Goal: Transaction & Acquisition: Purchase product/service

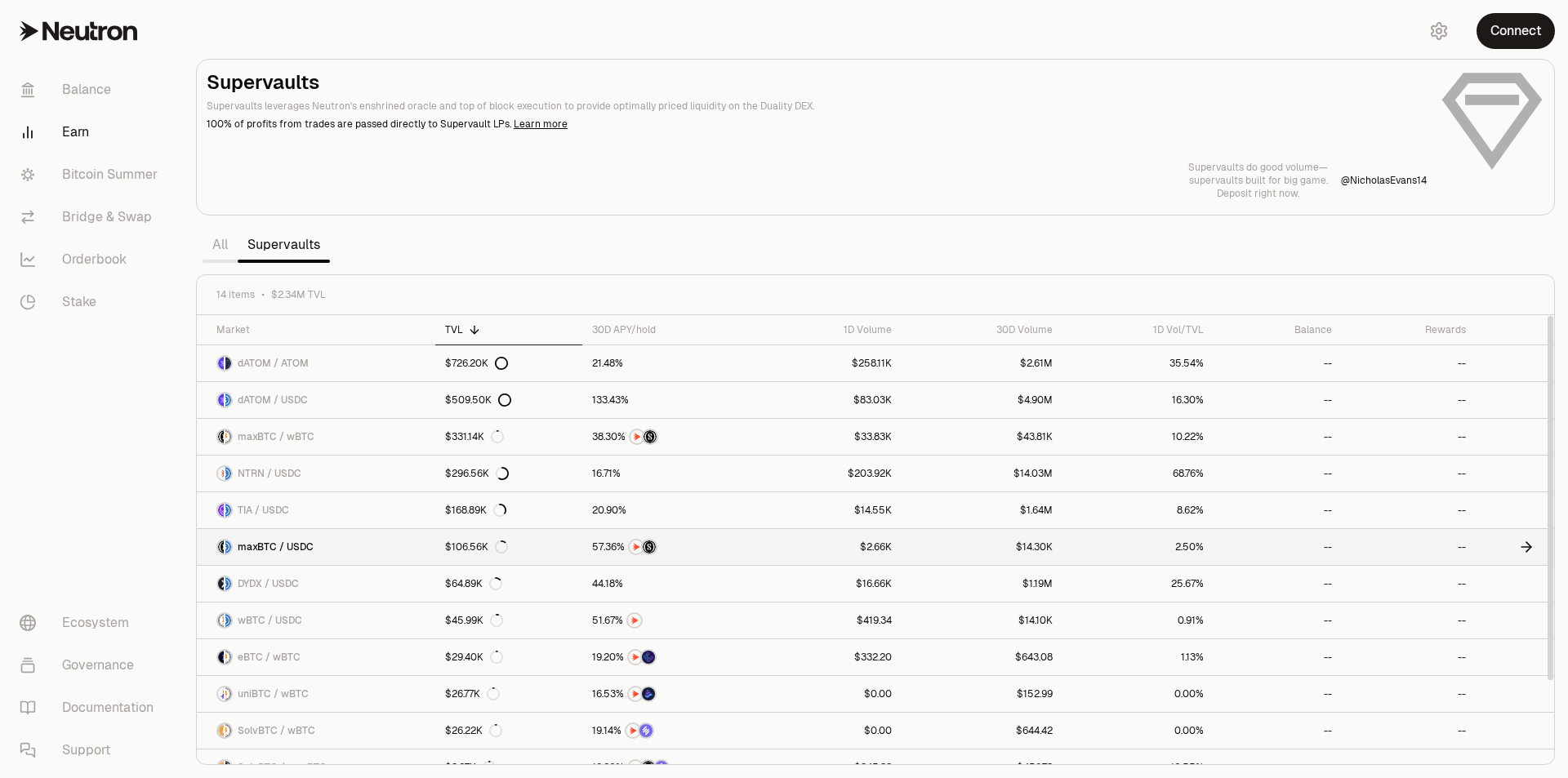
click at [725, 557] on link at bounding box center [669, 546] width 173 height 36
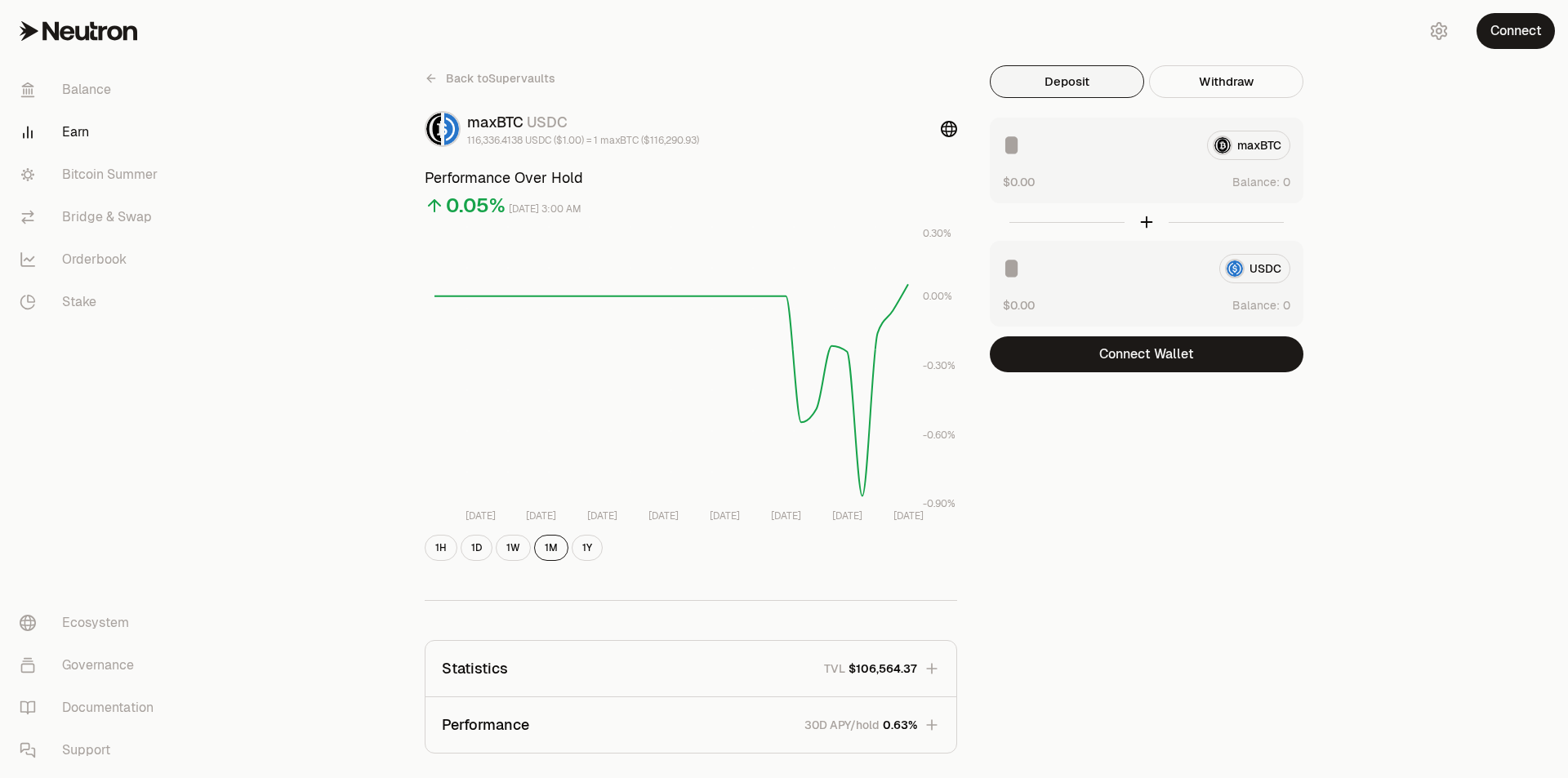
click at [1056, 82] on button "Deposit" at bounding box center [1067, 81] width 154 height 32
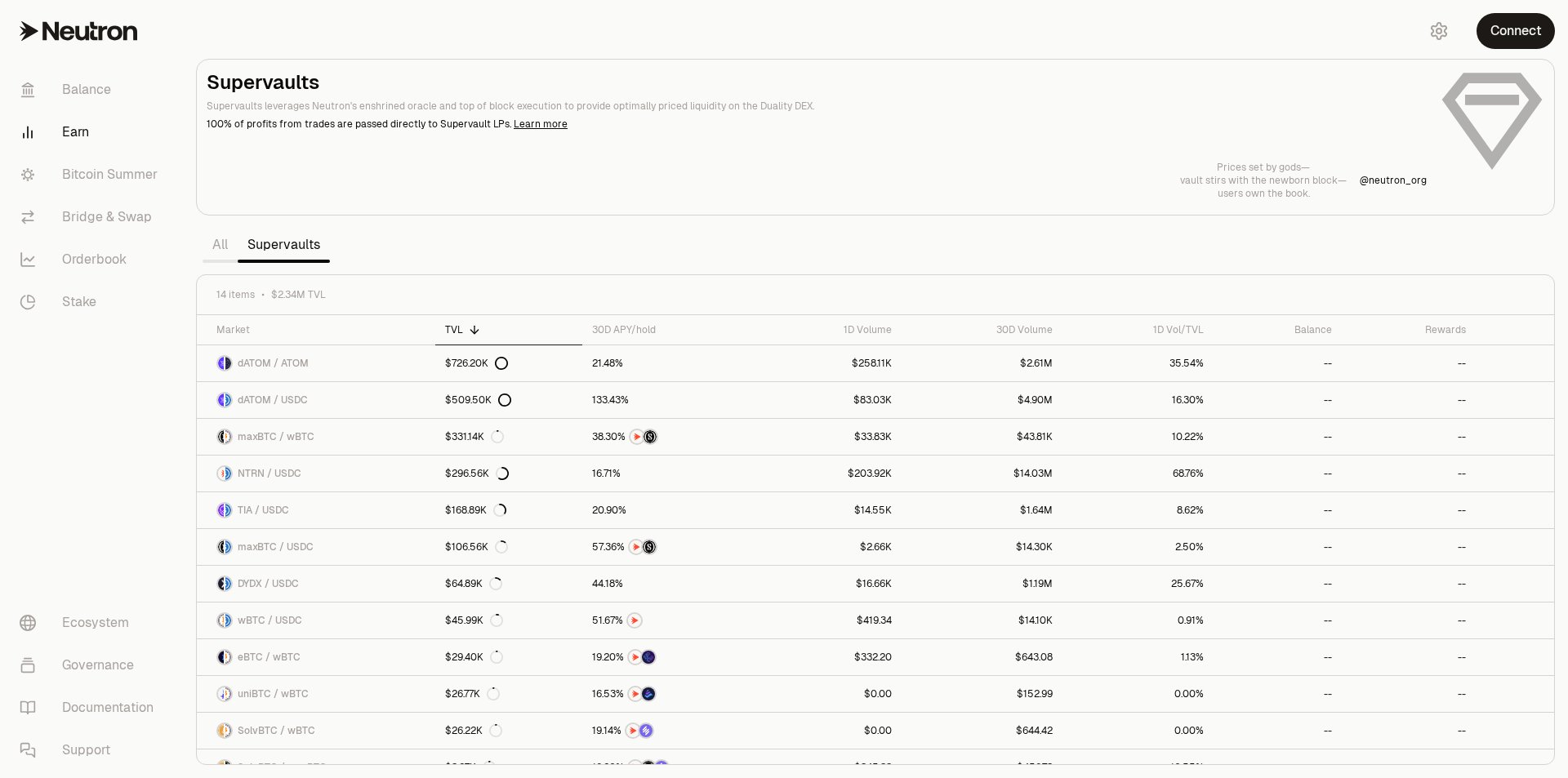
drag, startPoint x: 1006, startPoint y: 137, endPoint x: 1024, endPoint y: 130, distance: 19.3
click at [1012, 135] on div "Supervaults Supervaults leverages Neutron's enshrined oracle and top of block e…" at bounding box center [875, 135] width 1337 height 131
click at [1529, 20] on button "Connect" at bounding box center [1515, 30] width 78 height 36
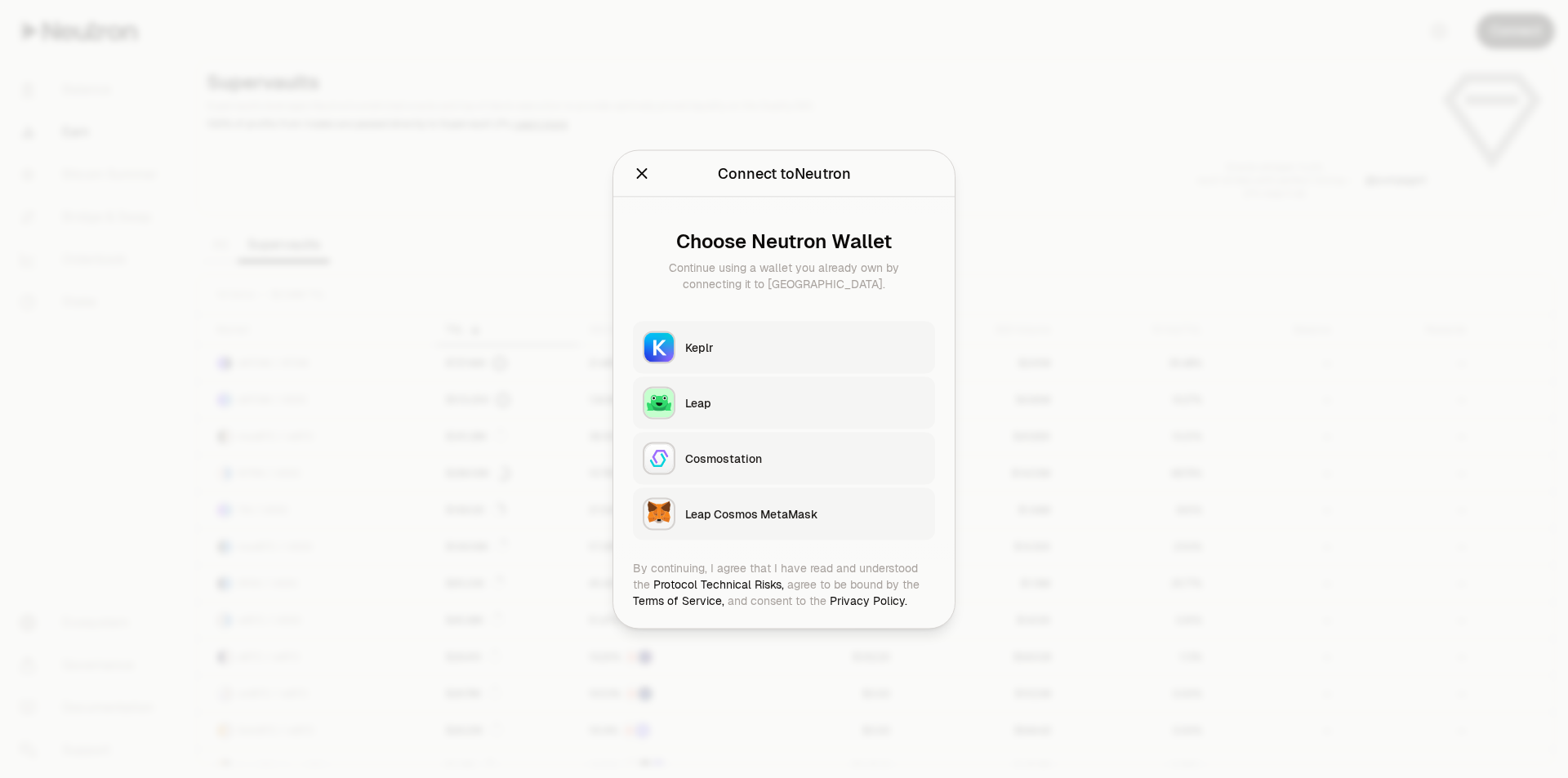
click at [748, 348] on div "Keplr" at bounding box center [806, 347] width 240 height 17
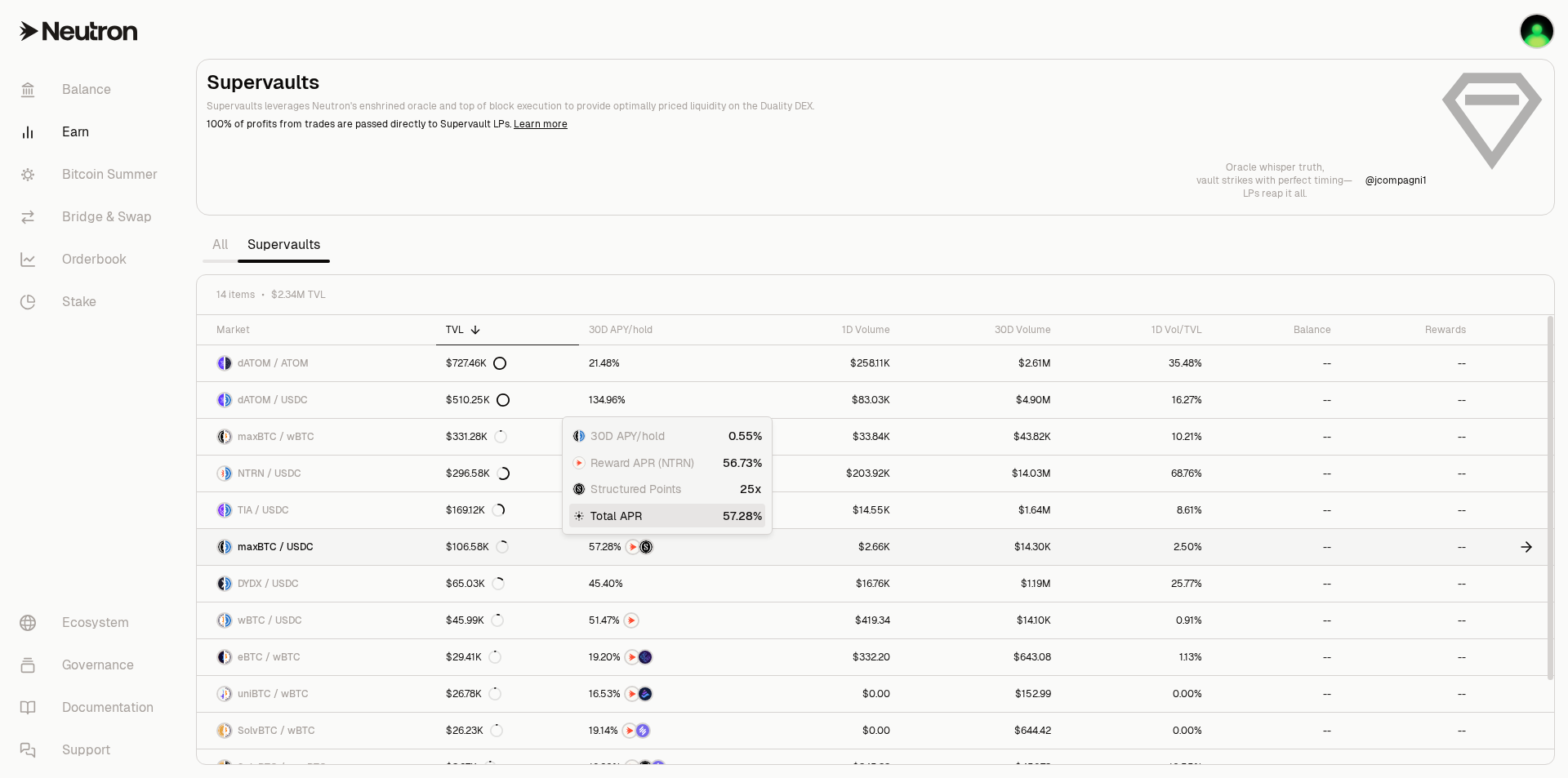
click at [602, 545] on span "2" at bounding box center [605, 547] width 6 height 13
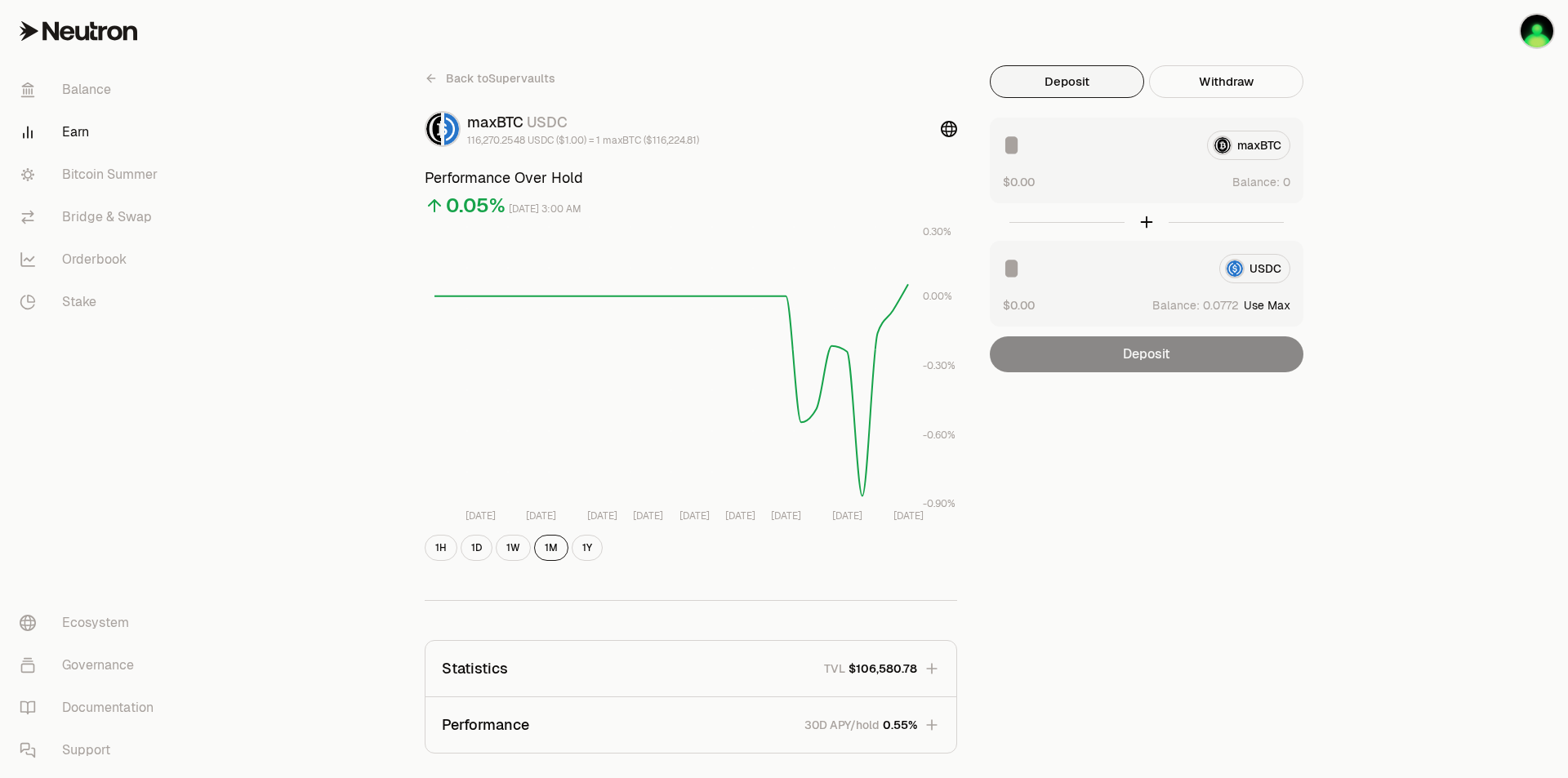
click at [1083, 82] on button "Deposit" at bounding box center [1067, 81] width 154 height 32
click at [1274, 142] on div "maxBTC" at bounding box center [1147, 146] width 287 height 29
click at [1256, 146] on div "maxBTC" at bounding box center [1147, 146] width 287 height 29
copy div "maxBTC"
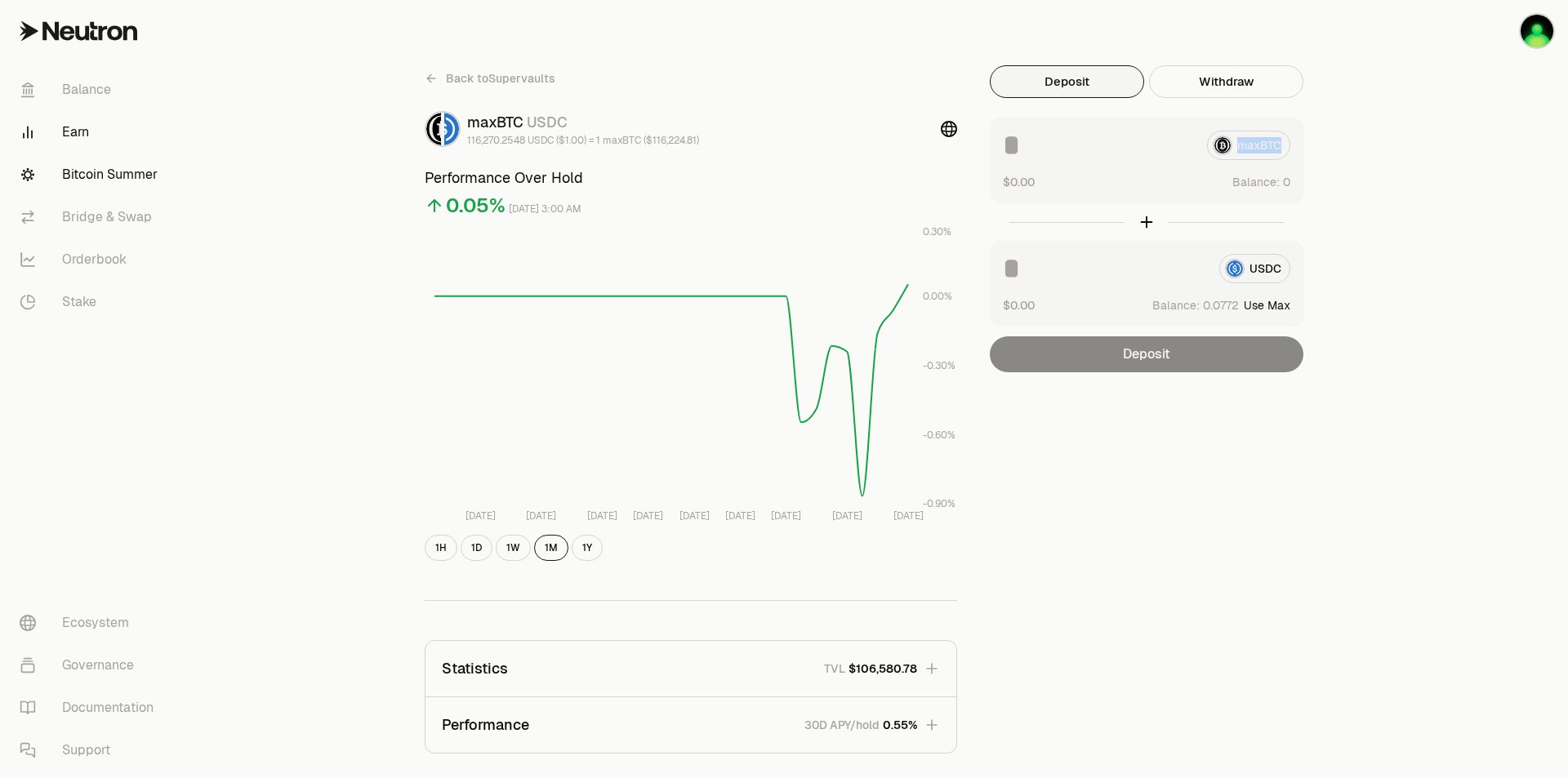
click at [124, 173] on link "Bitcoin Summer" at bounding box center [92, 174] width 170 height 42
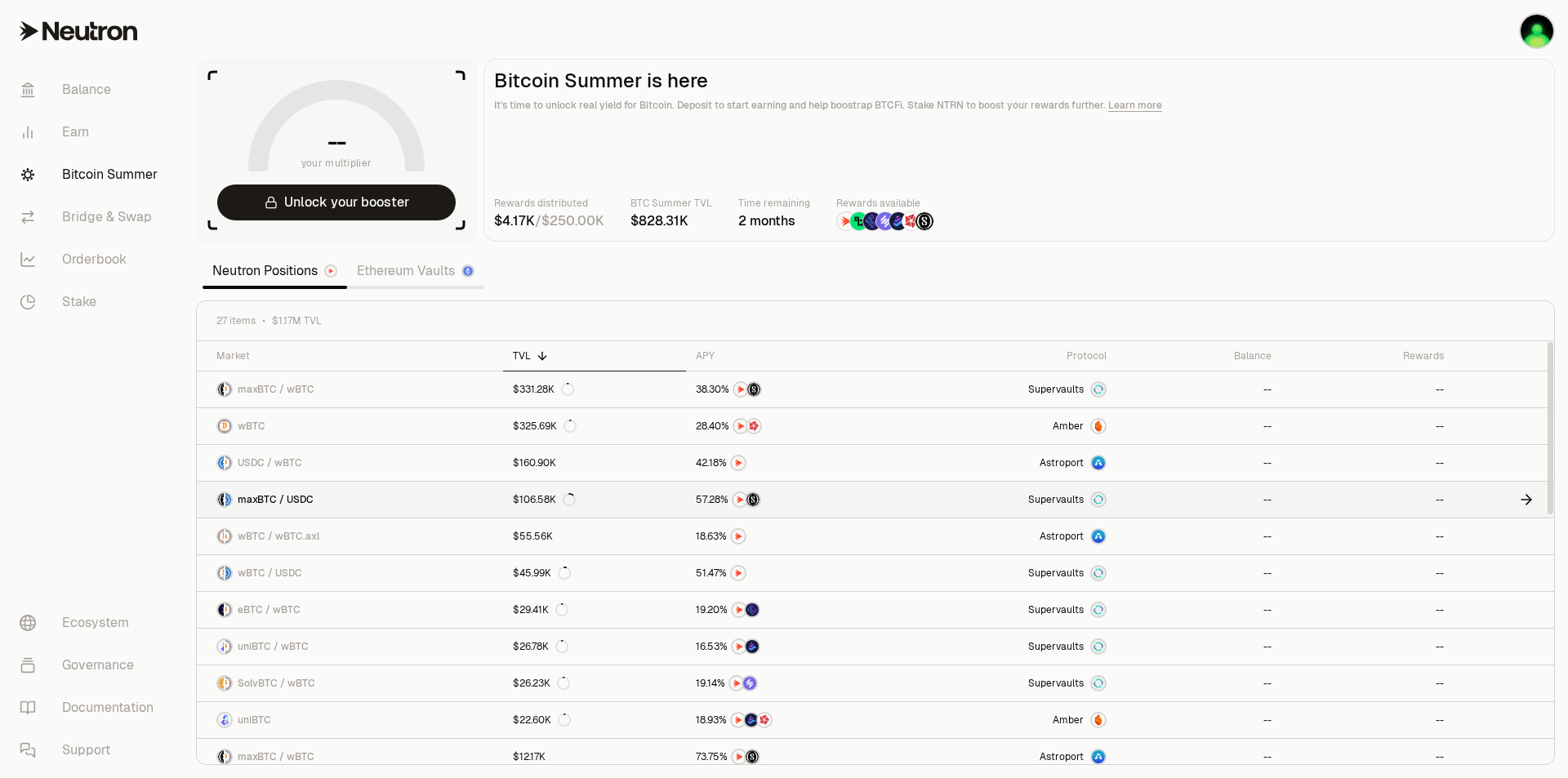
click at [1109, 493] on link "Supervaults" at bounding box center [1009, 499] width 215 height 36
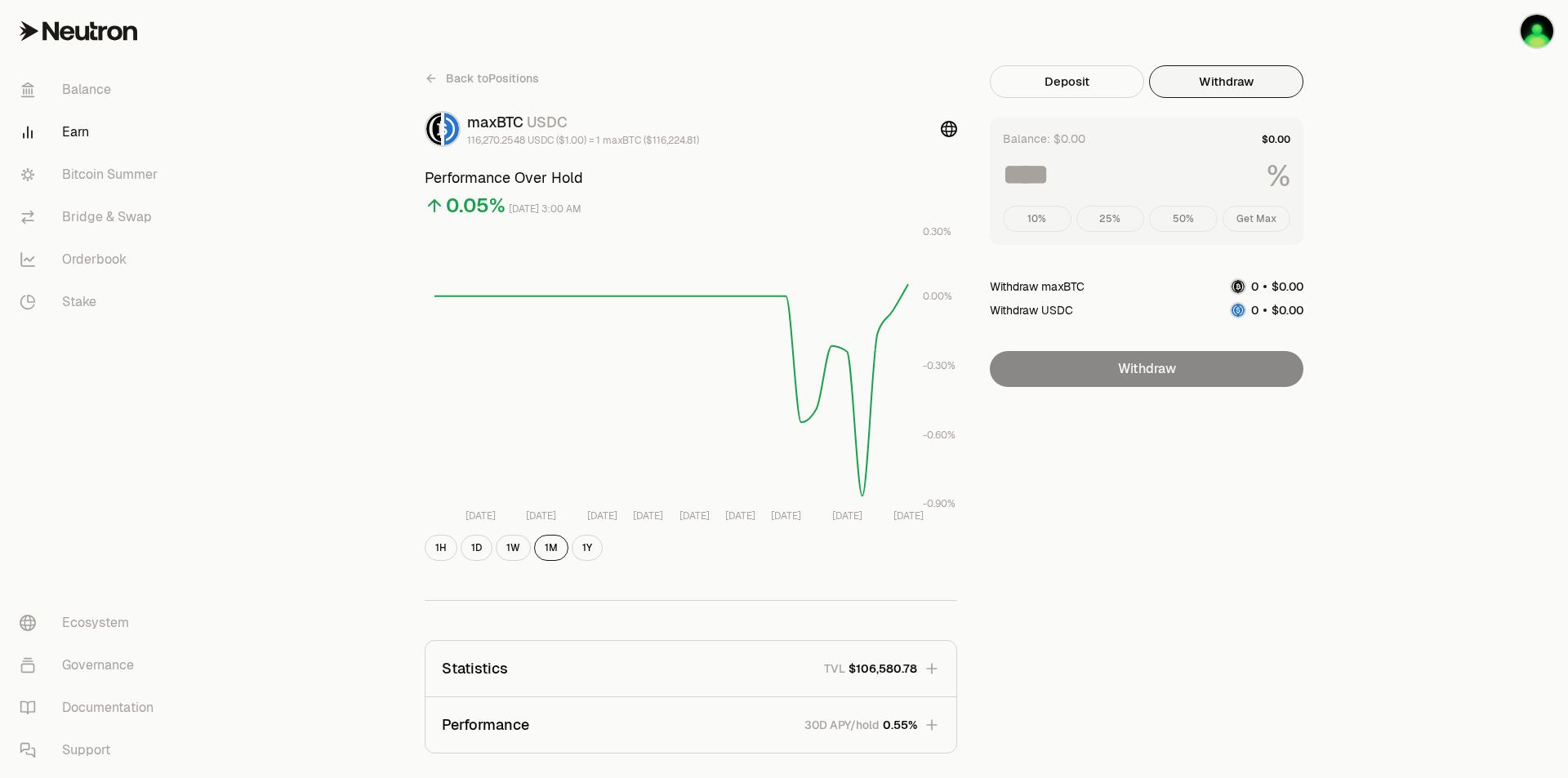
click at [1274, 76] on button "Withdraw" at bounding box center [1226, 81] width 154 height 32
click at [1104, 73] on button "Deposit" at bounding box center [1067, 81] width 154 height 32
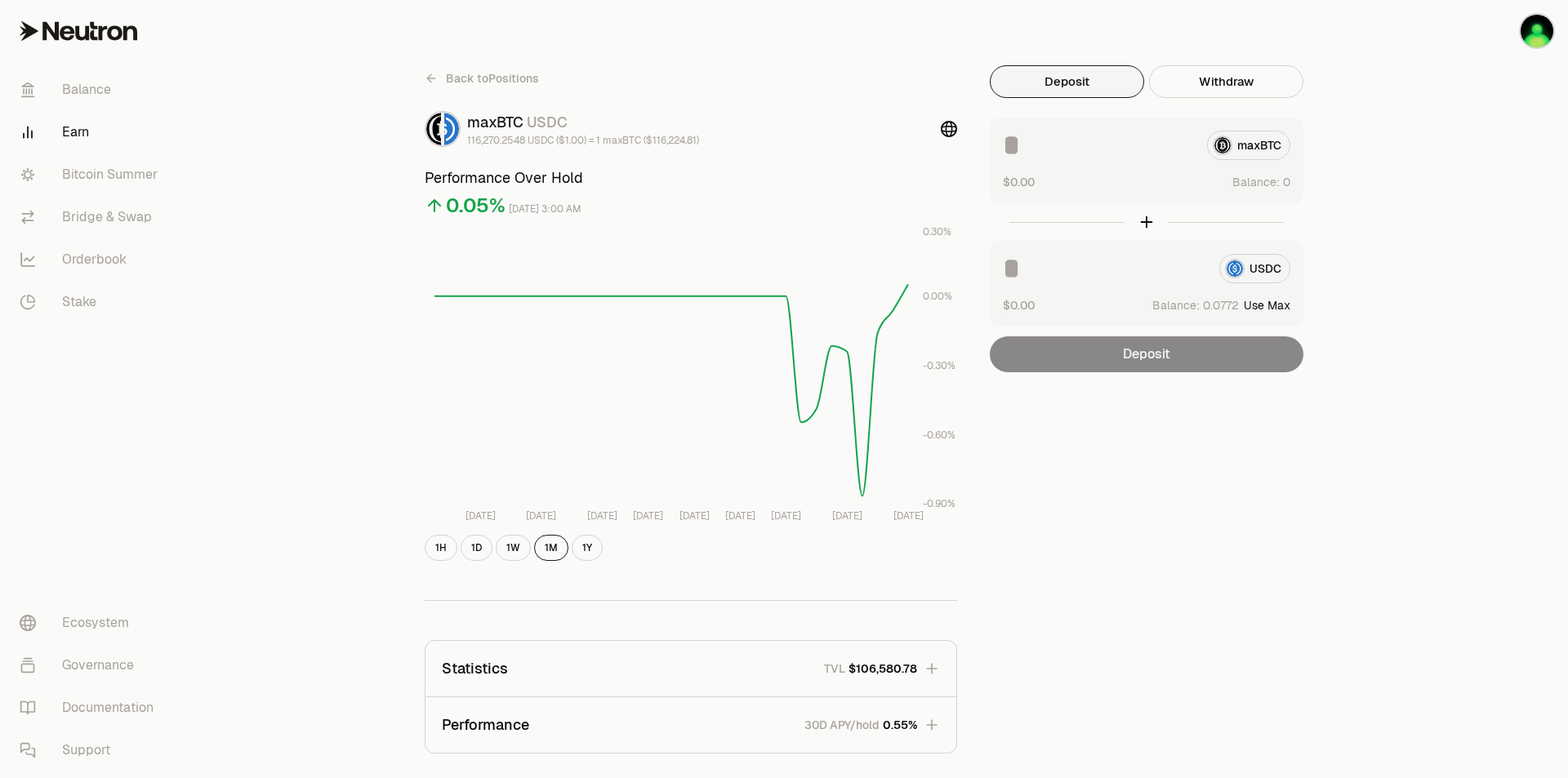
click at [1261, 151] on div "maxBTC" at bounding box center [1147, 146] width 287 height 29
click at [92, 182] on link "Bitcoin Summer" at bounding box center [92, 174] width 170 height 42
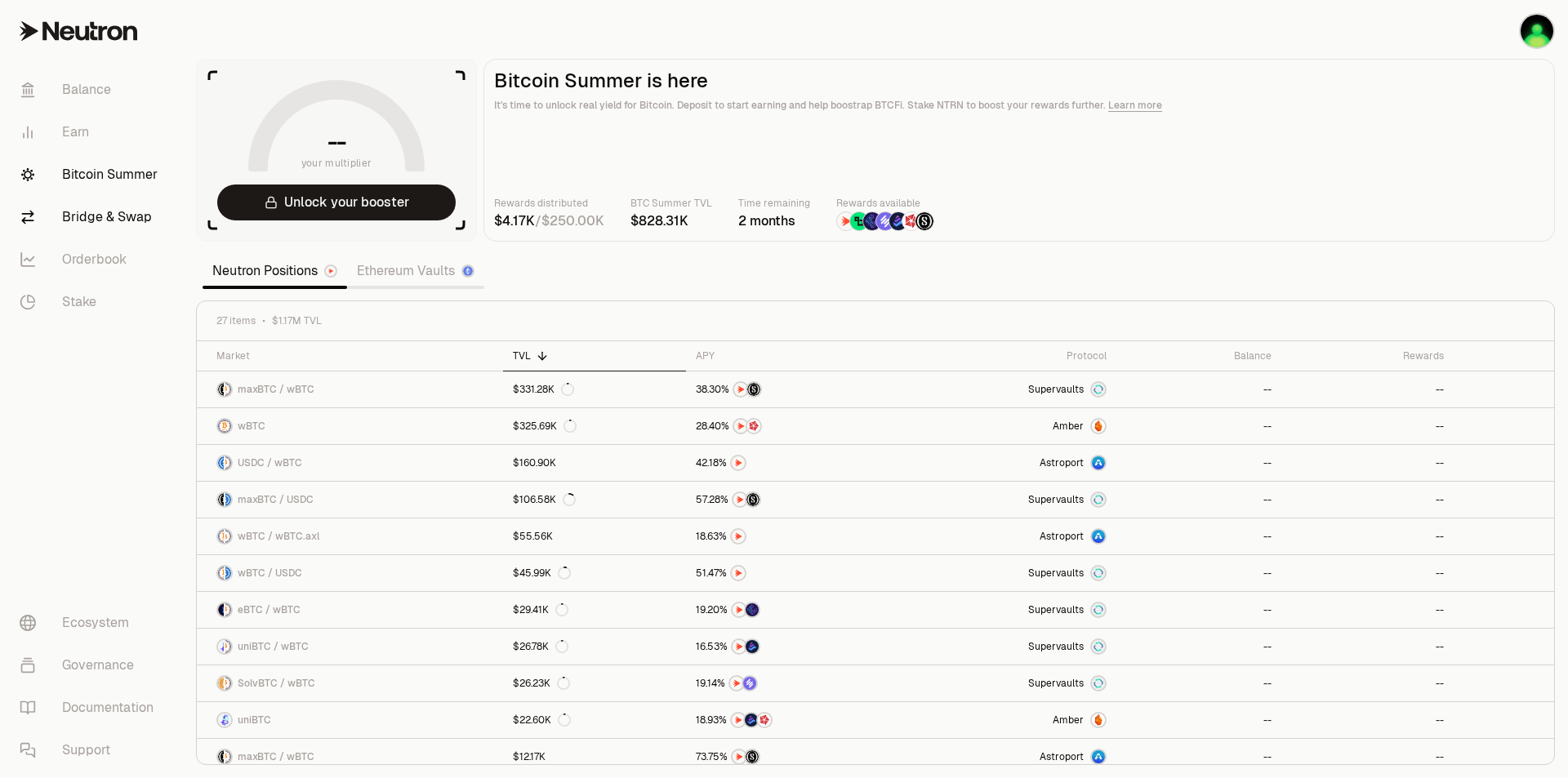
click at [98, 213] on link "Bridge & Swap" at bounding box center [92, 216] width 170 height 42
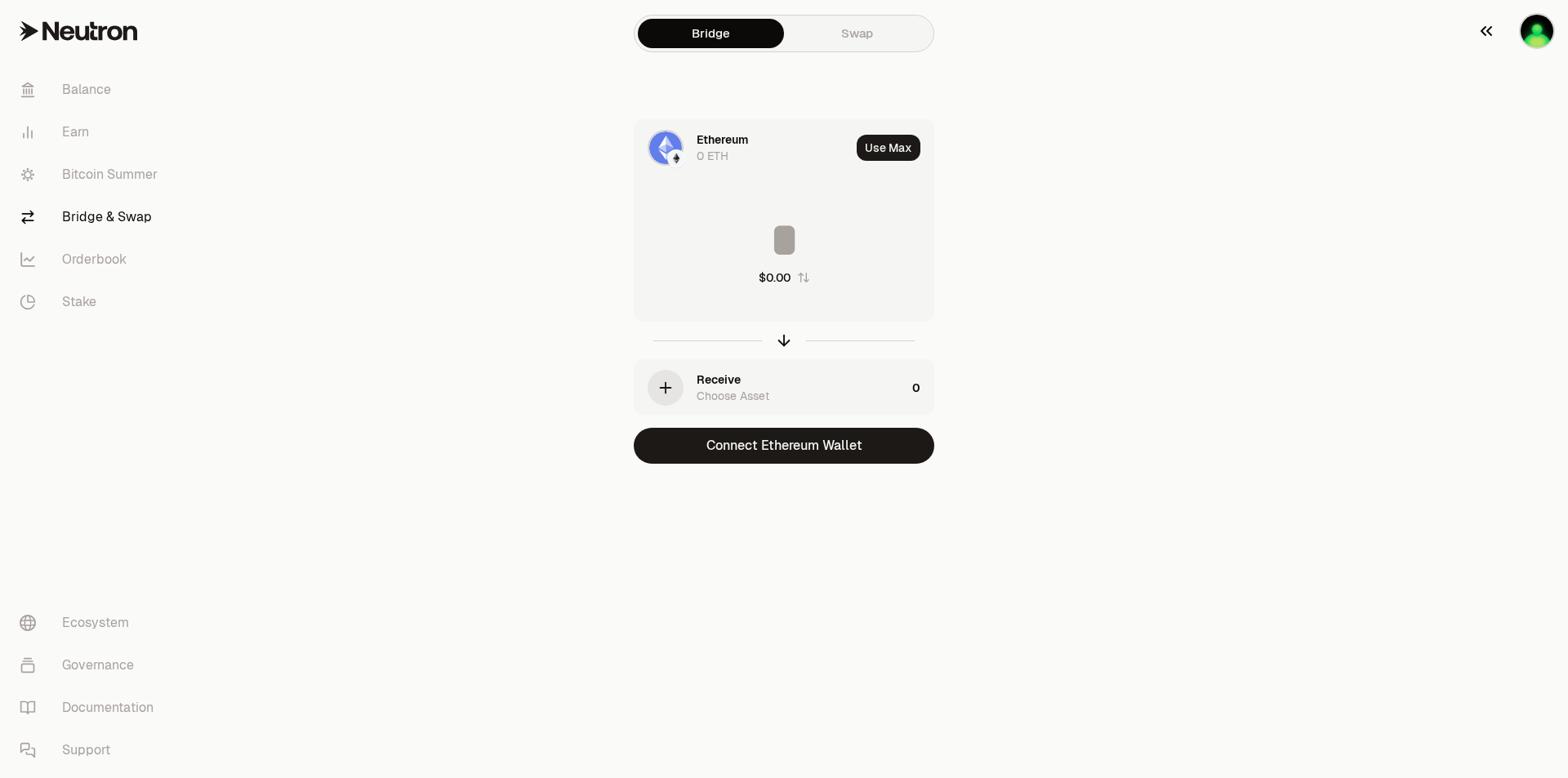
click at [1548, 27] on img "button" at bounding box center [1536, 30] width 32 height 32
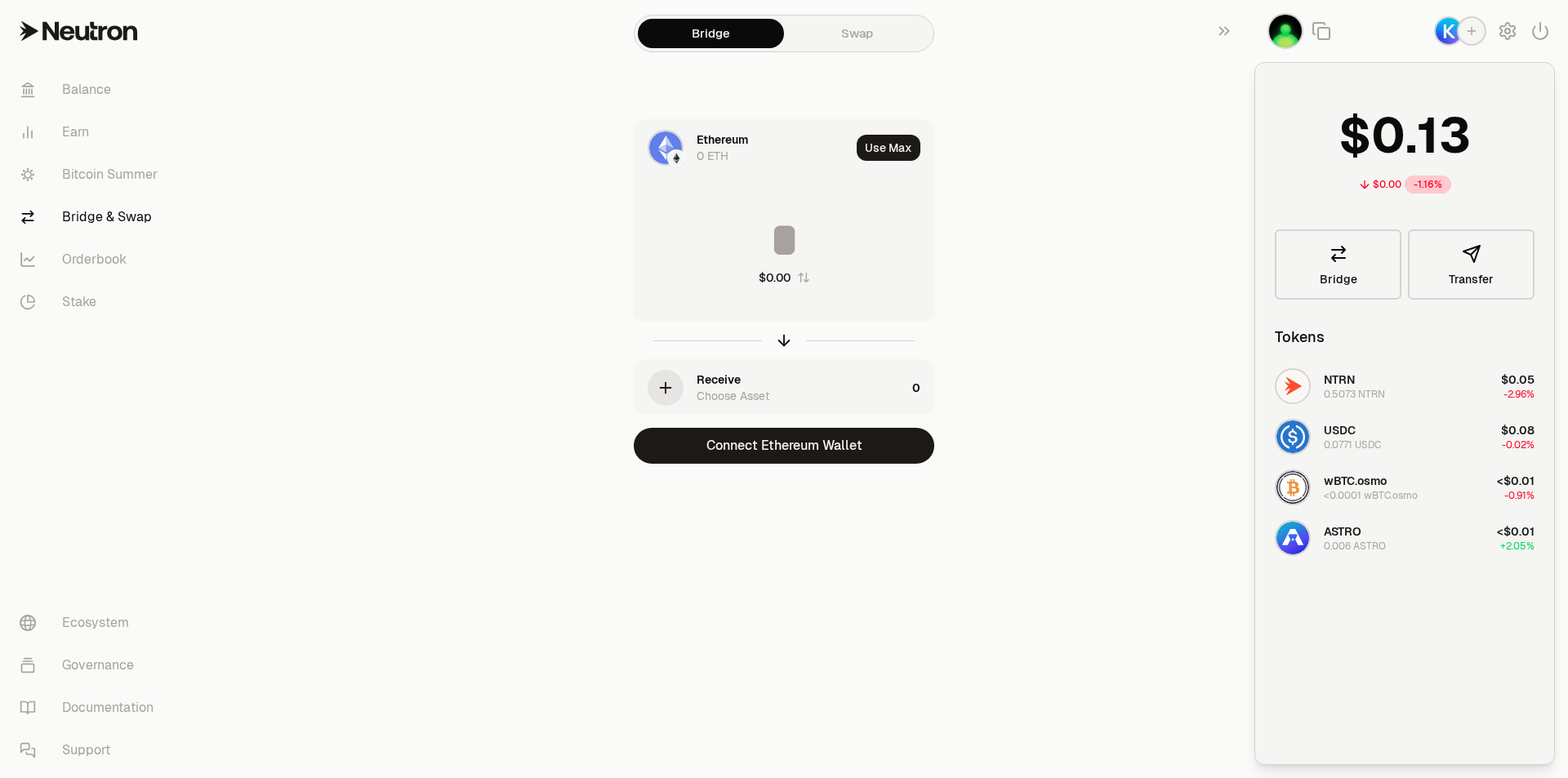
click at [1177, 182] on main "Bridge Swap Ethereum 0 ETH Use Max $0.00 Receive Choose Asset 0 Connect Ethereu…" at bounding box center [875, 264] width 1385 height 529
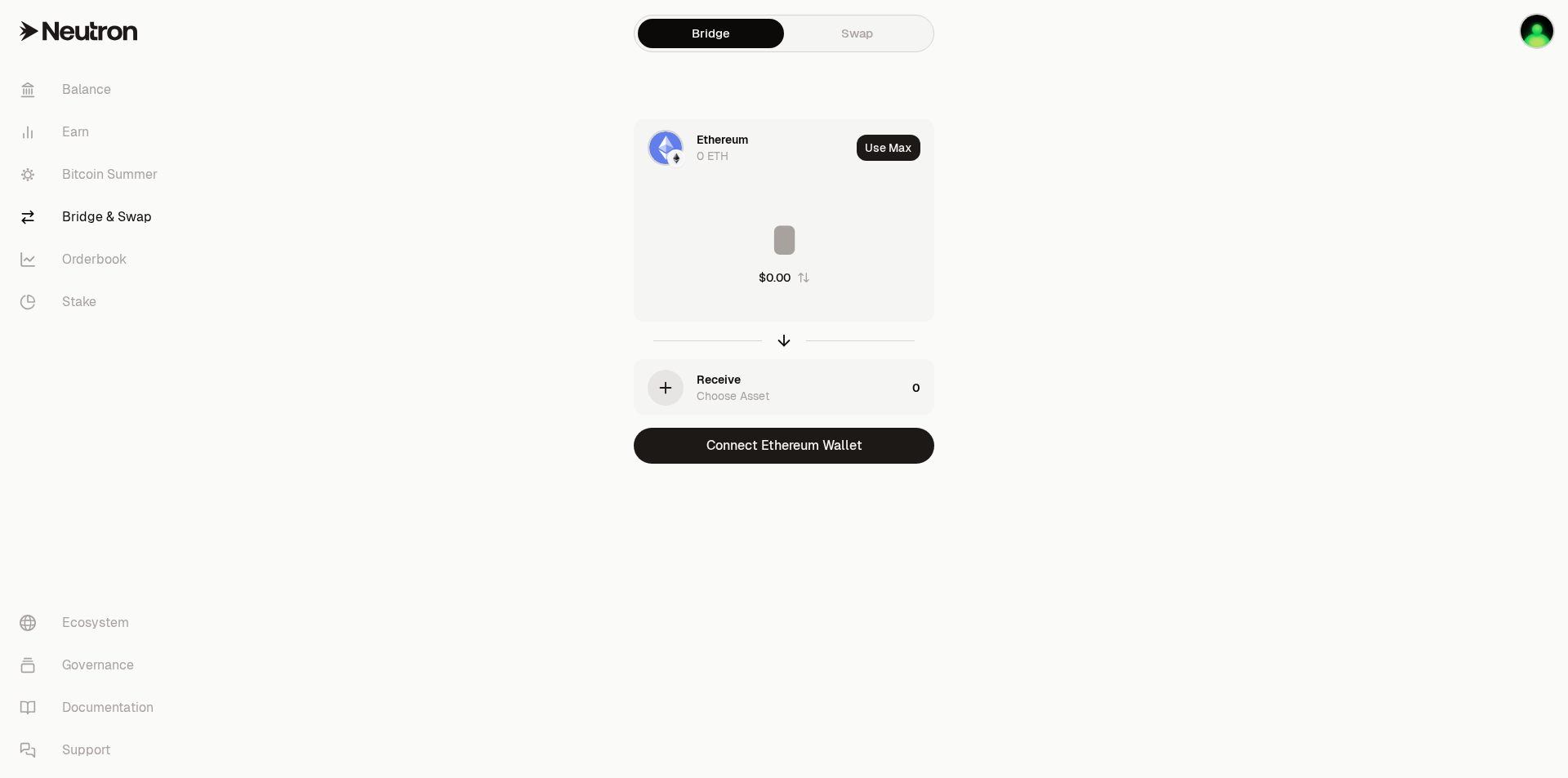
click at [672, 152] on img at bounding box center [675, 158] width 15 height 15
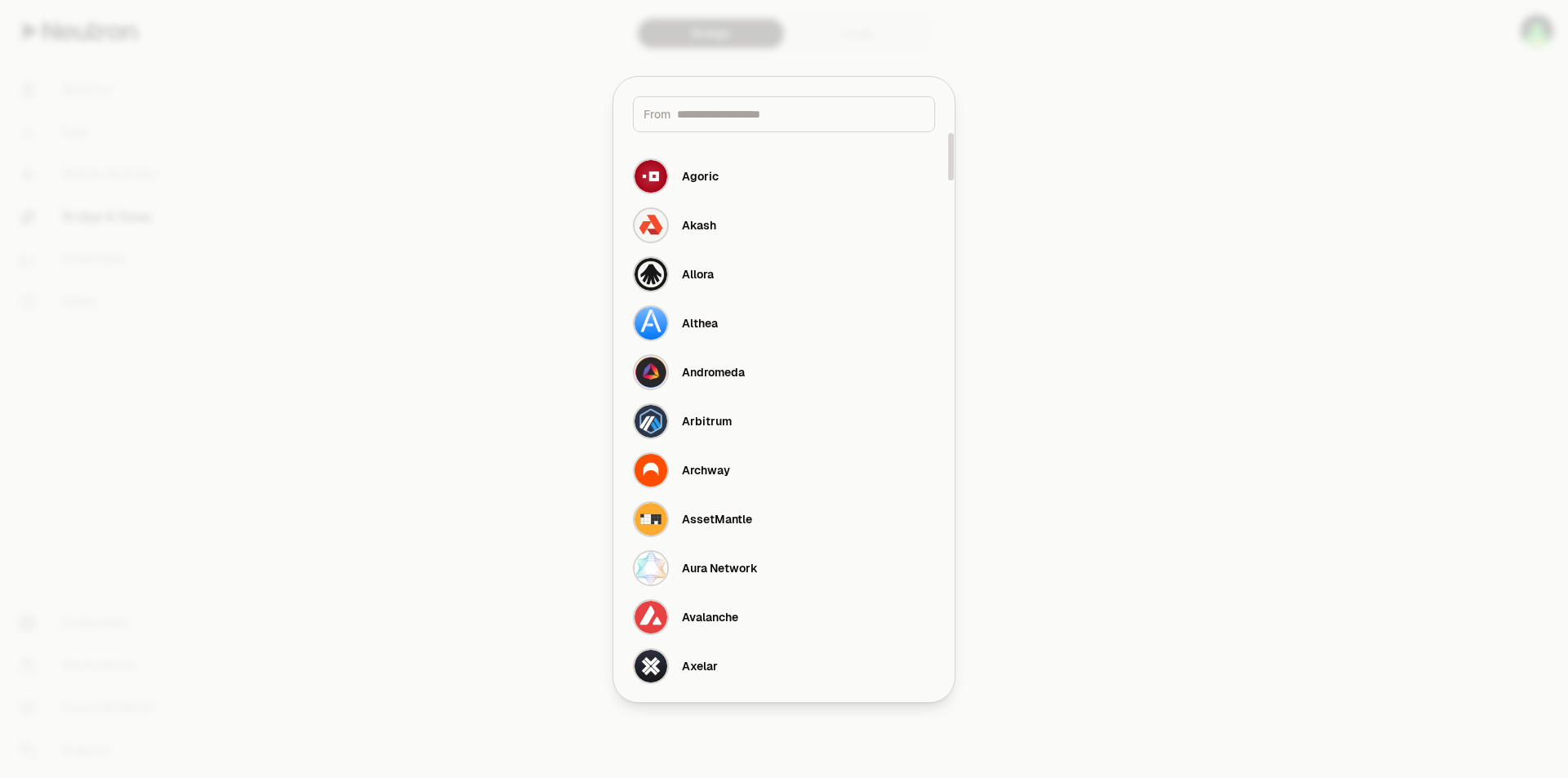
click at [1151, 116] on div at bounding box center [784, 389] width 1568 height 778
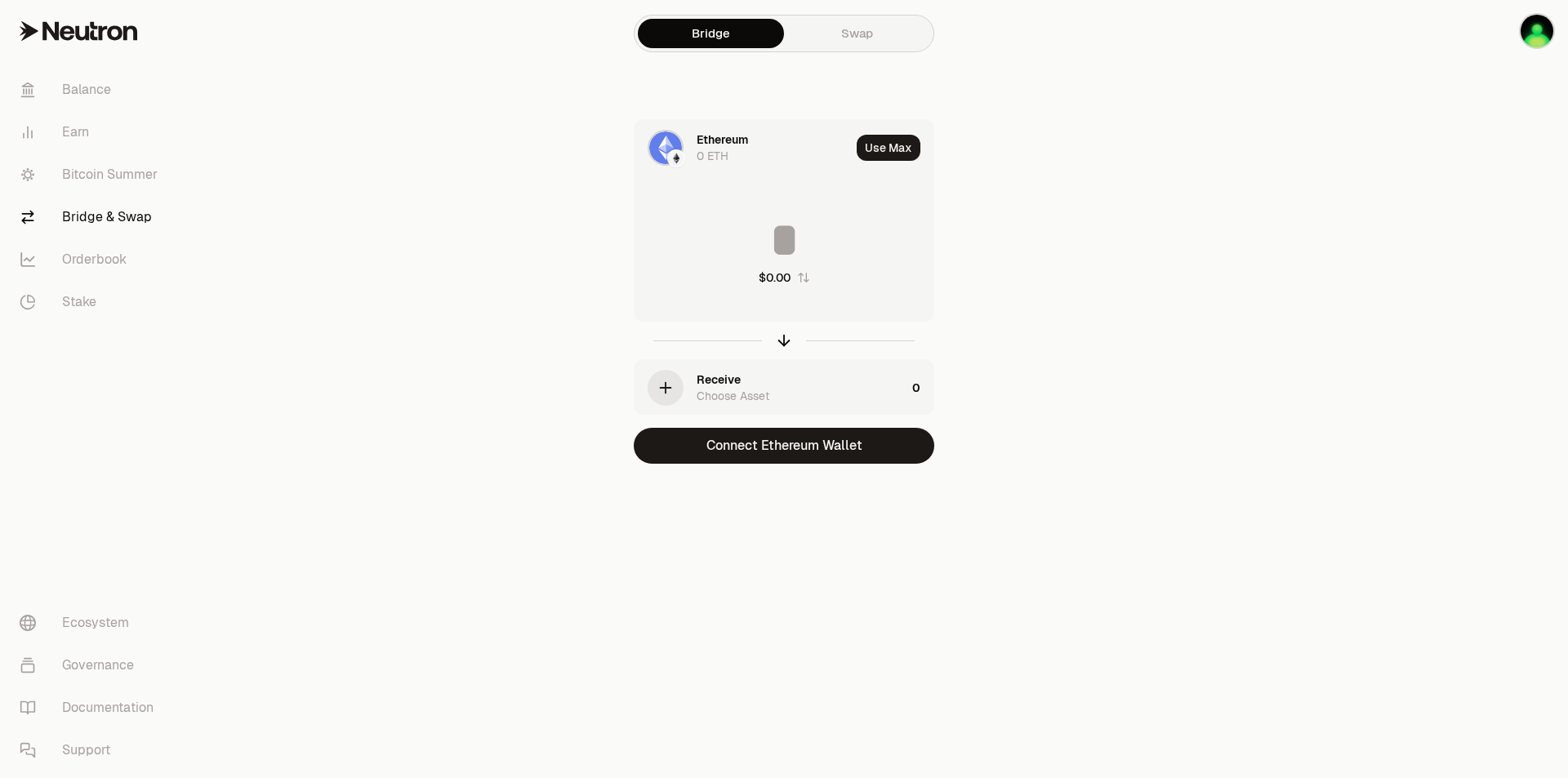
click at [885, 33] on link "Swap" at bounding box center [857, 33] width 147 height 29
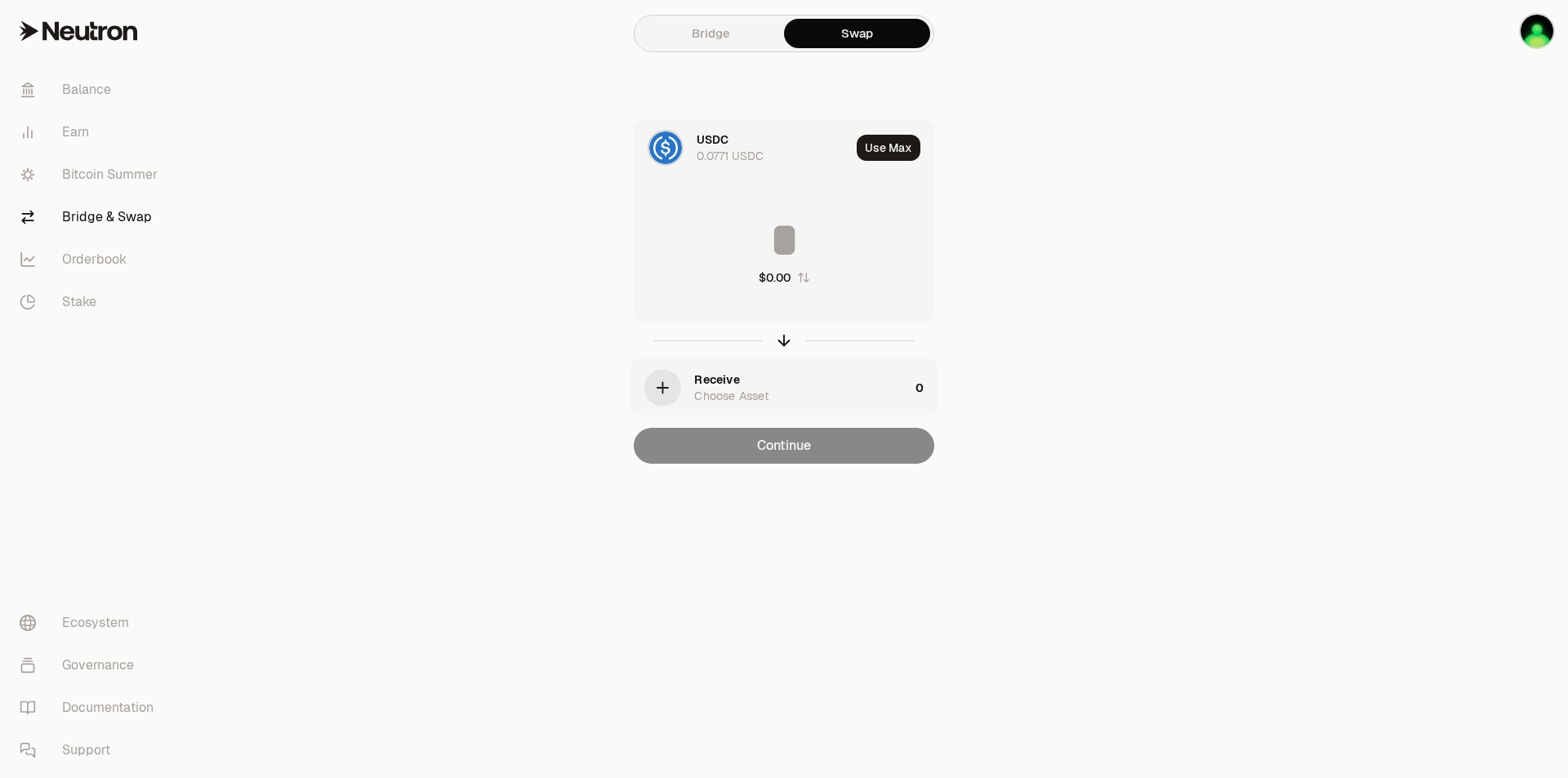
click at [703, 141] on div "USDC" at bounding box center [712, 139] width 32 height 17
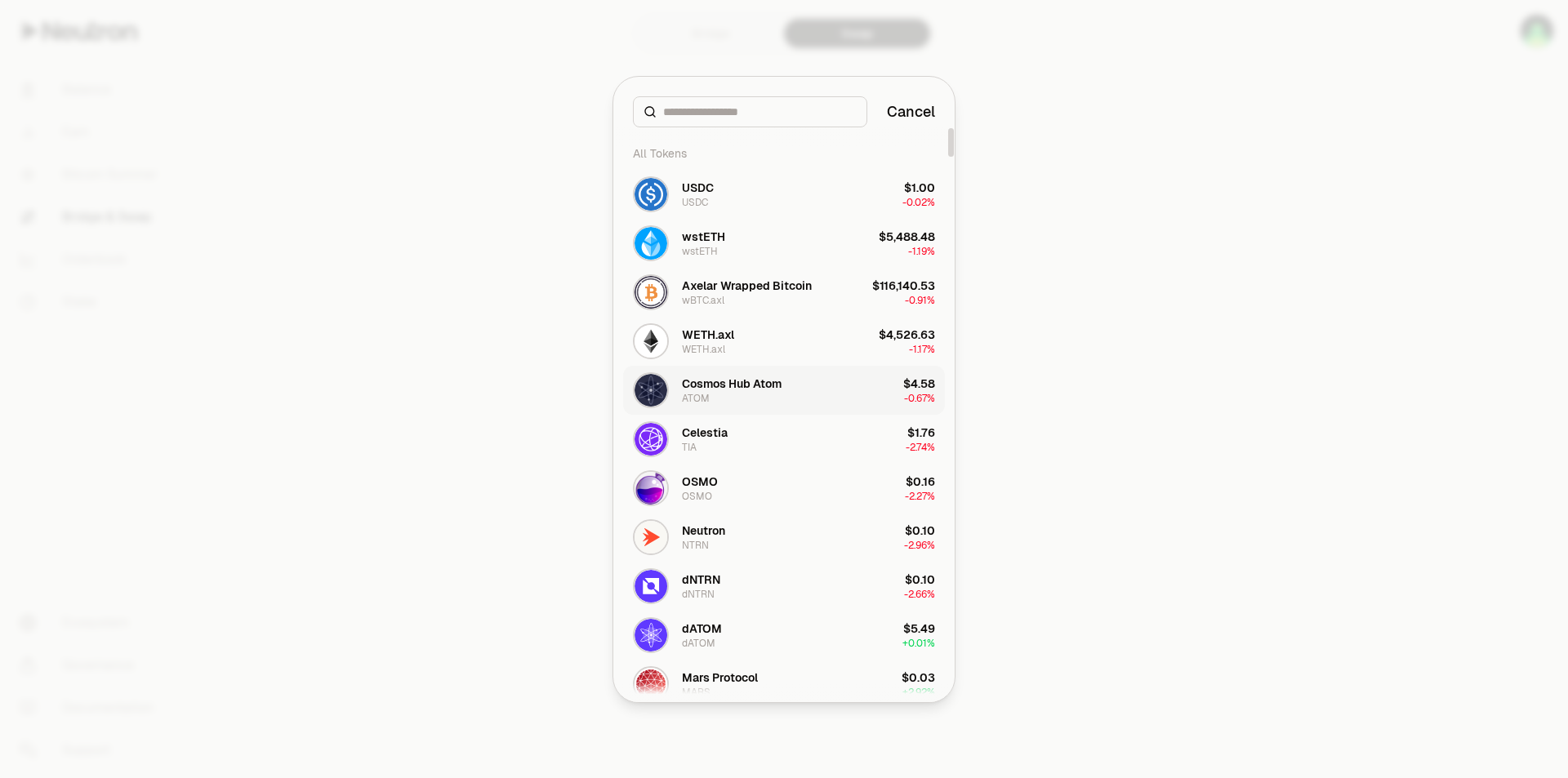
click at [738, 392] on div "Cosmos Hub Atom ATOM" at bounding box center [731, 390] width 100 height 29
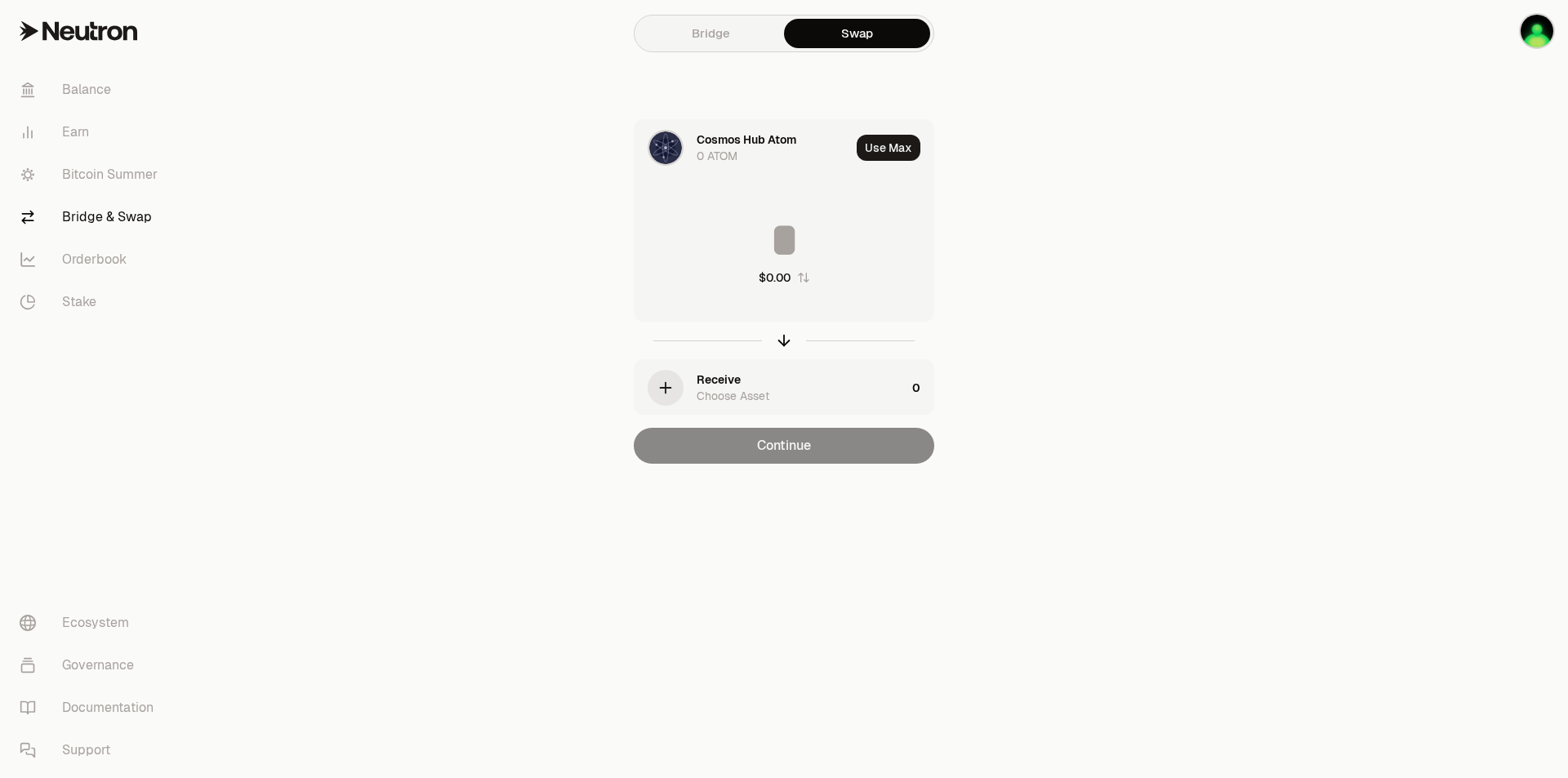
click at [736, 381] on div "Receive" at bounding box center [718, 379] width 44 height 17
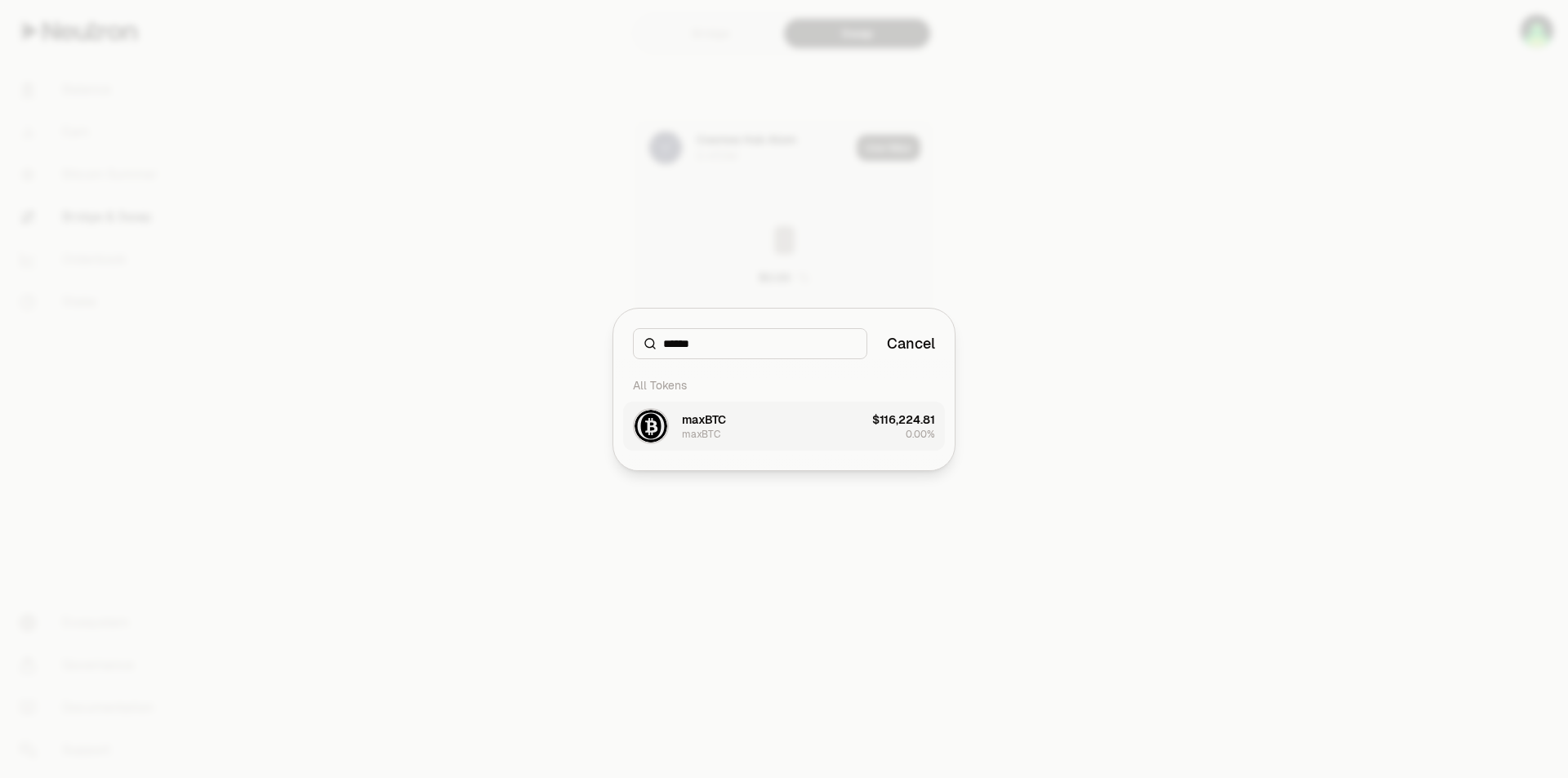
type input "******"
click at [688, 428] on div "maxBTC" at bounding box center [700, 434] width 38 height 13
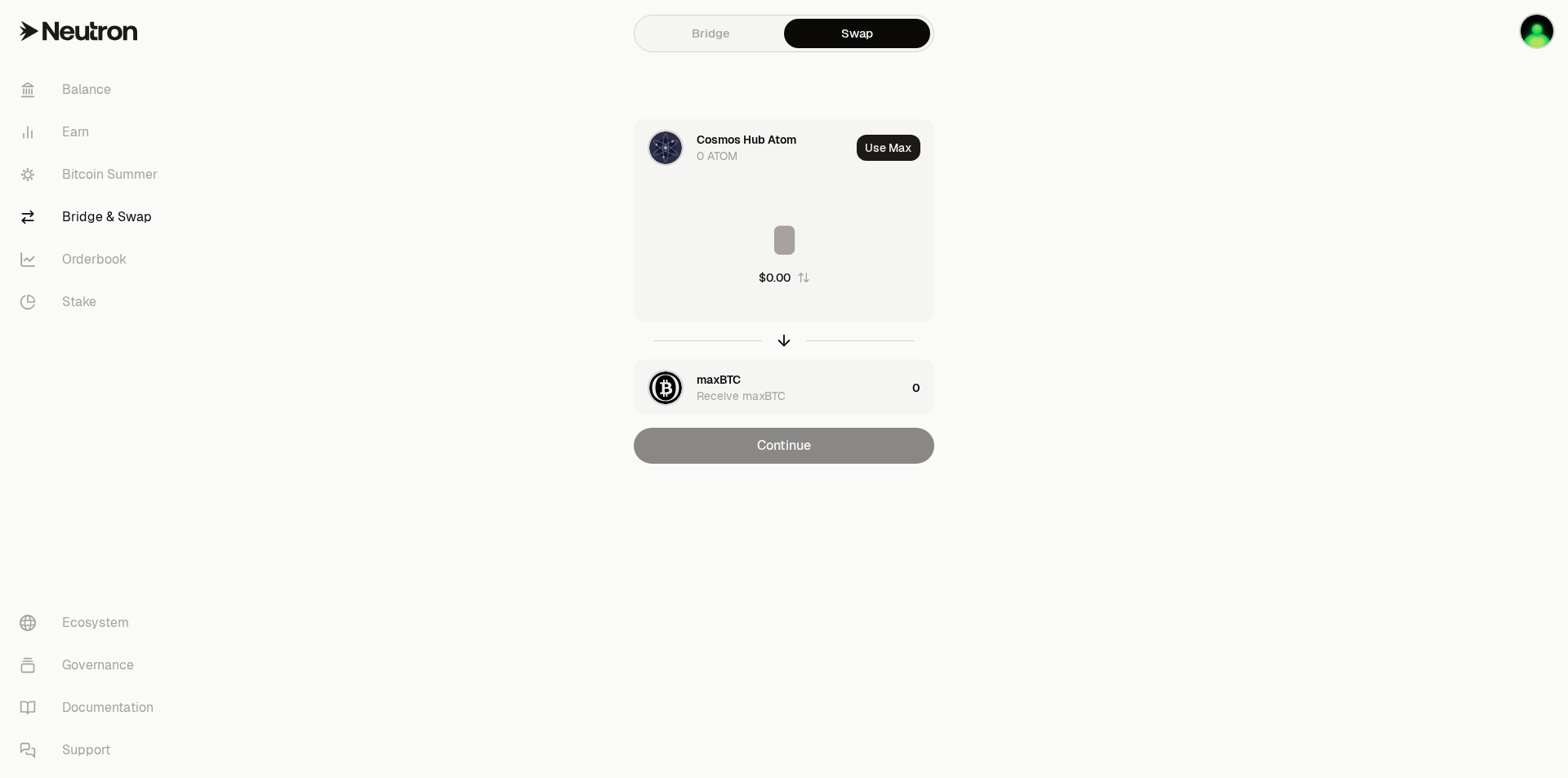
click at [876, 141] on button "Use Max" at bounding box center [888, 148] width 64 height 26
type input "*"
click at [1121, 111] on main "Bridge Swap Cosmos Hub Atom 0 ATOM Using Max * $0.00 maxBTC Receive maxBTC 0 Co…" at bounding box center [875, 264] width 1385 height 529
click at [1524, 31] on img "button" at bounding box center [1536, 30] width 32 height 32
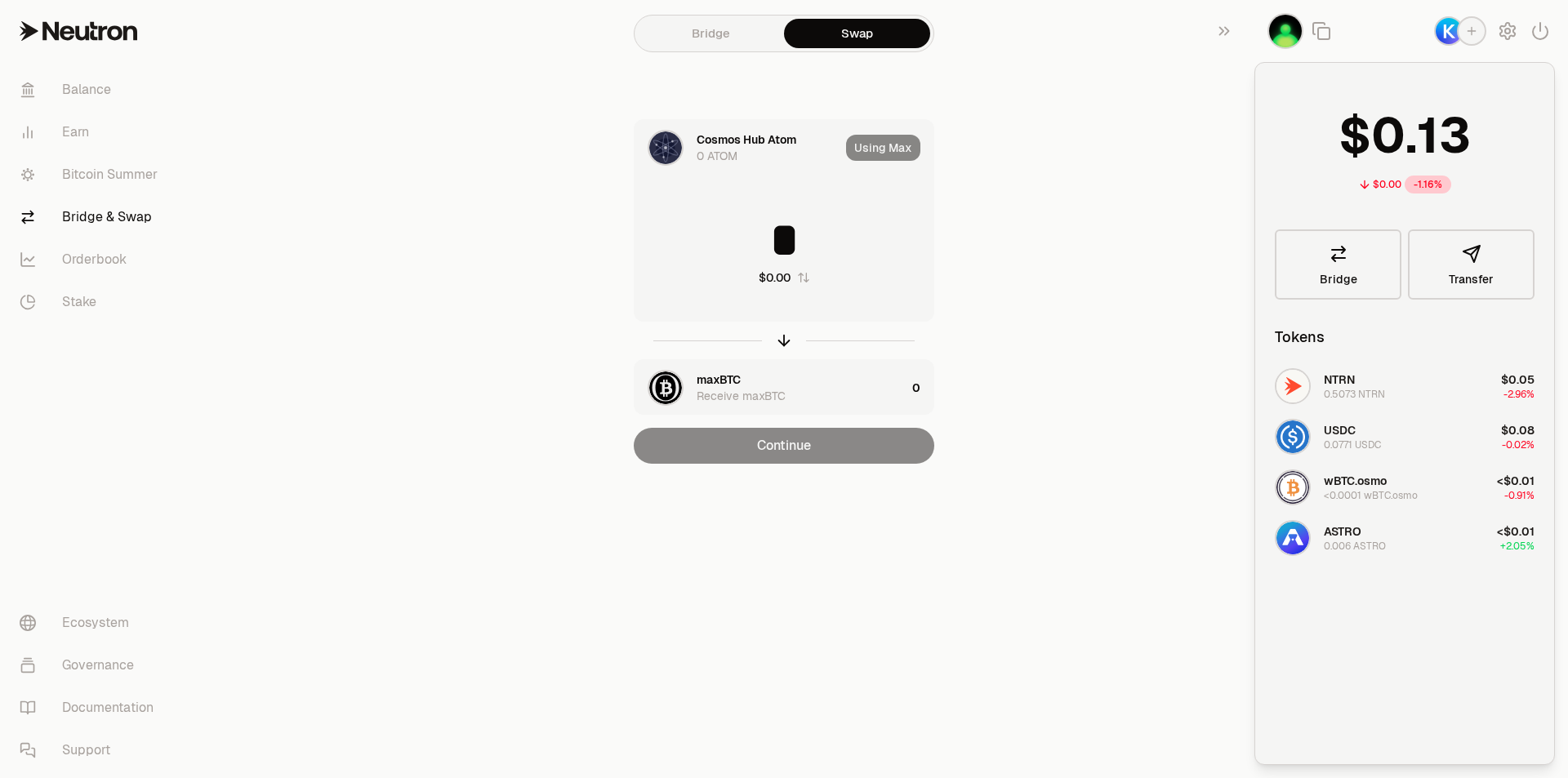
click at [1453, 32] on img "button" at bounding box center [1448, 30] width 26 height 26
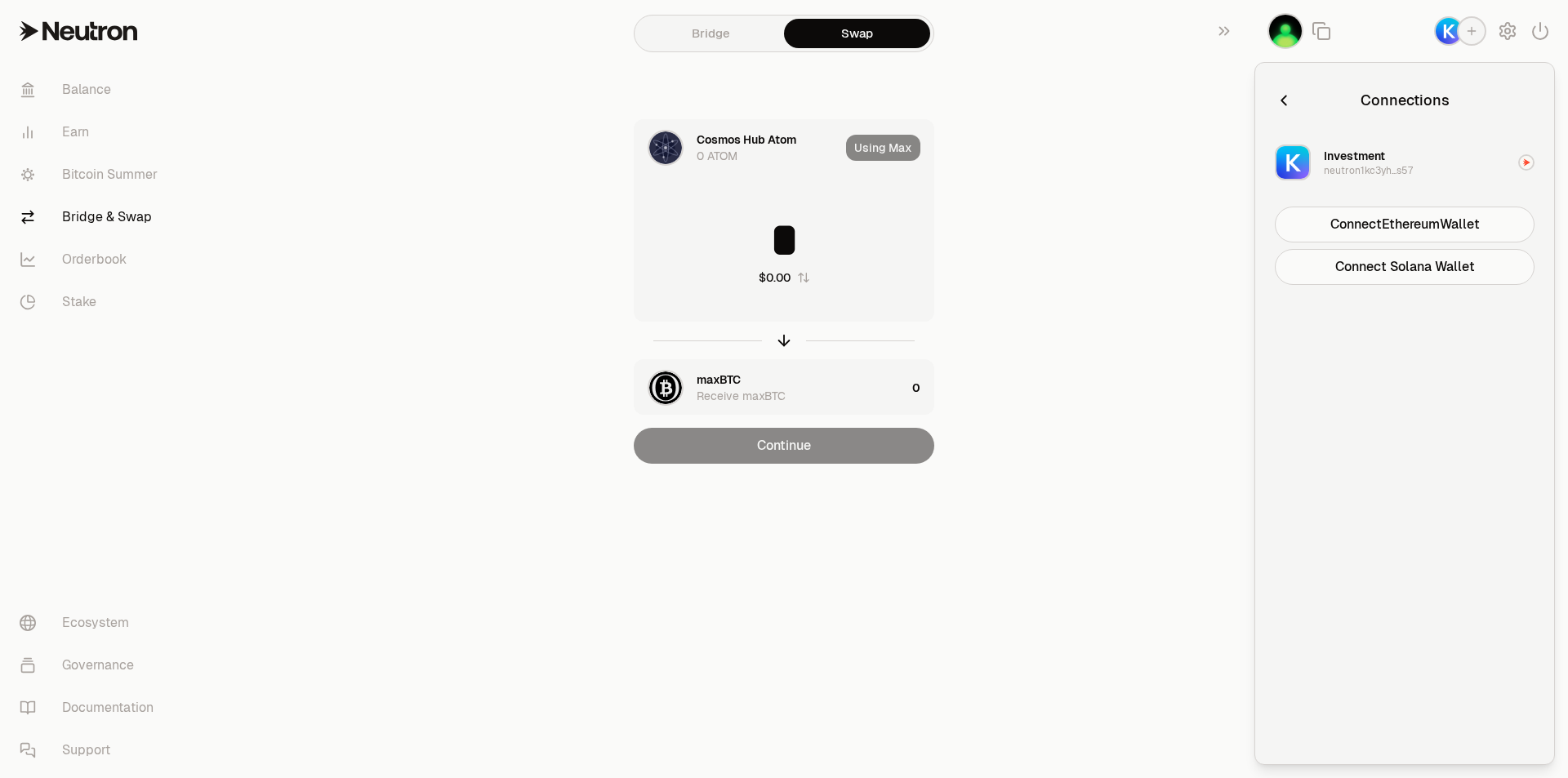
click at [1444, 38] on img "button" at bounding box center [1448, 30] width 26 height 26
click at [1285, 99] on icon "button" at bounding box center [1284, 101] width 18 height 18
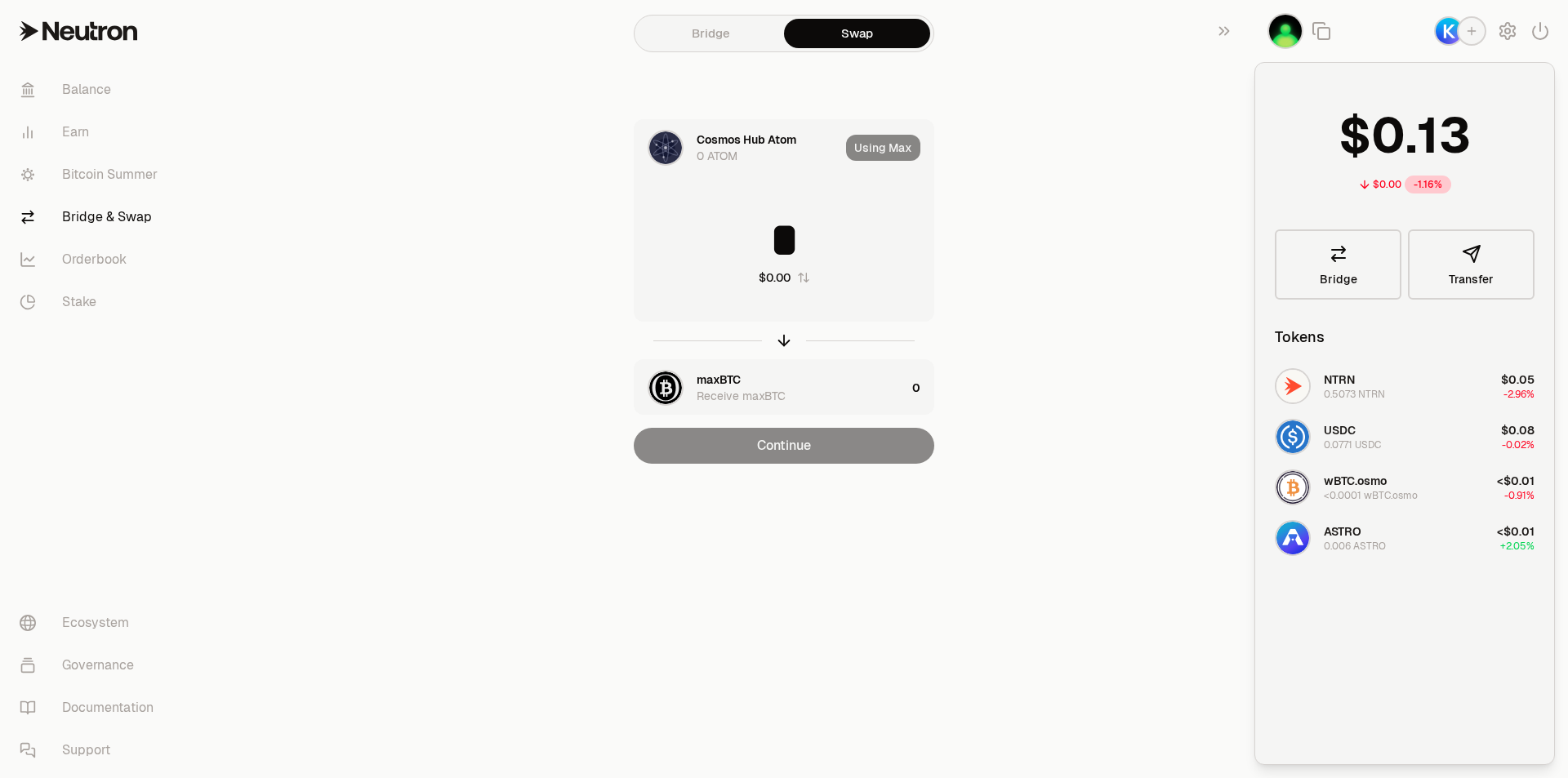
drag, startPoint x: 1028, startPoint y: 214, endPoint x: 700, endPoint y: 122, distance: 340.7
click at [1025, 214] on div "Cosmos Hub Atom 0 ATOM Using Max * $0.00 maxBTC Receive maxBTC 0 Continue" at bounding box center [783, 291] width 548 height 344
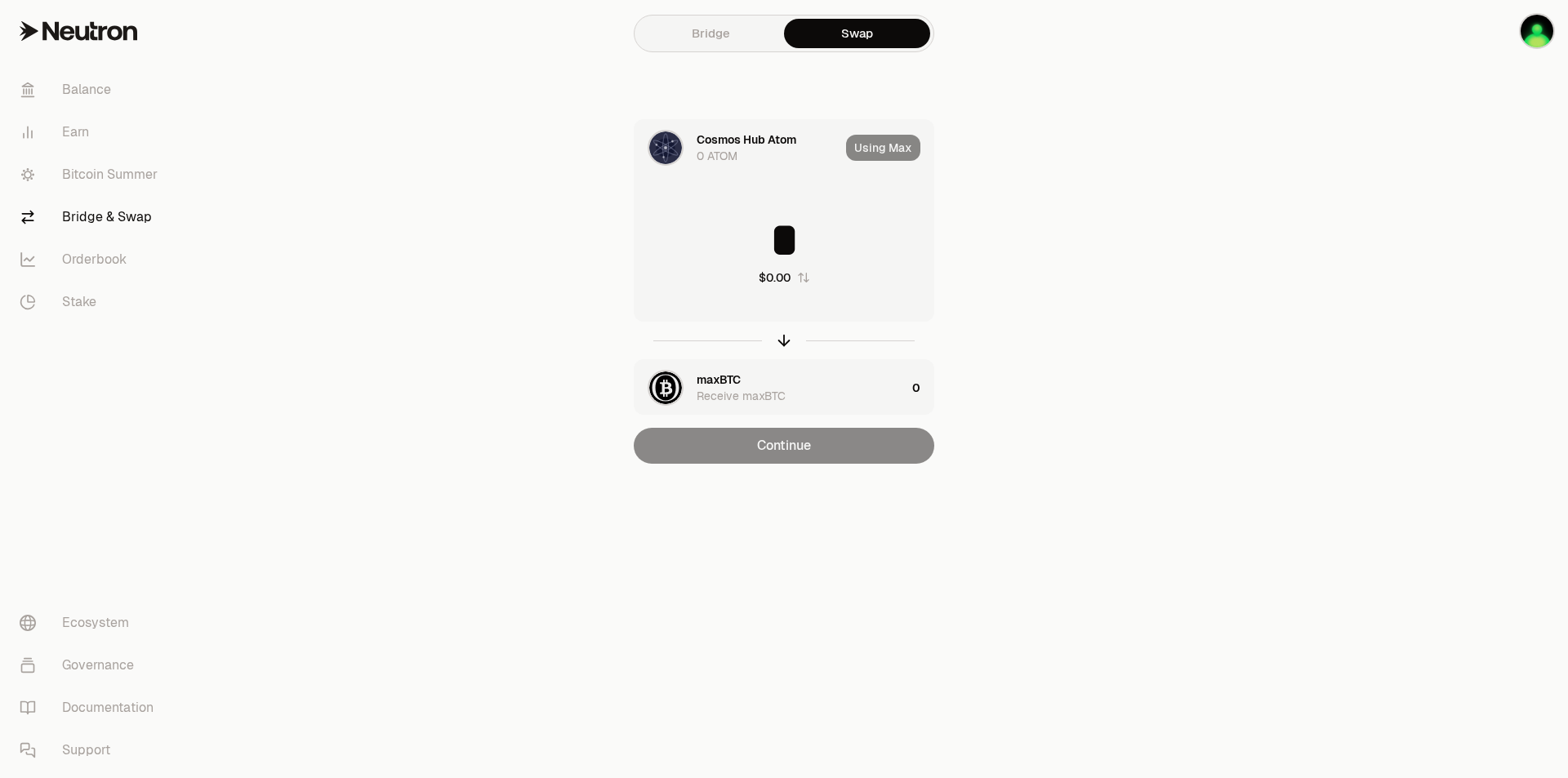
click at [725, 137] on div "Cosmos Hub Atom" at bounding box center [746, 139] width 100 height 17
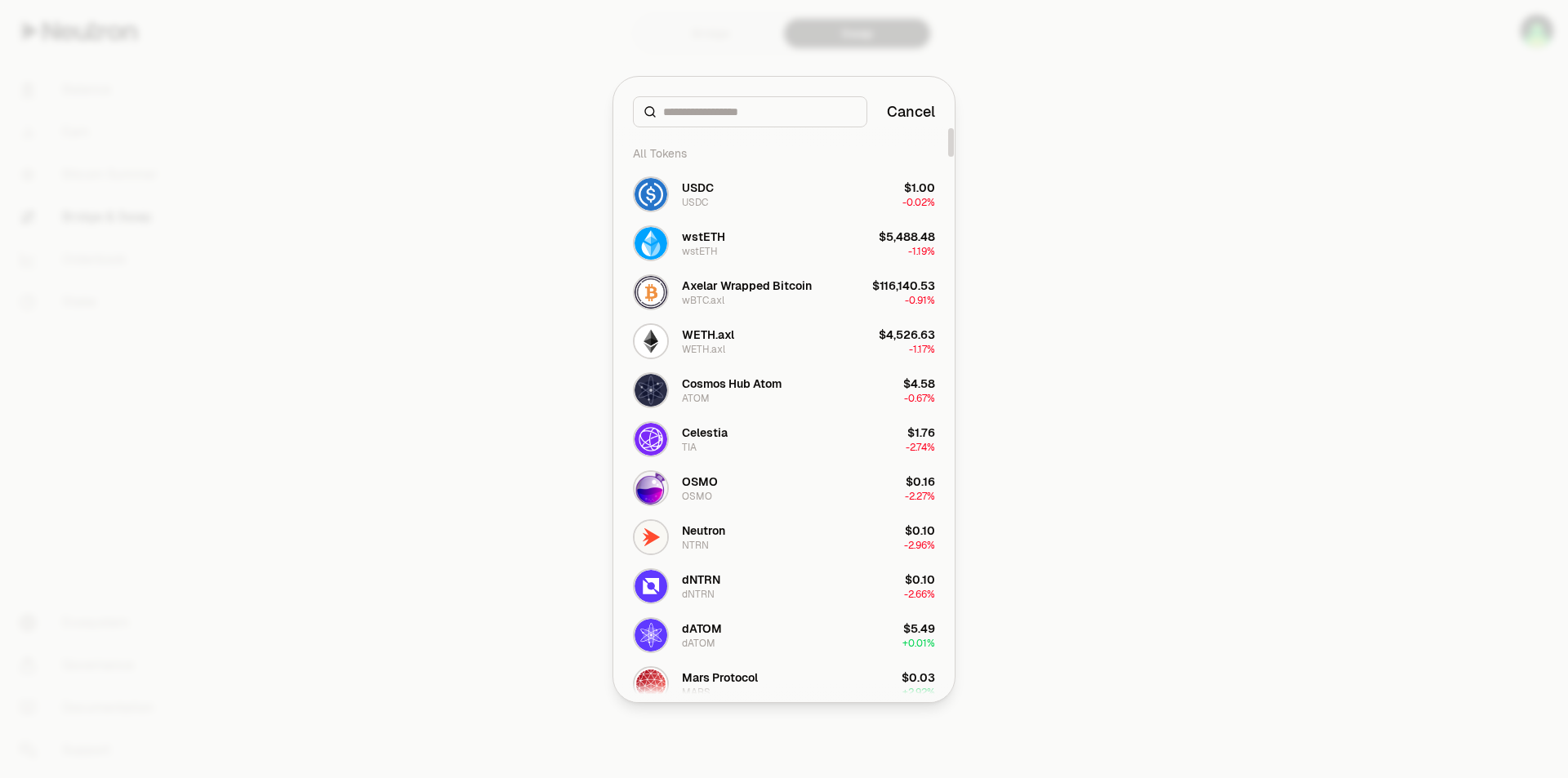
click at [899, 111] on button "Cancel" at bounding box center [910, 111] width 48 height 22
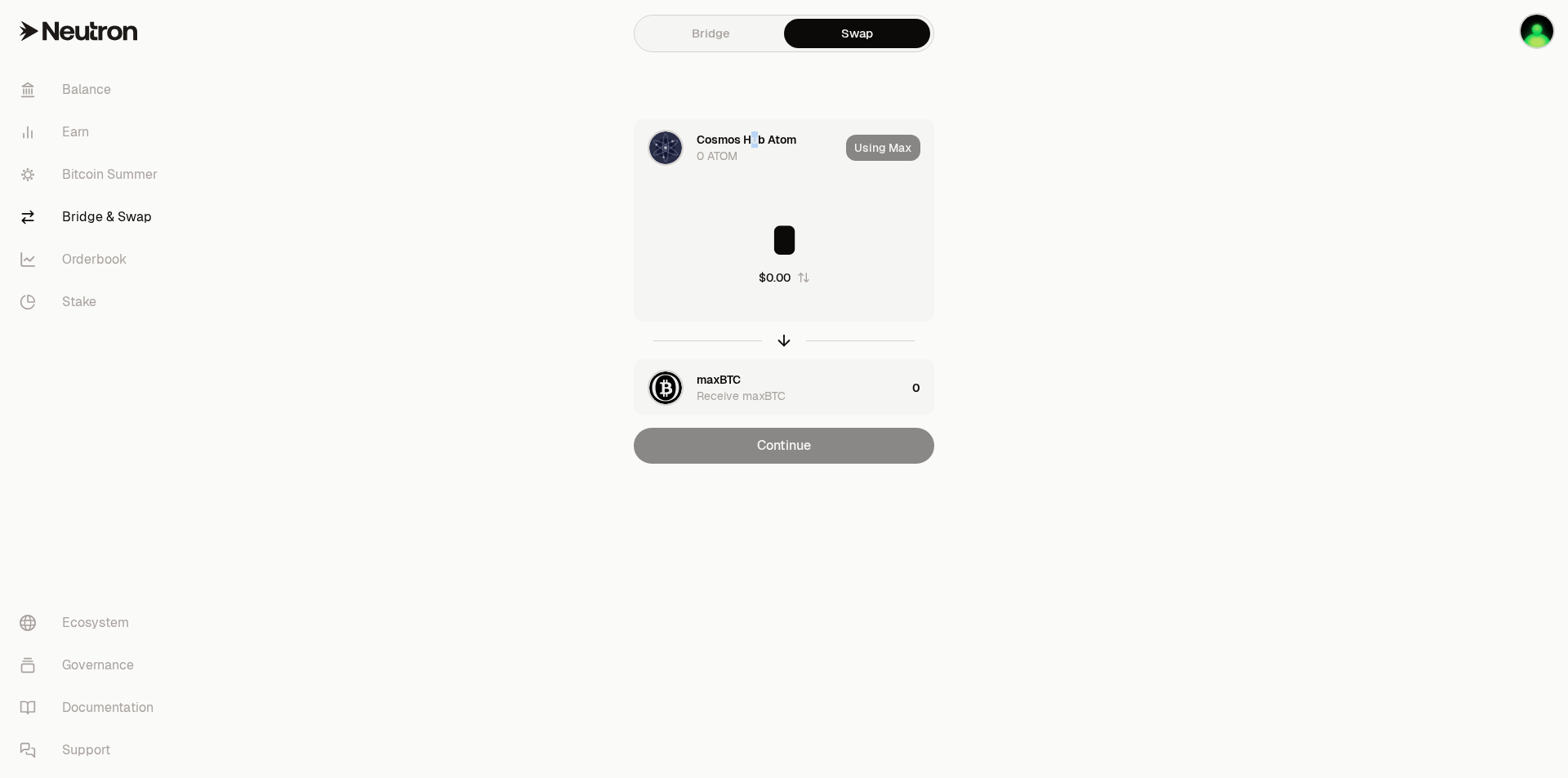
click at [759, 159] on div "Cosmos Hub Atom 0 ATOM" at bounding box center [767, 147] width 143 height 32
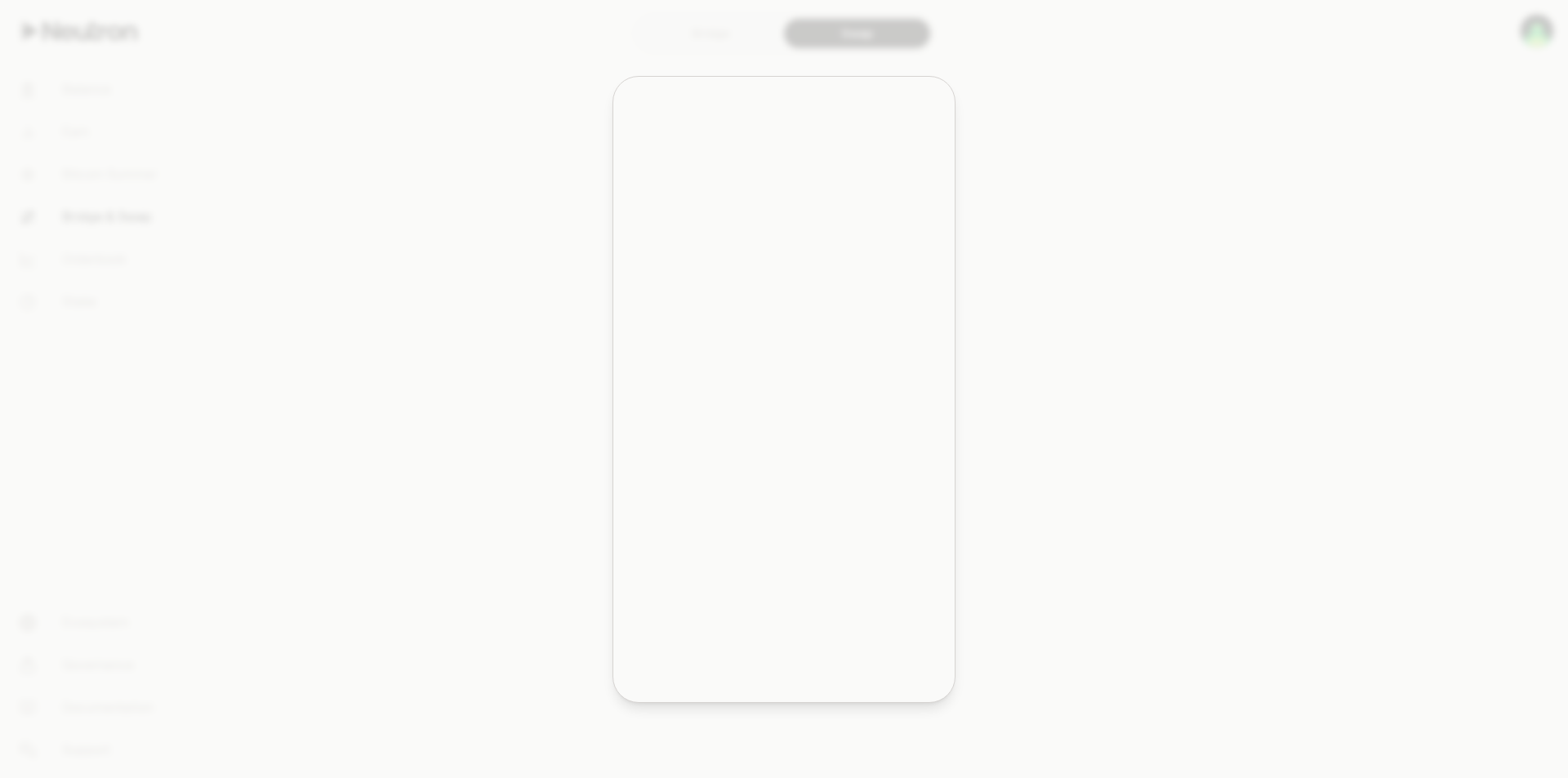
click at [873, 149] on div "All Tokens" at bounding box center [783, 152] width 322 height 32
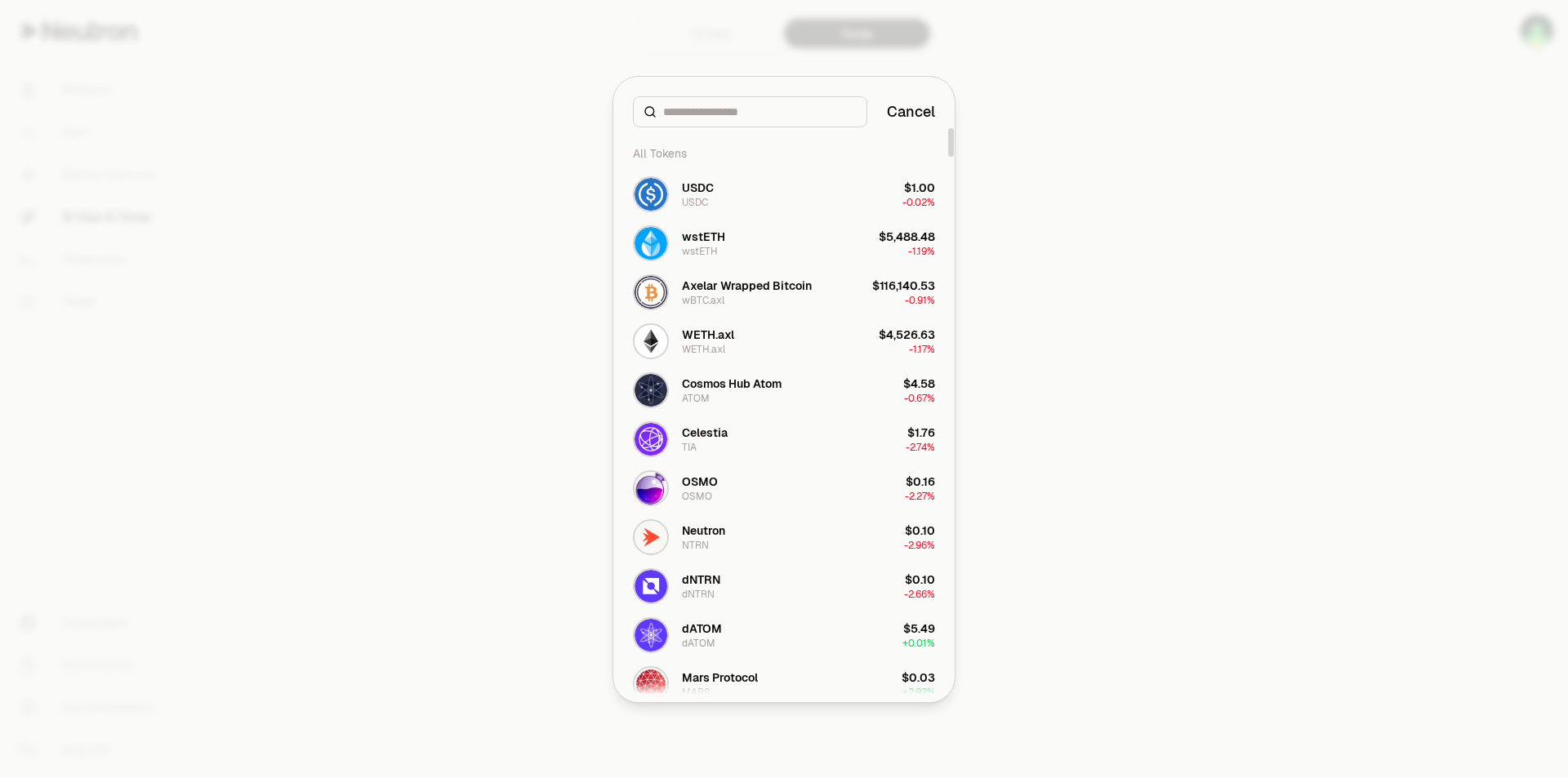
click at [1137, 149] on div at bounding box center [784, 389] width 1568 height 778
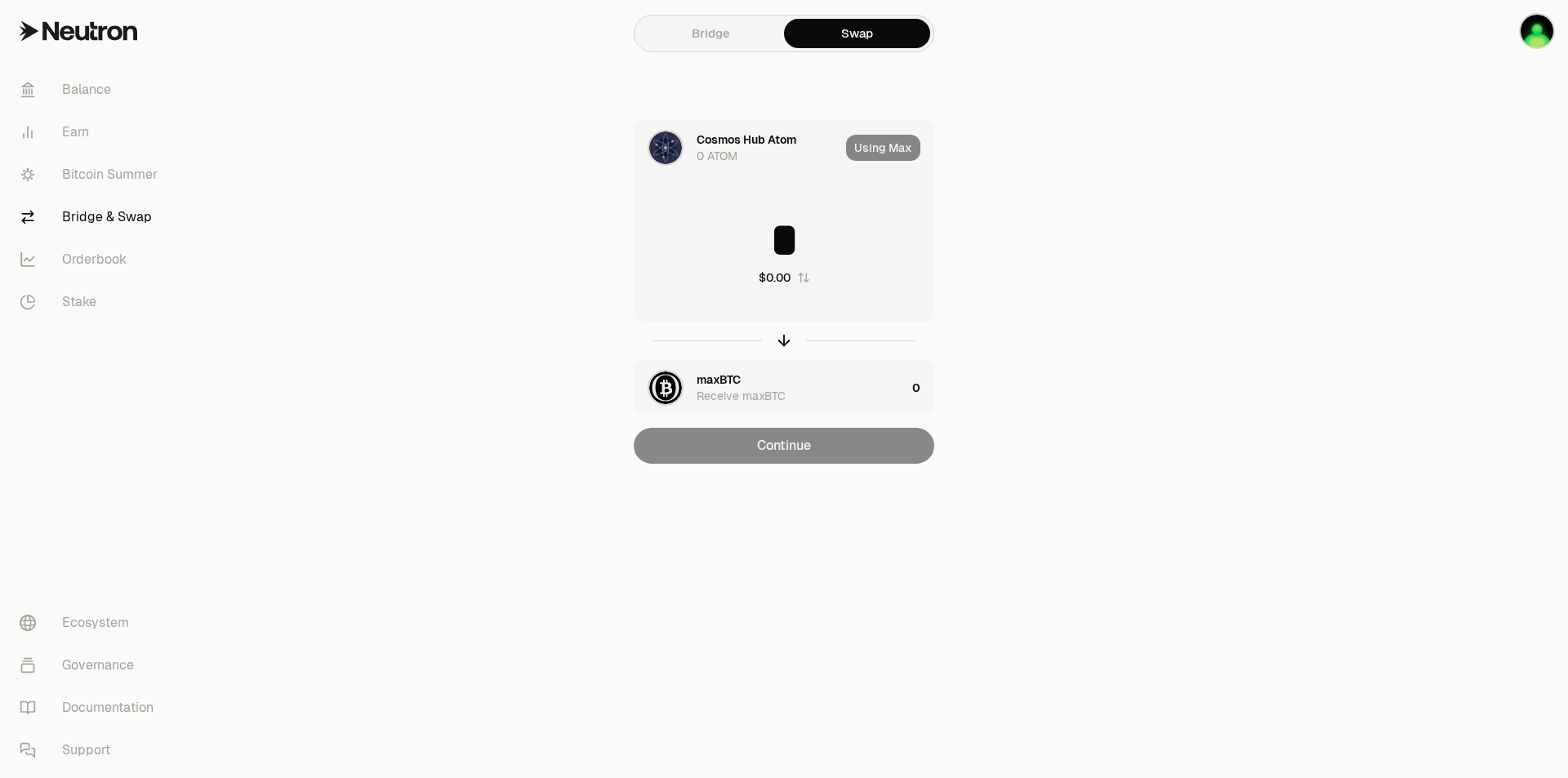
click at [910, 149] on div "Using Max" at bounding box center [889, 148] width 87 height 56
click at [691, 22] on link "Bridge" at bounding box center [711, 33] width 147 height 29
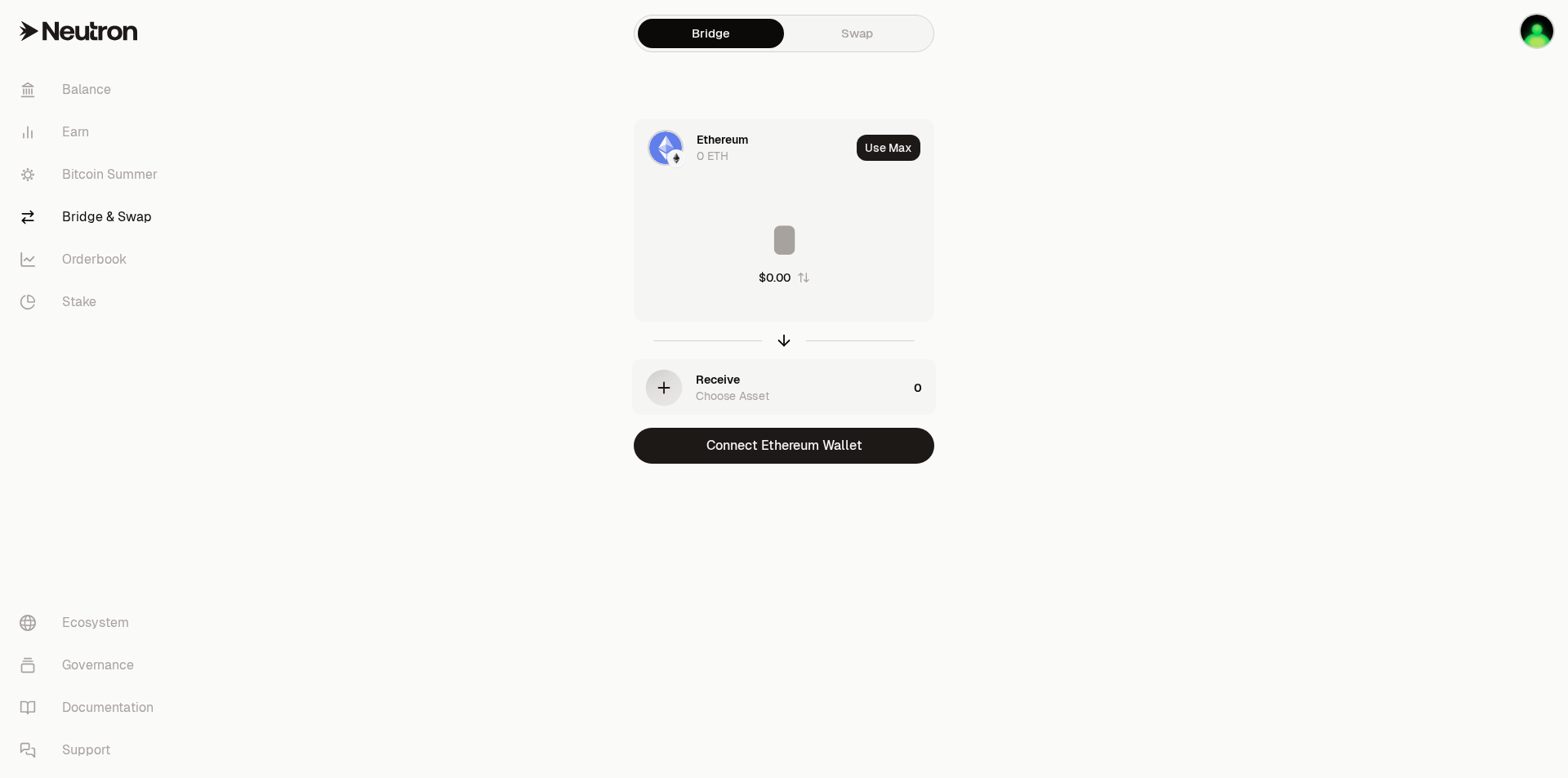
click at [869, 34] on link "Swap" at bounding box center [857, 33] width 147 height 29
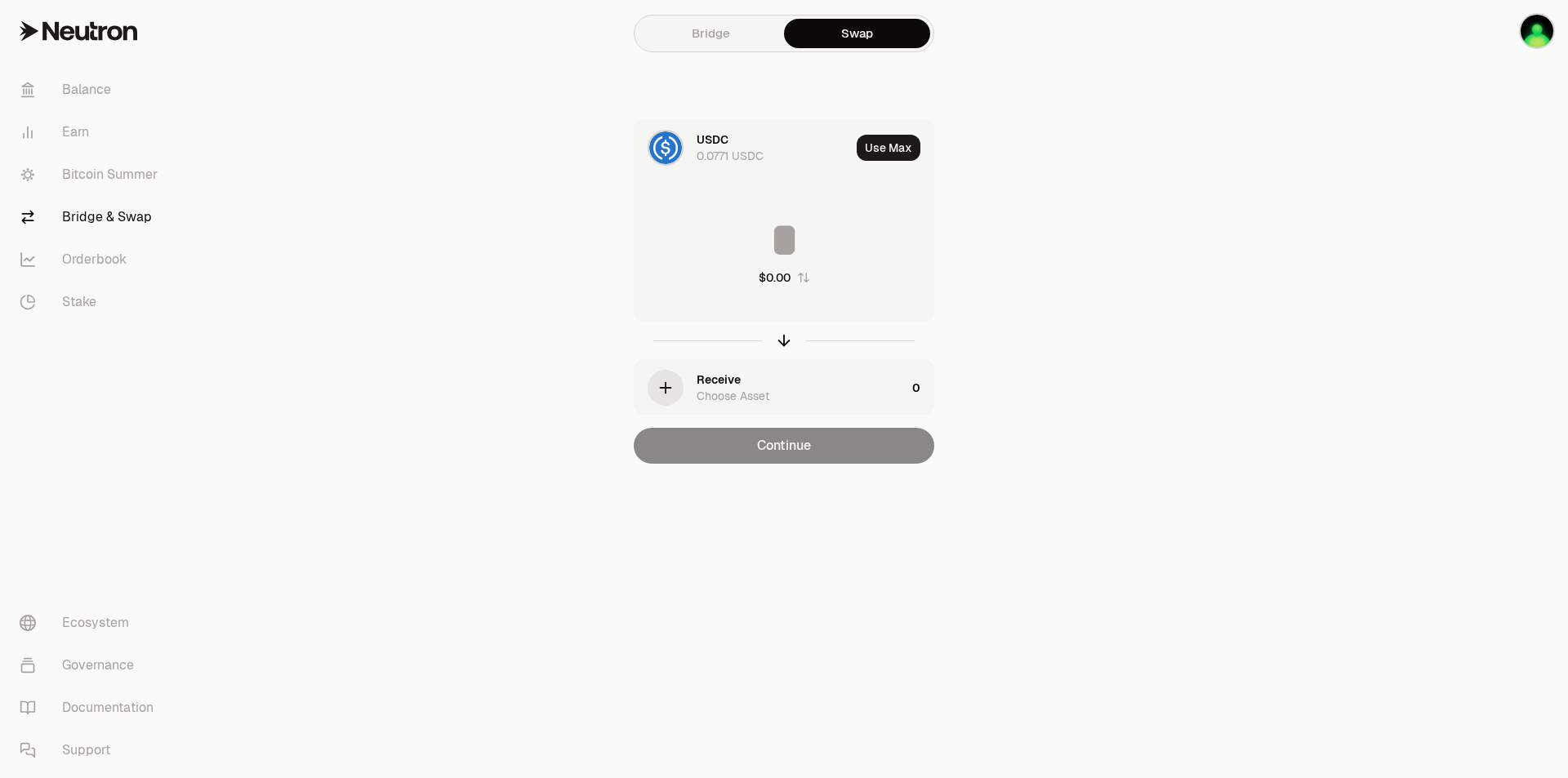
click at [966, 128] on div "USDC 0.0771 USDC Use Max $0.00 Receive Choose Asset 0 Continue" at bounding box center [783, 291] width 548 height 344
click at [903, 141] on button "Use Max" at bounding box center [888, 148] width 64 height 26
type input "********"
click at [706, 138] on div "USDC" at bounding box center [712, 139] width 32 height 17
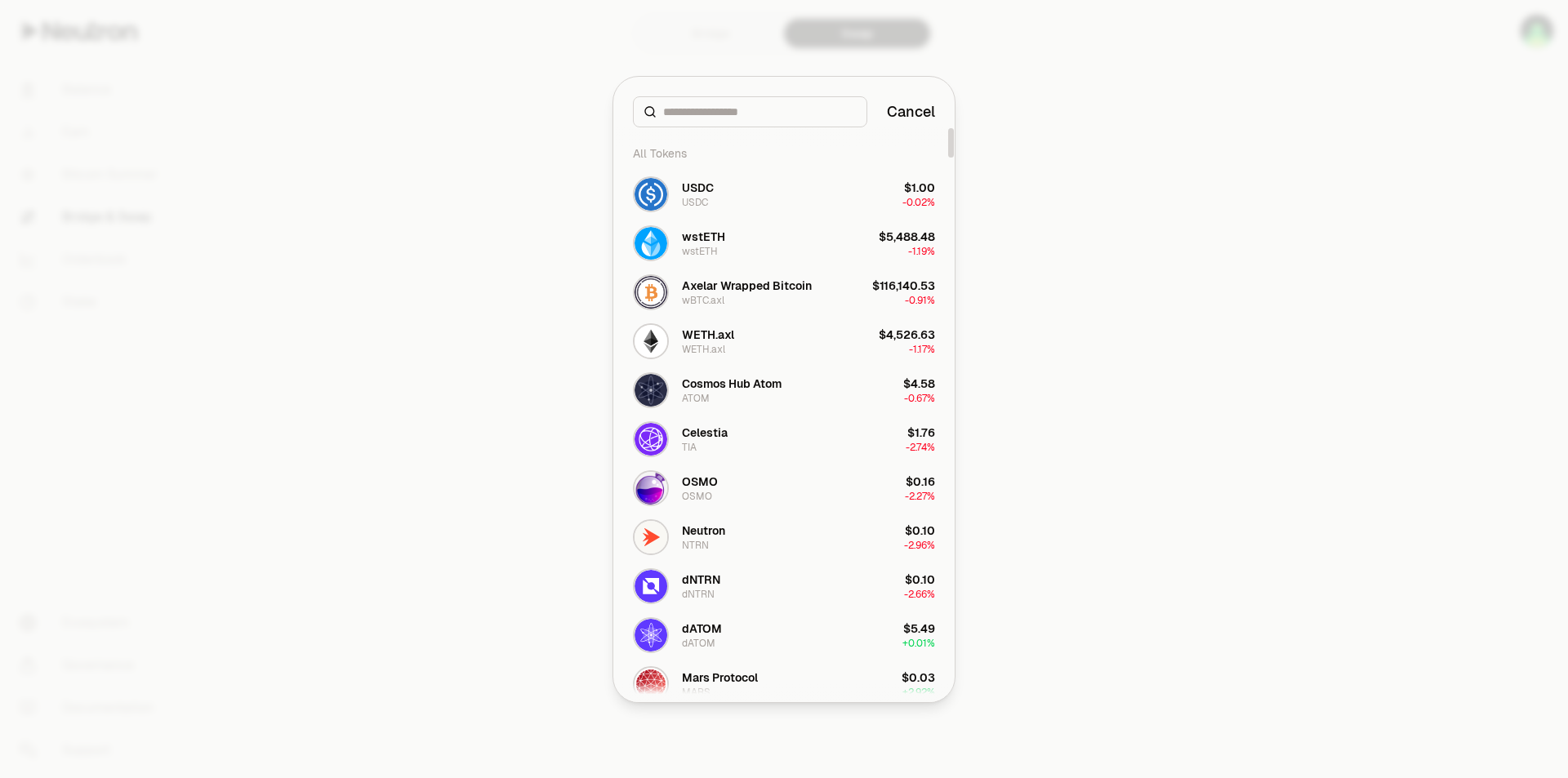
click at [1139, 239] on div at bounding box center [784, 389] width 1568 height 778
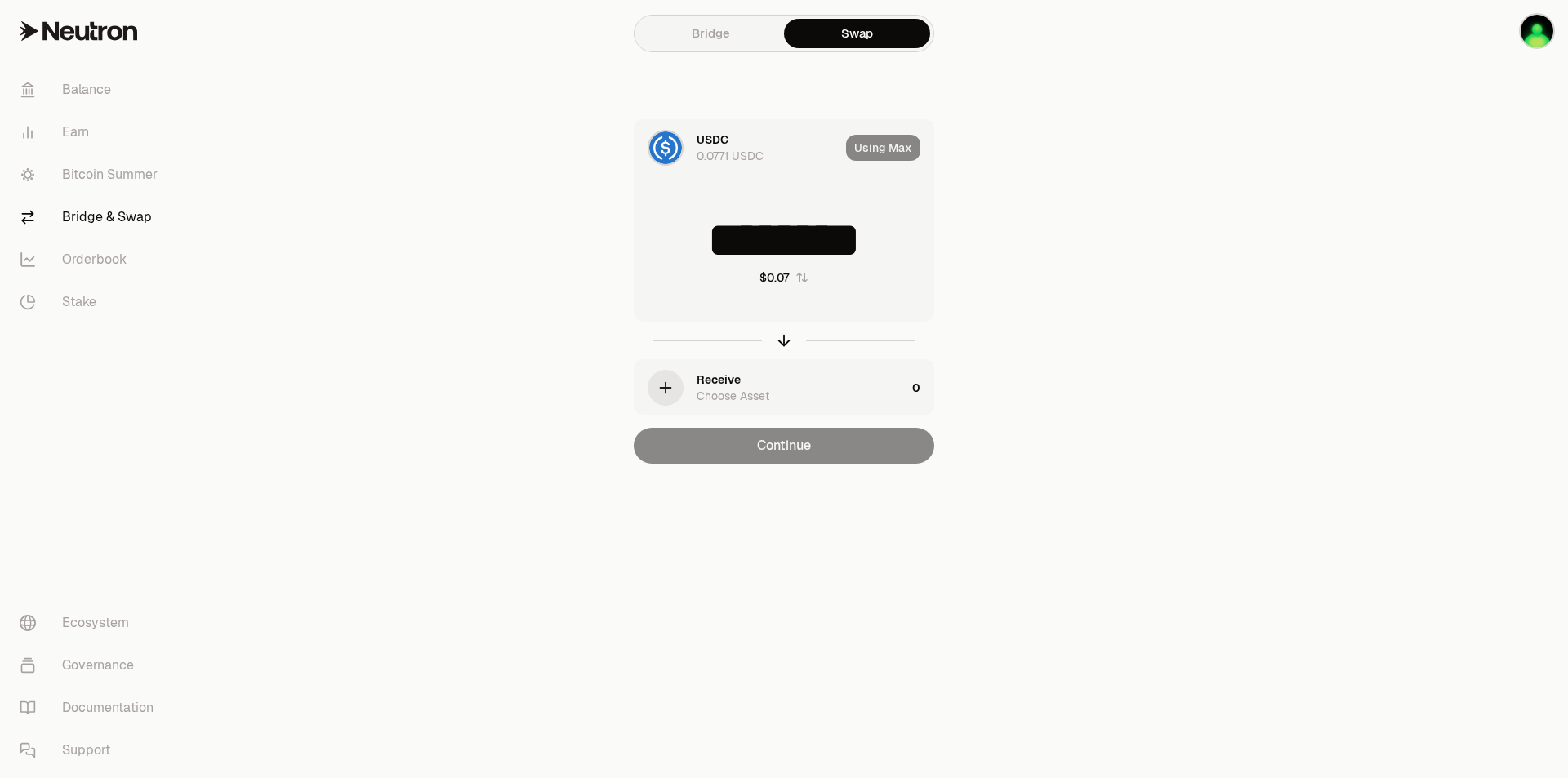
click at [790, 379] on div "Receive Choose Asset" at bounding box center [801, 387] width 209 height 32
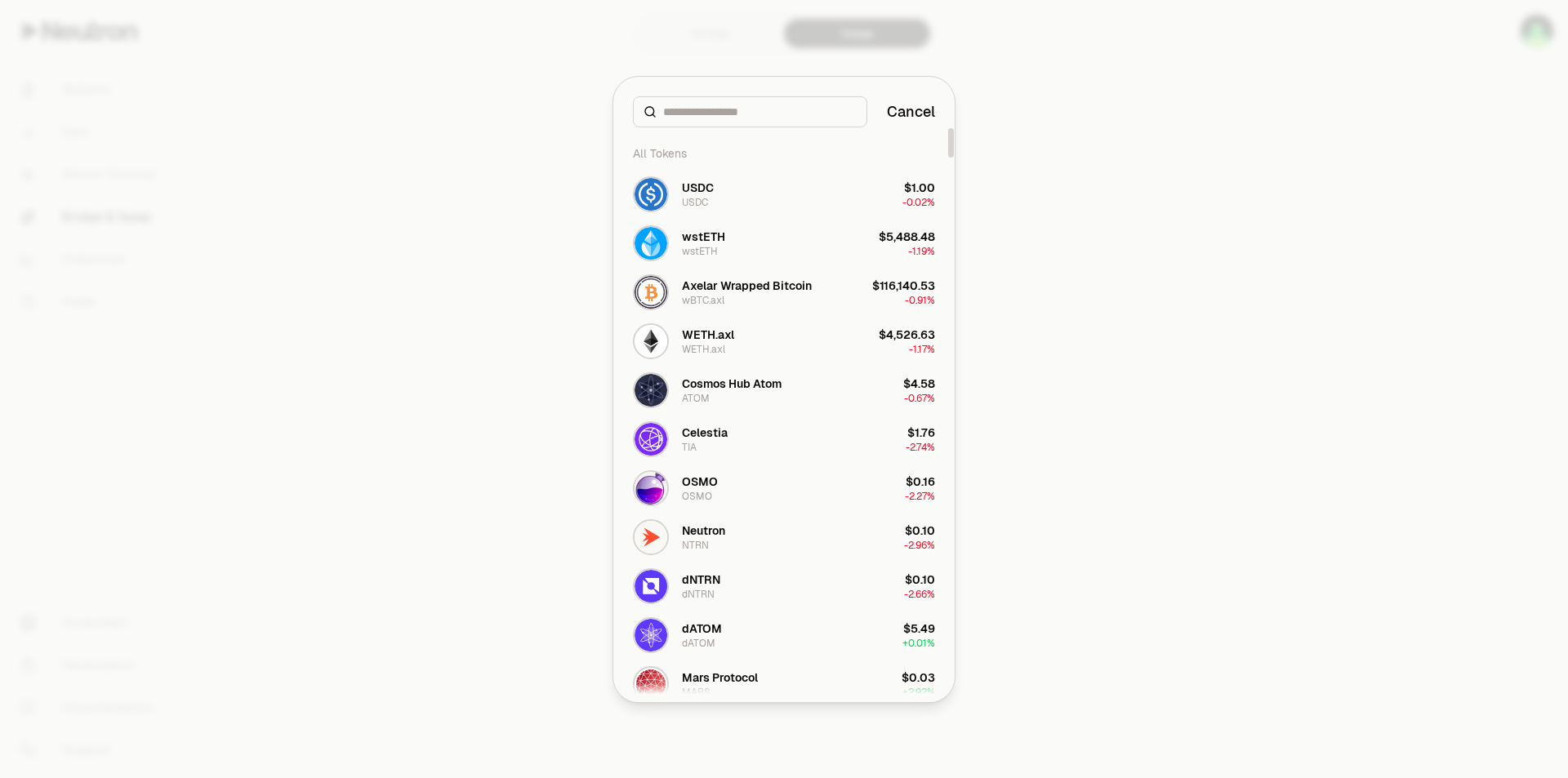
click at [735, 124] on div at bounding box center [750, 112] width 235 height 31
click at [726, 107] on input at bounding box center [760, 111] width 194 height 17
paste input "******"
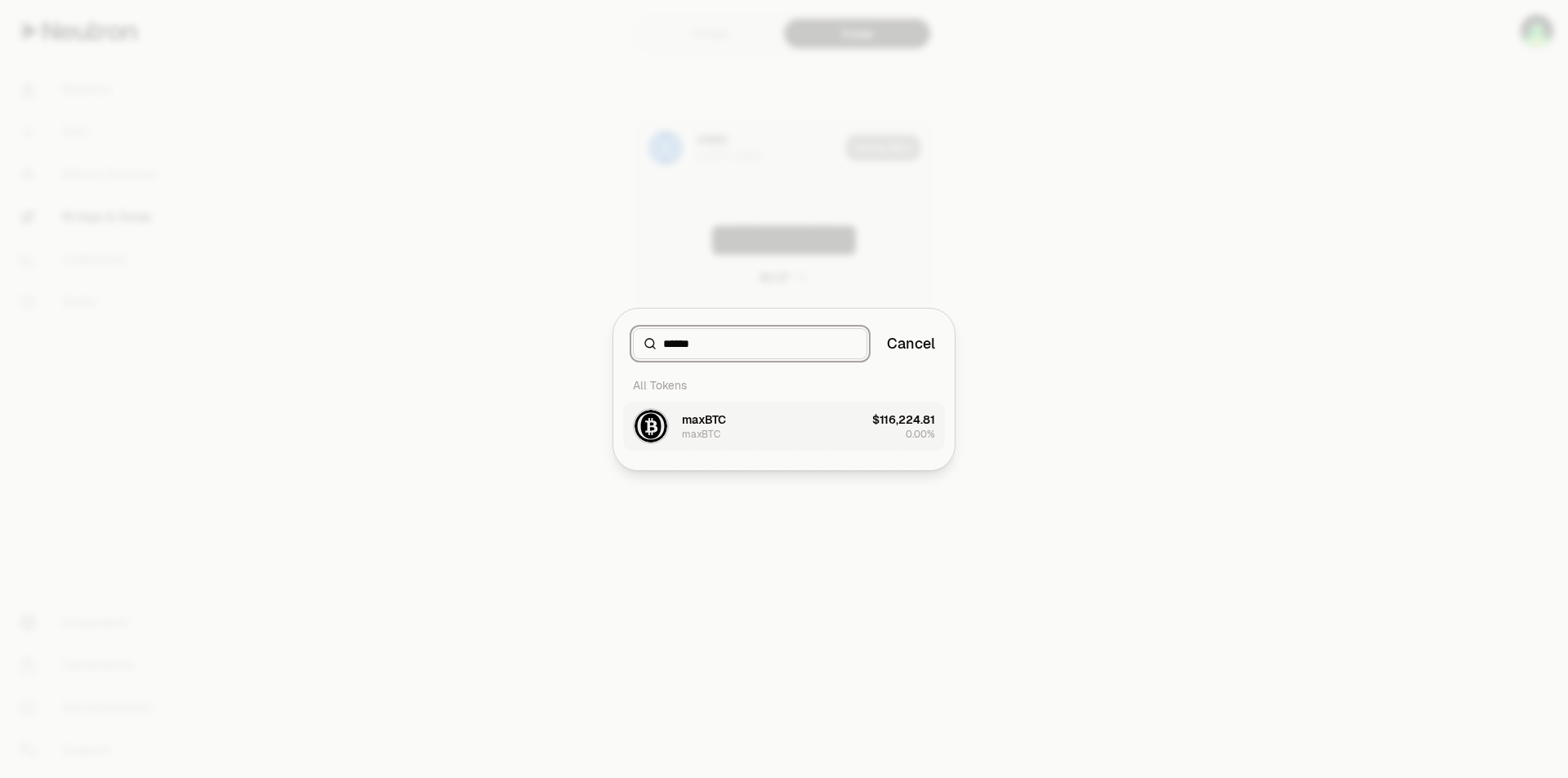
type input "******"
click at [701, 434] on div "maxBTC" at bounding box center [700, 434] width 38 height 13
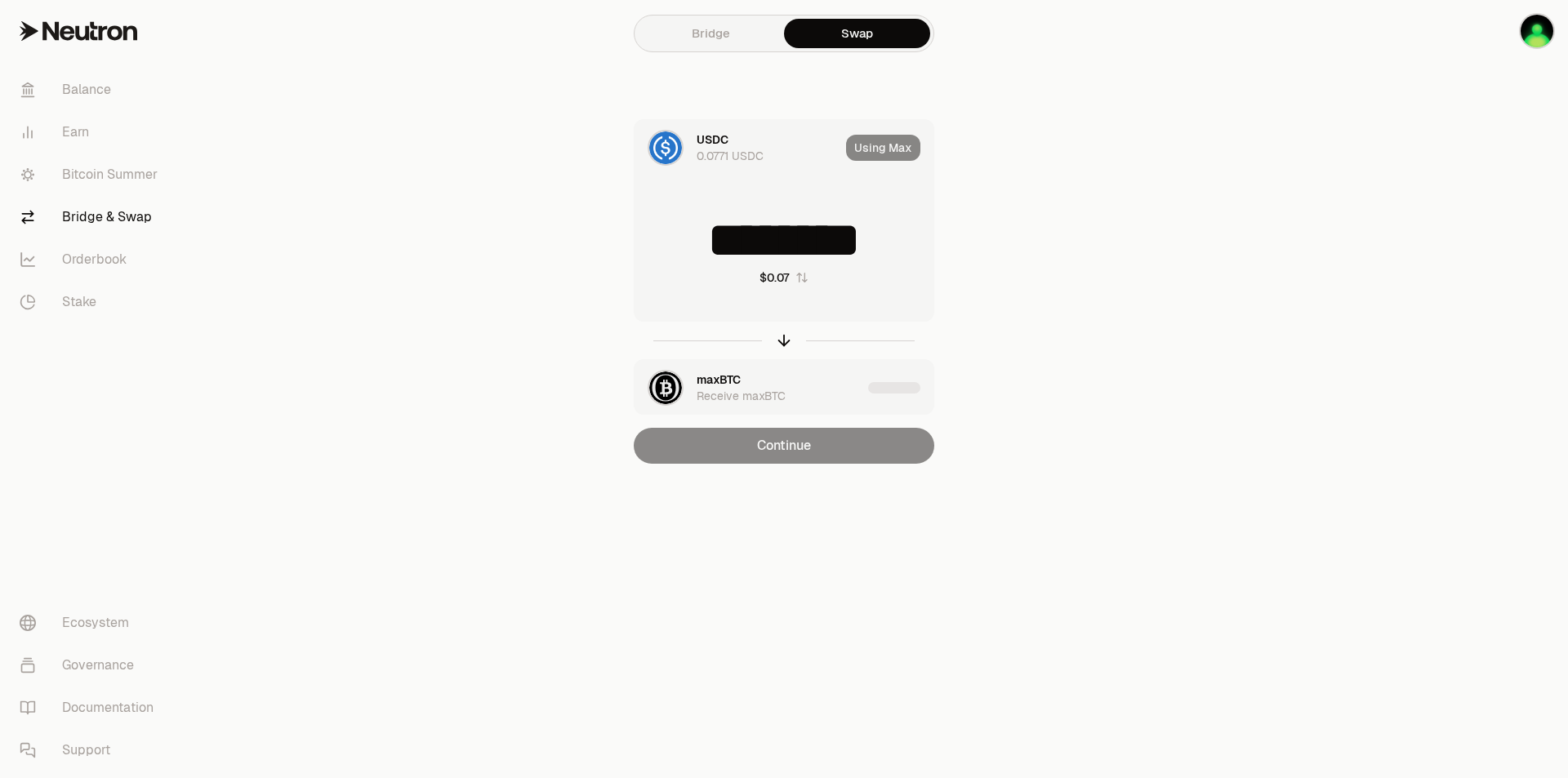
click at [1159, 286] on main "Bridge Swap USDC 0.0771 USDC Using Max ******** $0.07 maxBTC Receive maxBTC Con…" at bounding box center [875, 264] width 1385 height 529
click at [718, 147] on div "USDC" at bounding box center [712, 139] width 32 height 17
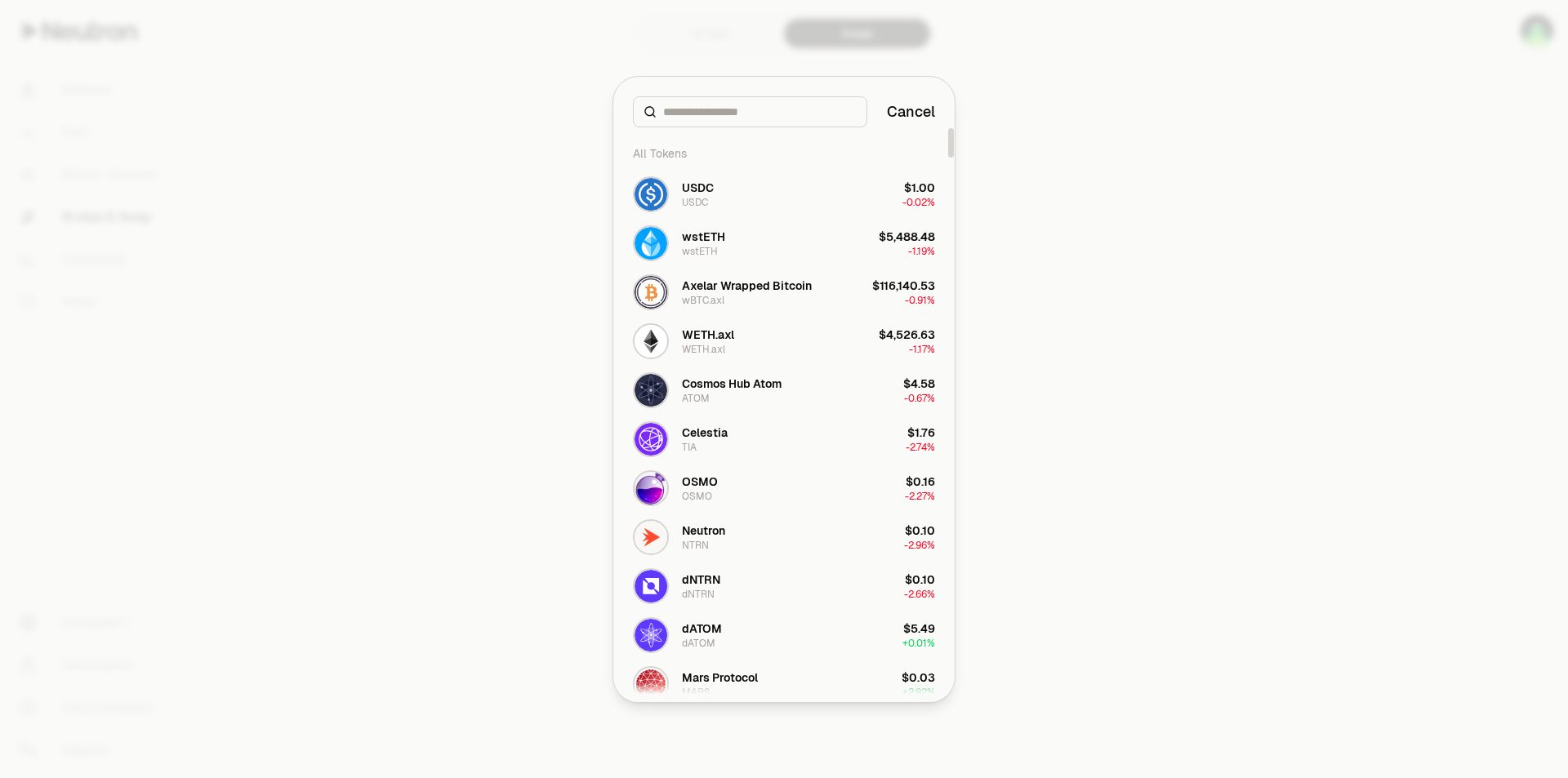
click at [1343, 244] on div at bounding box center [784, 389] width 1568 height 778
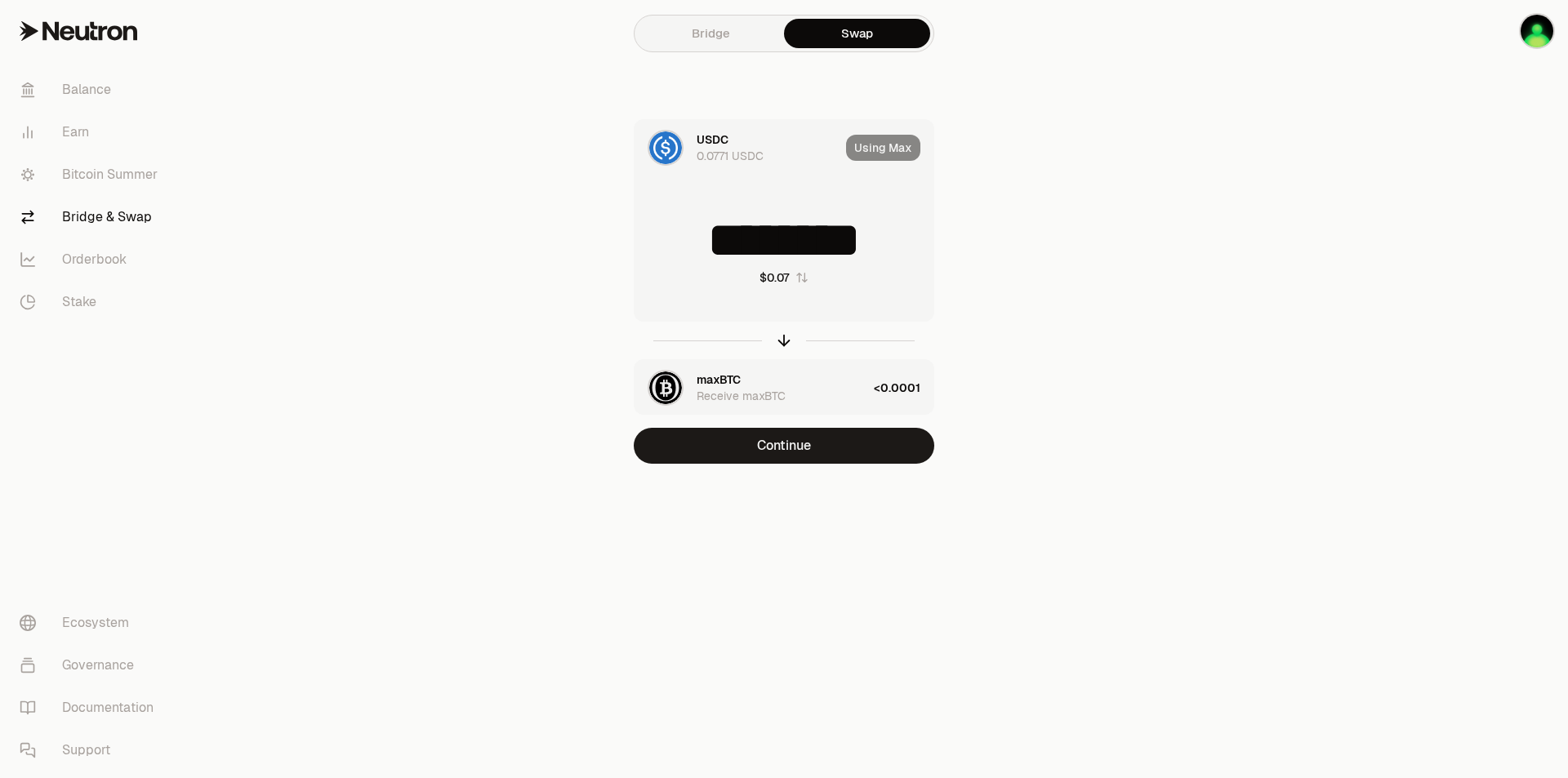
click at [696, 145] on div "USDC 0.0771 USDC" at bounding box center [737, 148] width 205 height 56
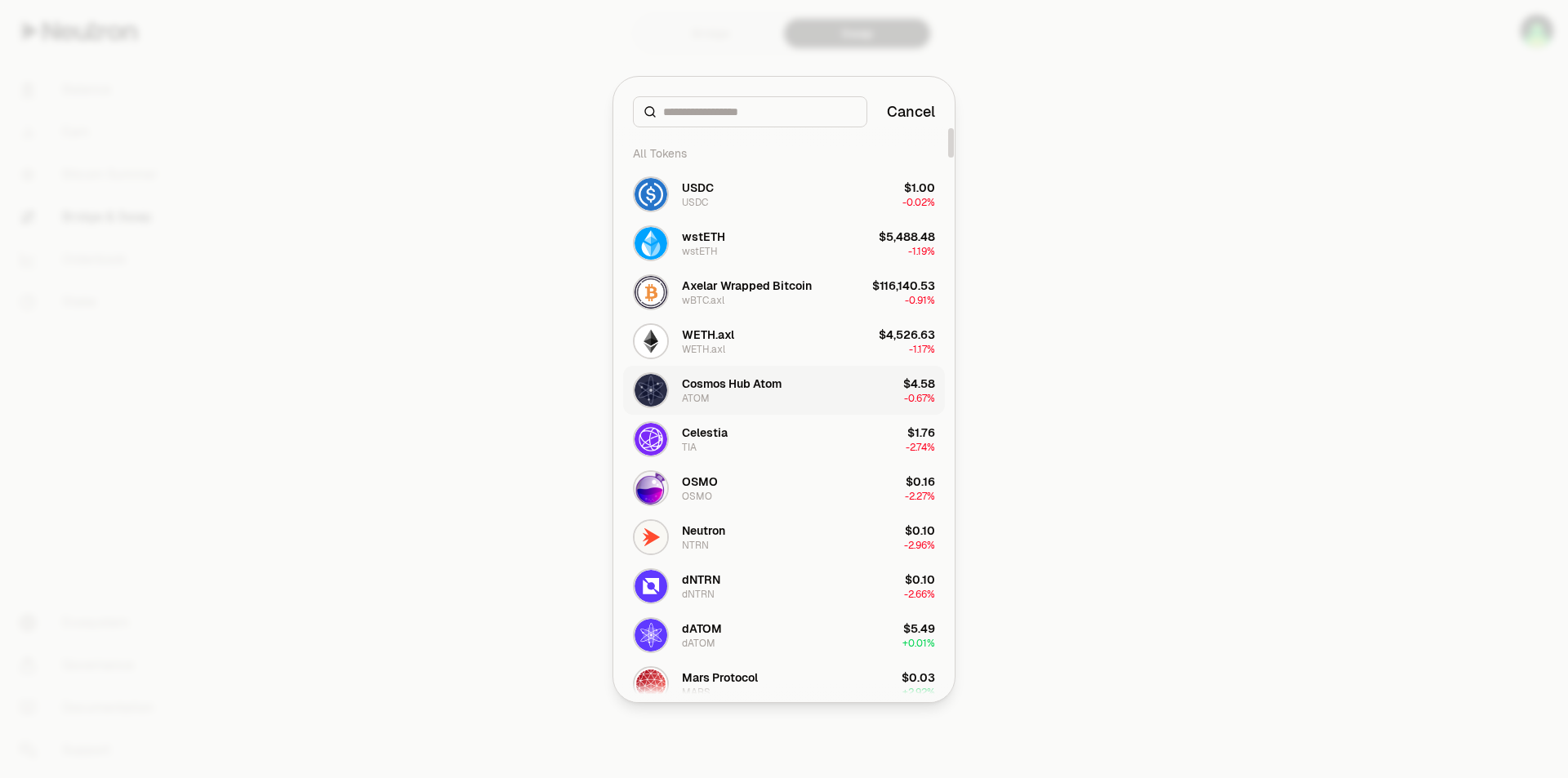
click at [754, 401] on div "Cosmos Hub Atom ATOM" at bounding box center [731, 390] width 100 height 29
type input "*"
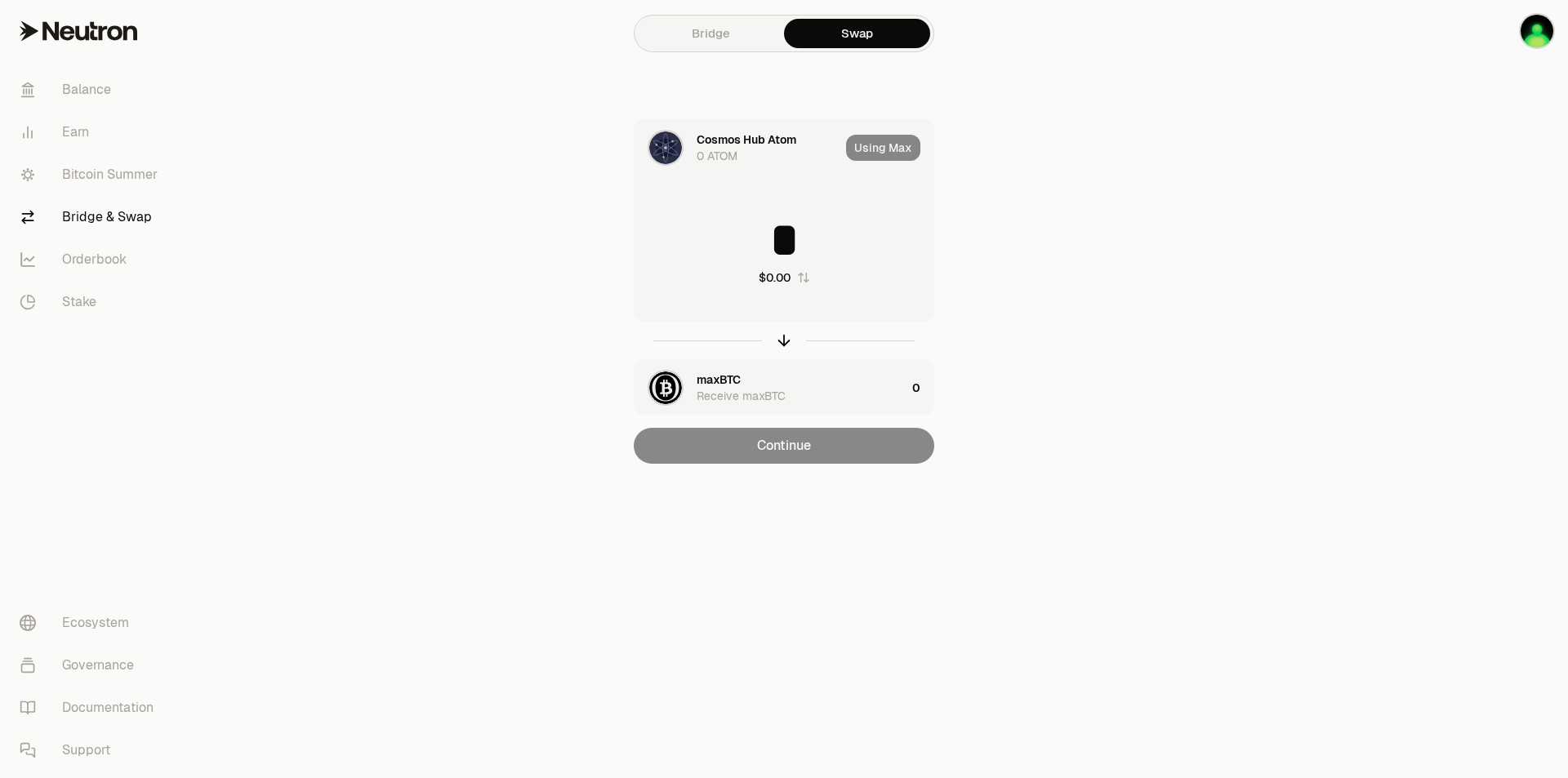
click at [889, 145] on div "Using Max" at bounding box center [889, 148] width 87 height 56
click at [756, 153] on div "Cosmos Hub Atom 0 ATOM" at bounding box center [767, 147] width 143 height 32
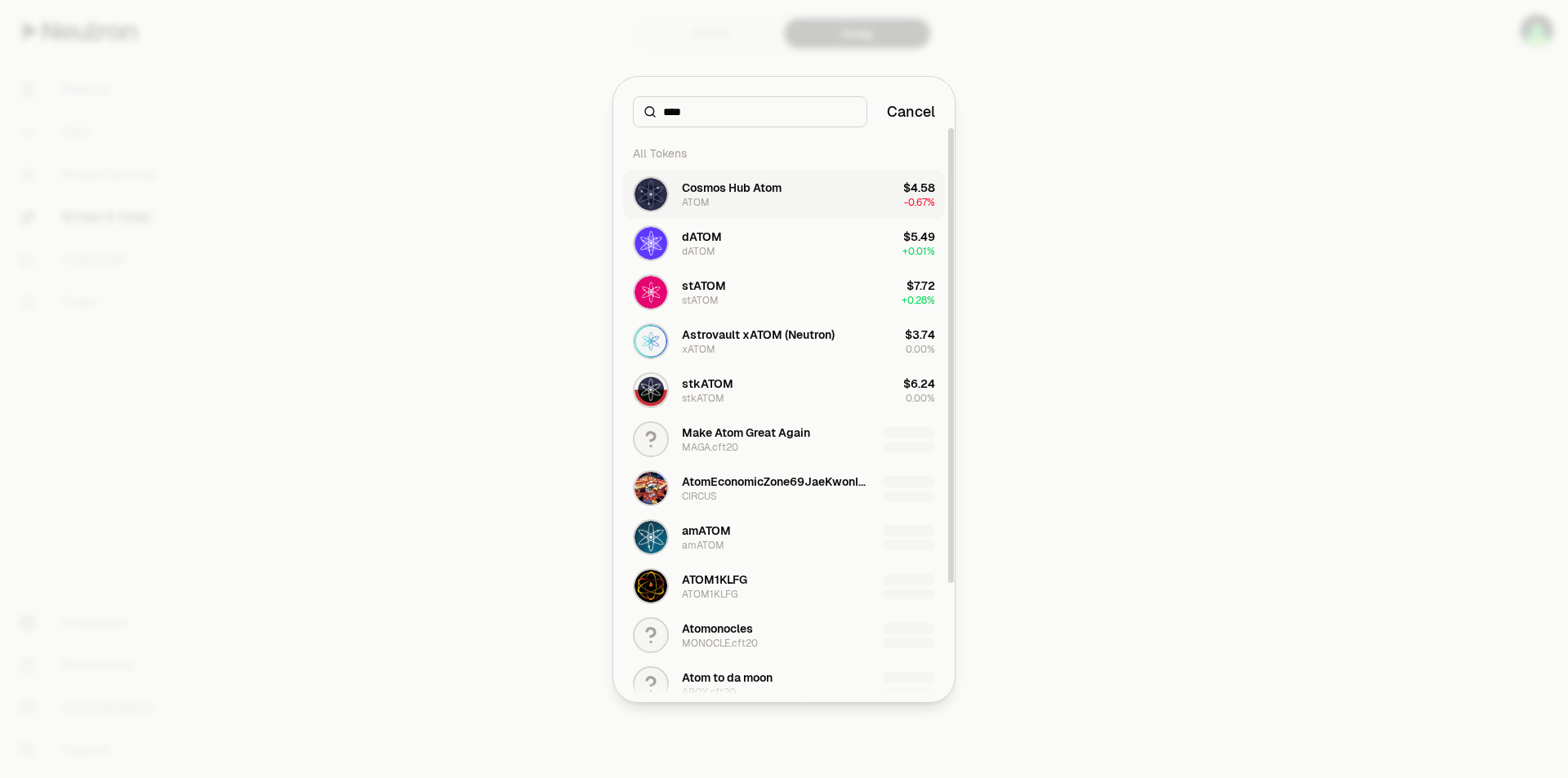
type input "****"
click at [711, 182] on div "Cosmos Hub Atom" at bounding box center [731, 188] width 100 height 17
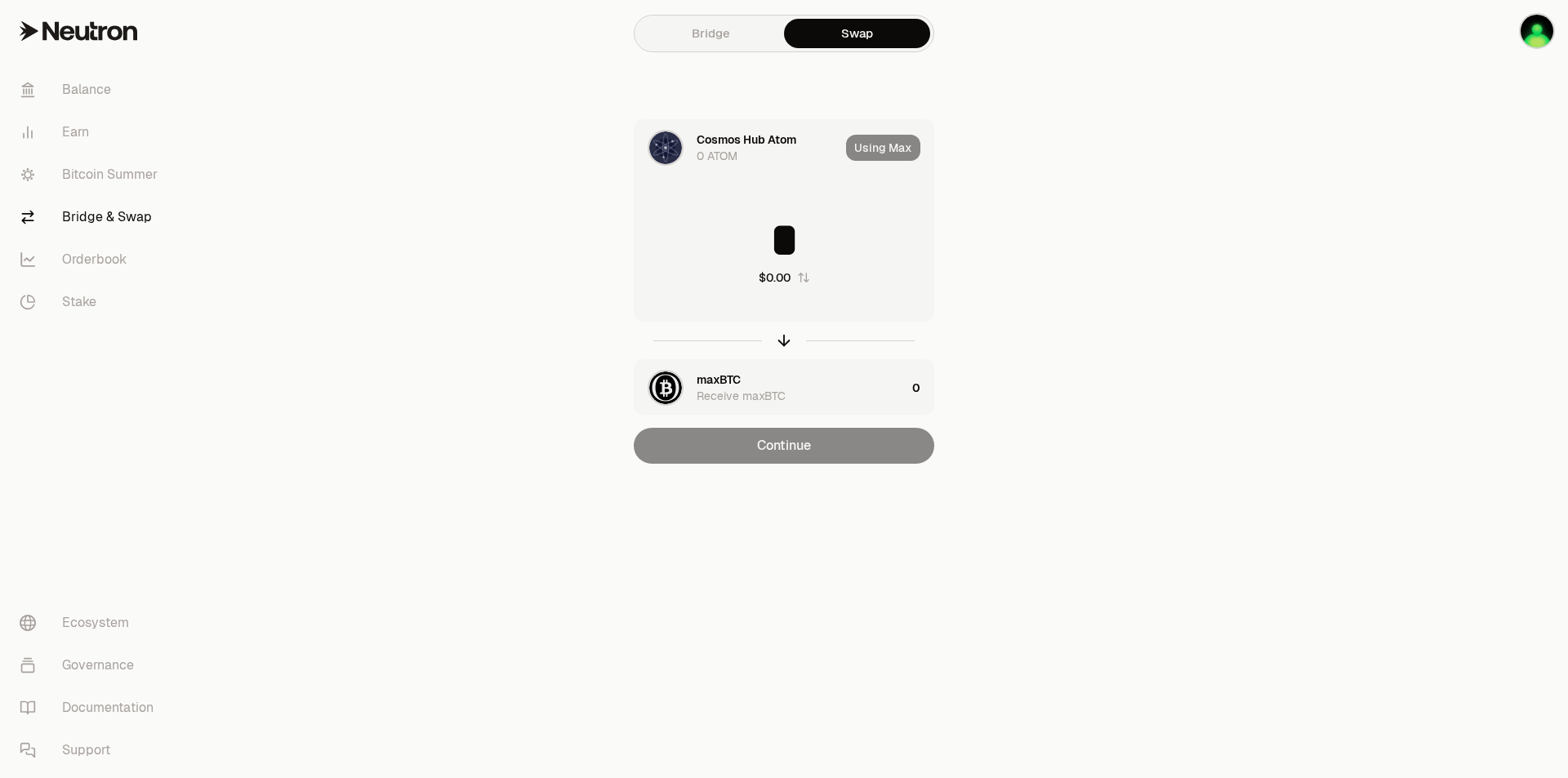
click at [887, 146] on div "Using Max" at bounding box center [889, 148] width 87 height 56
click at [514, 187] on div "Cosmos Hub Atom 0 ATOM Using Max * $0.00 maxBTC Receive maxBTC 0 Continue" at bounding box center [783, 291] width 548 height 344
drag, startPoint x: 1241, startPoint y: 289, endPoint x: 1017, endPoint y: 108, distance: 288.0
click at [1238, 285] on main "Bridge Swap Cosmos Hub Atom 0 ATOM Using Max * $0.00 maxBTC Receive maxBTC 0 Co…" at bounding box center [875, 264] width 1385 height 529
click at [742, 137] on div "Cosmos Hub Atom" at bounding box center [746, 139] width 100 height 17
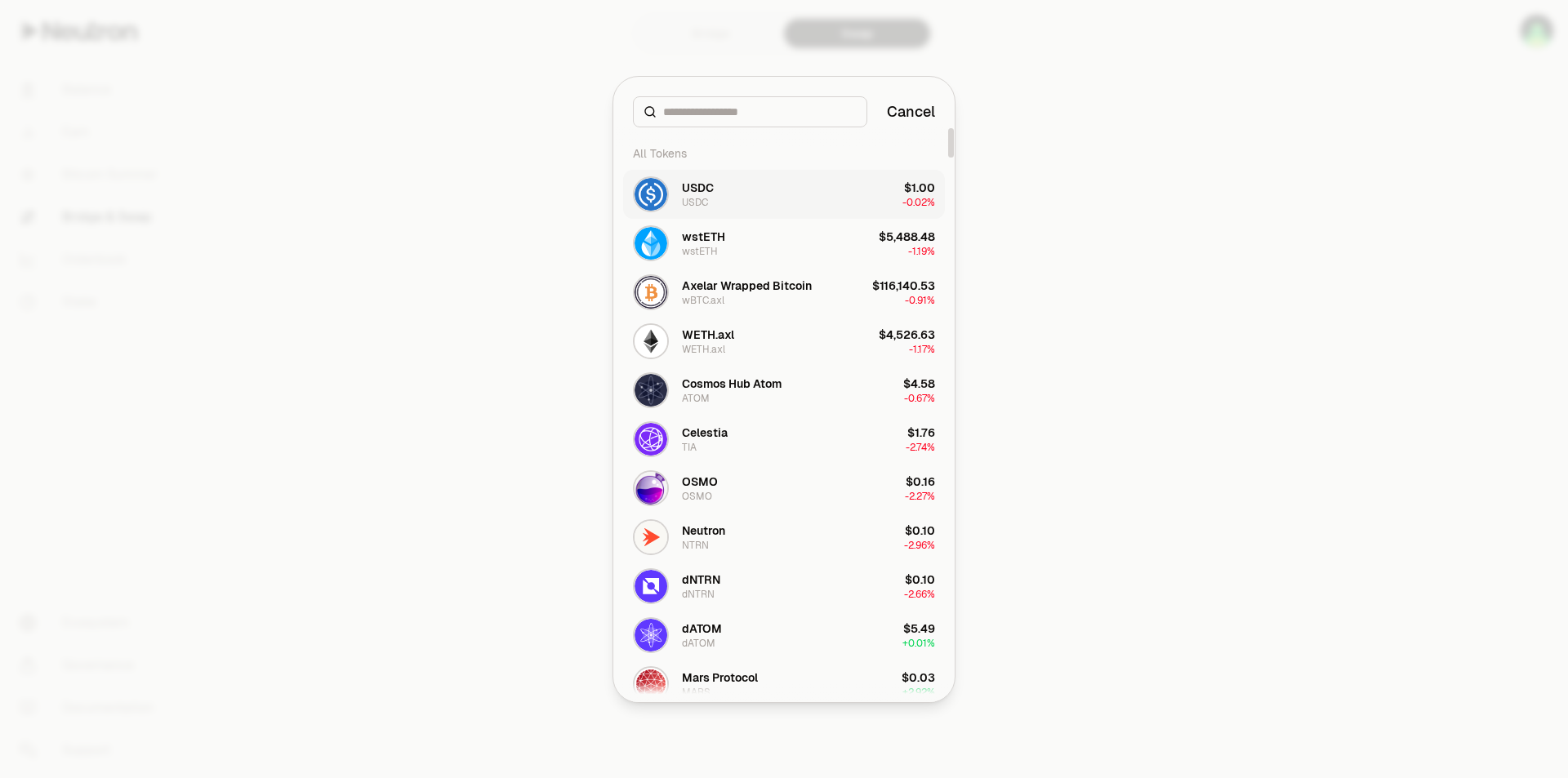
click at [675, 194] on div "USDC USDC" at bounding box center [673, 194] width 81 height 36
type input "********"
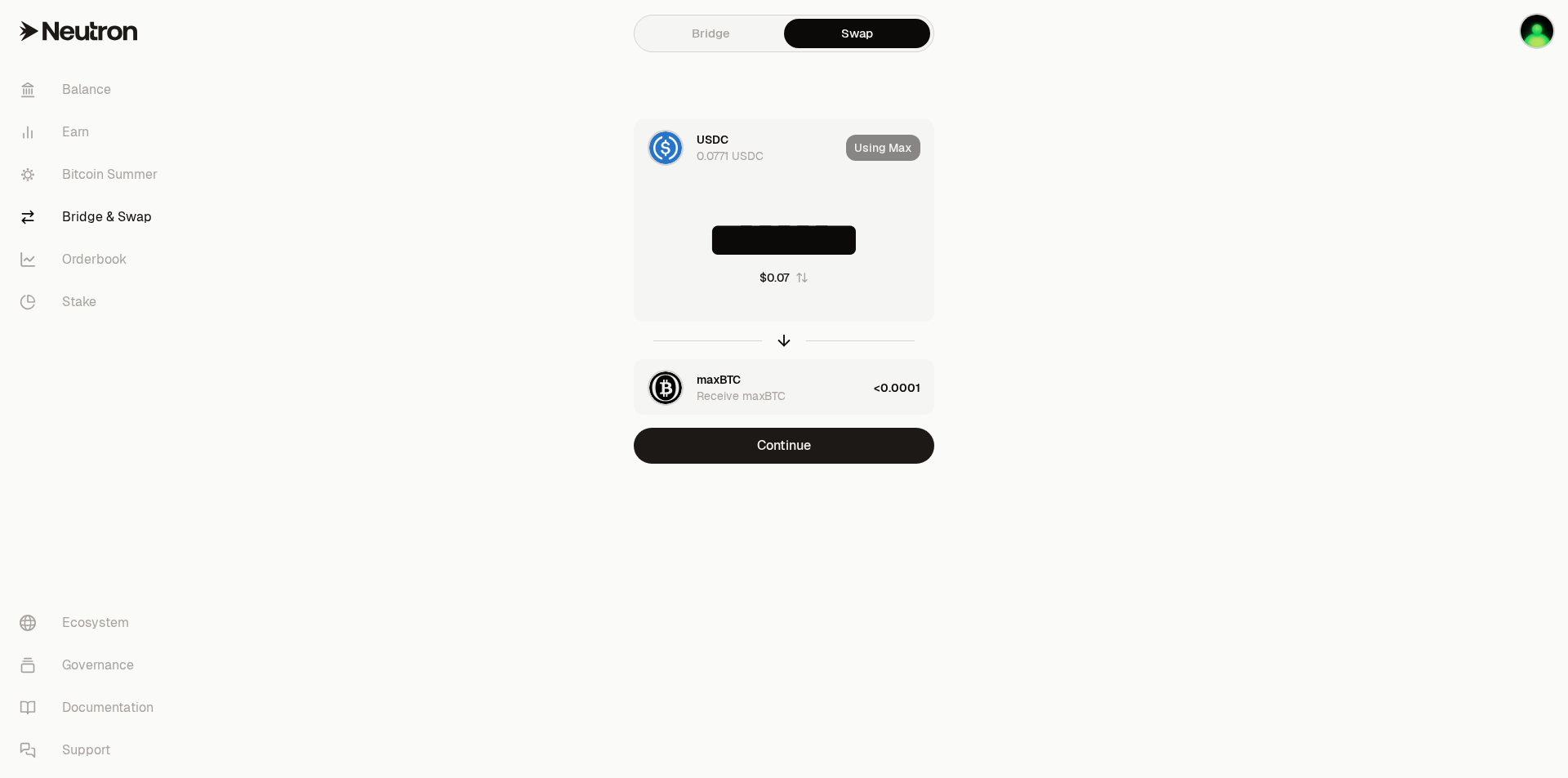
click at [899, 153] on div "Using Max" at bounding box center [889, 148] width 87 height 56
click at [906, 145] on div "Using Max" at bounding box center [889, 148] width 87 height 56
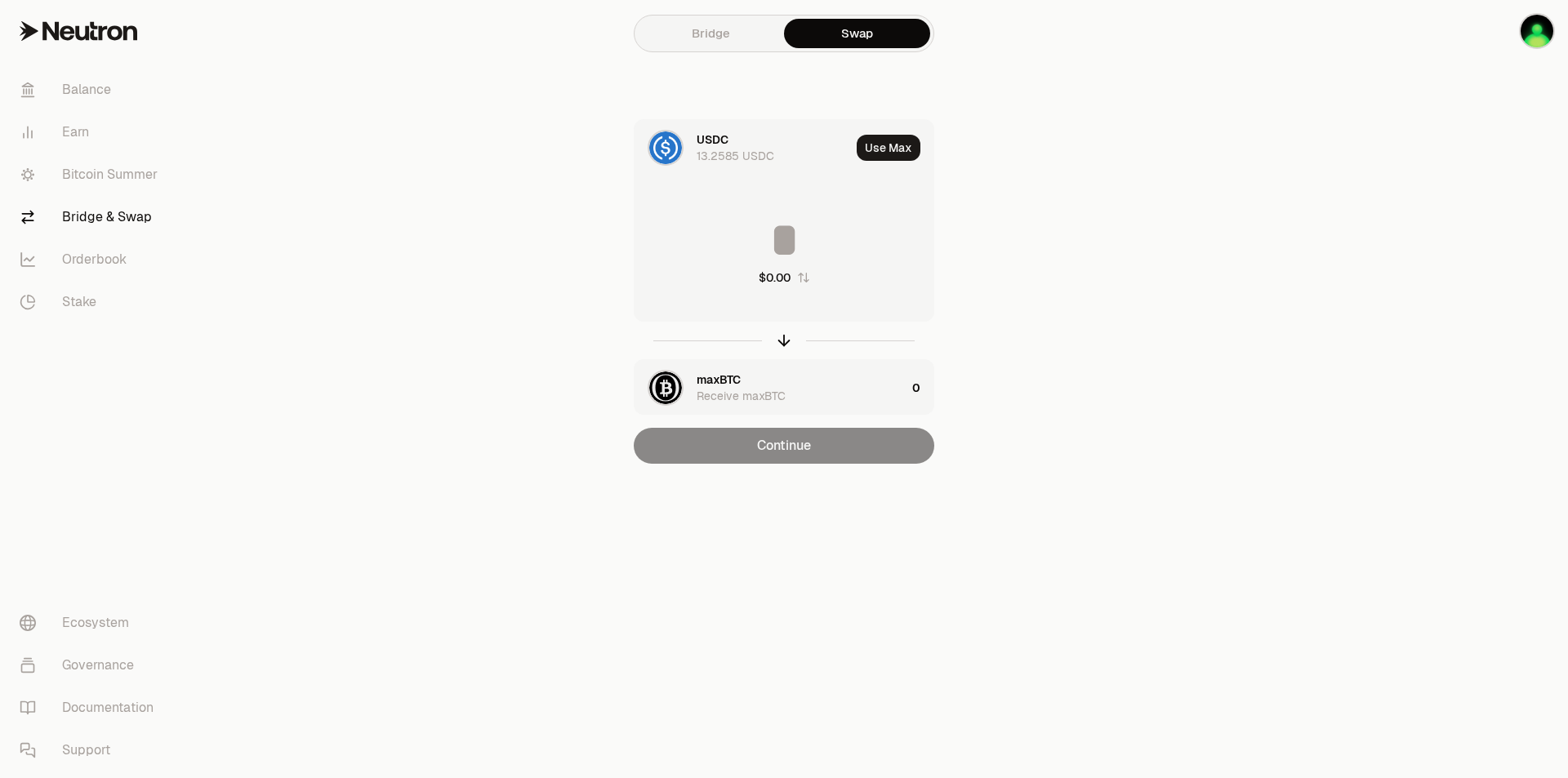
click at [780, 240] on input at bounding box center [784, 239] width 299 height 49
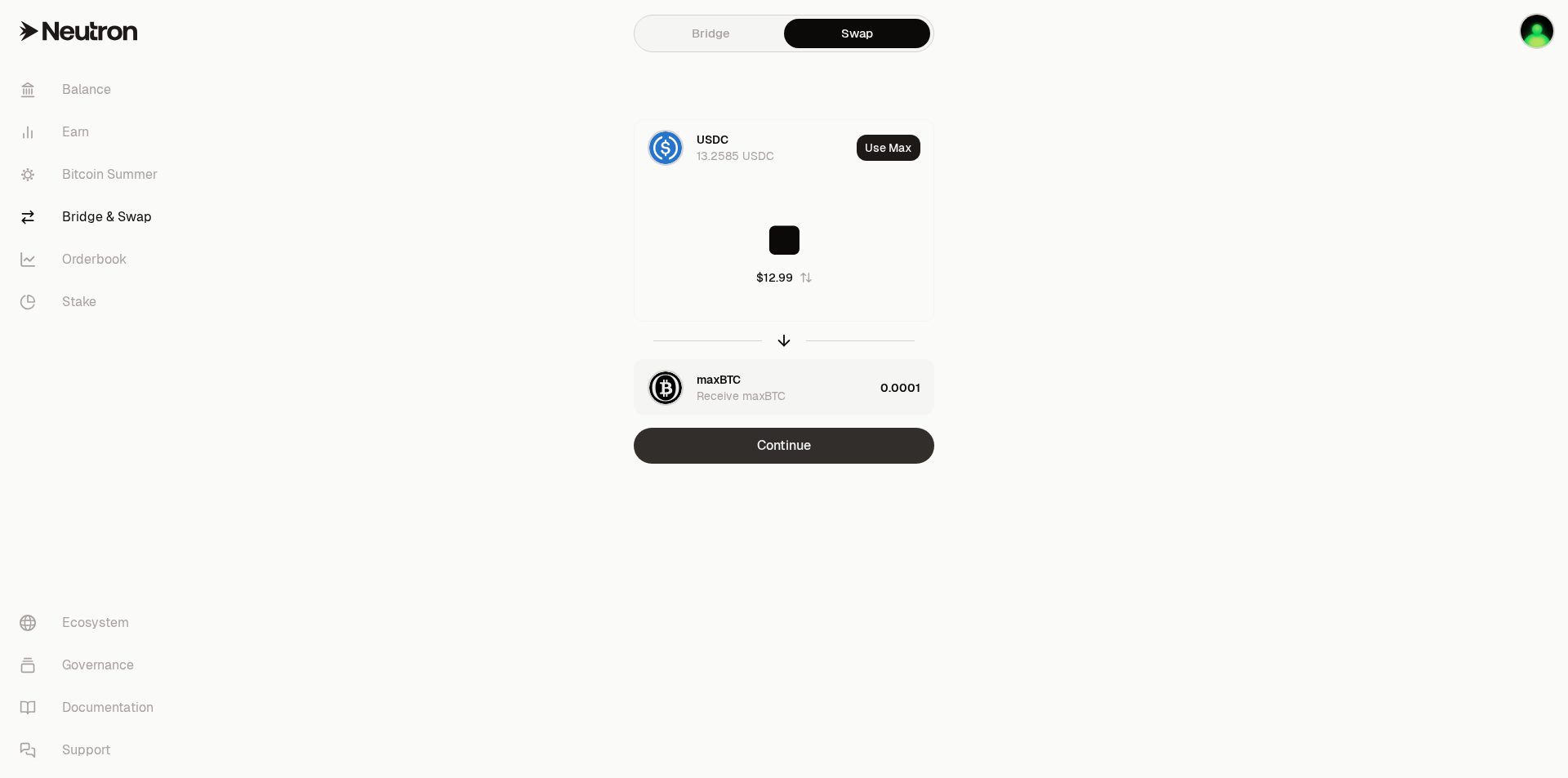
type input "**"
click at [738, 439] on button "Continue" at bounding box center [783, 446] width 300 height 36
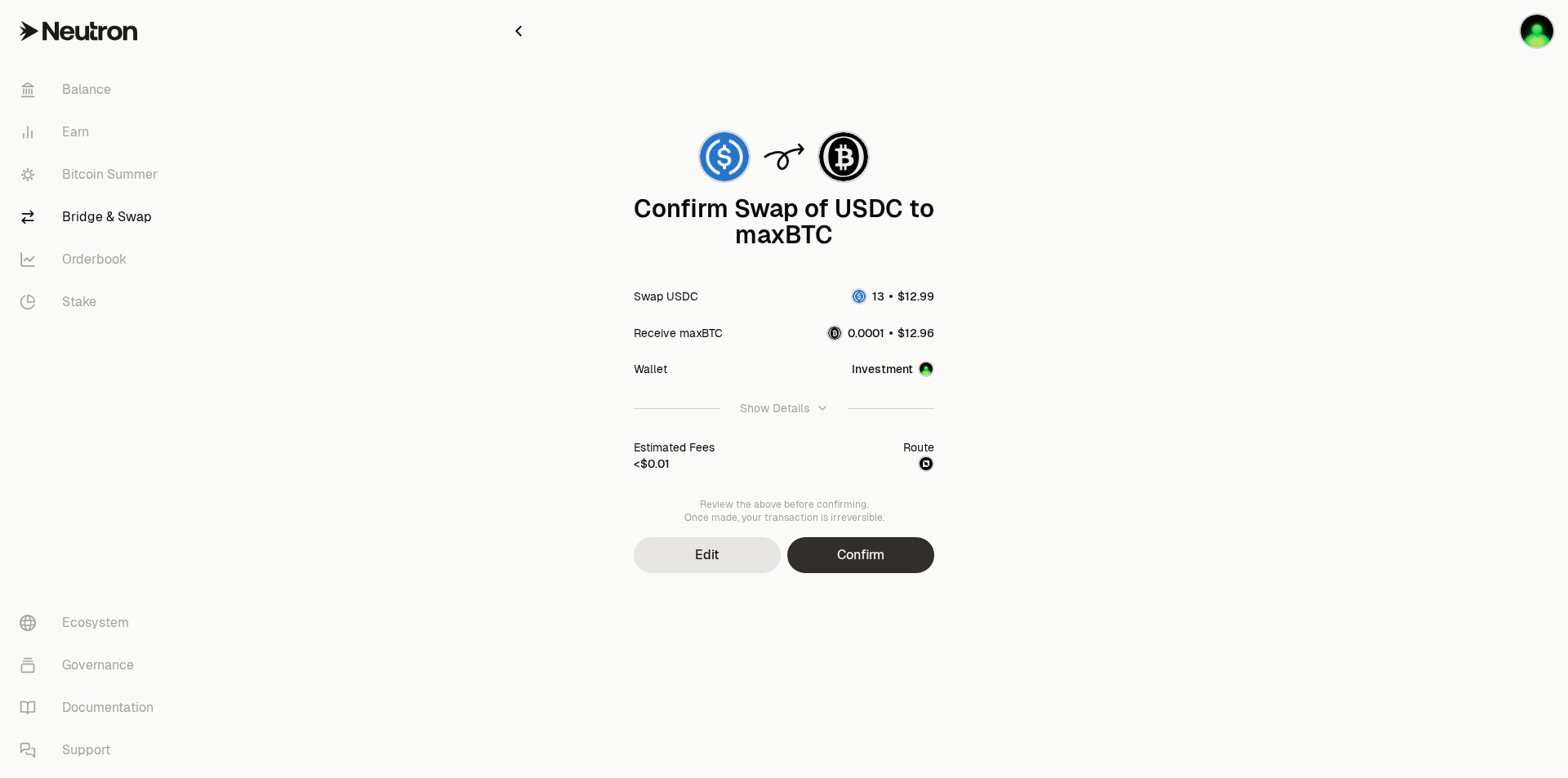
click at [849, 555] on button "Confirm" at bounding box center [860, 555] width 147 height 36
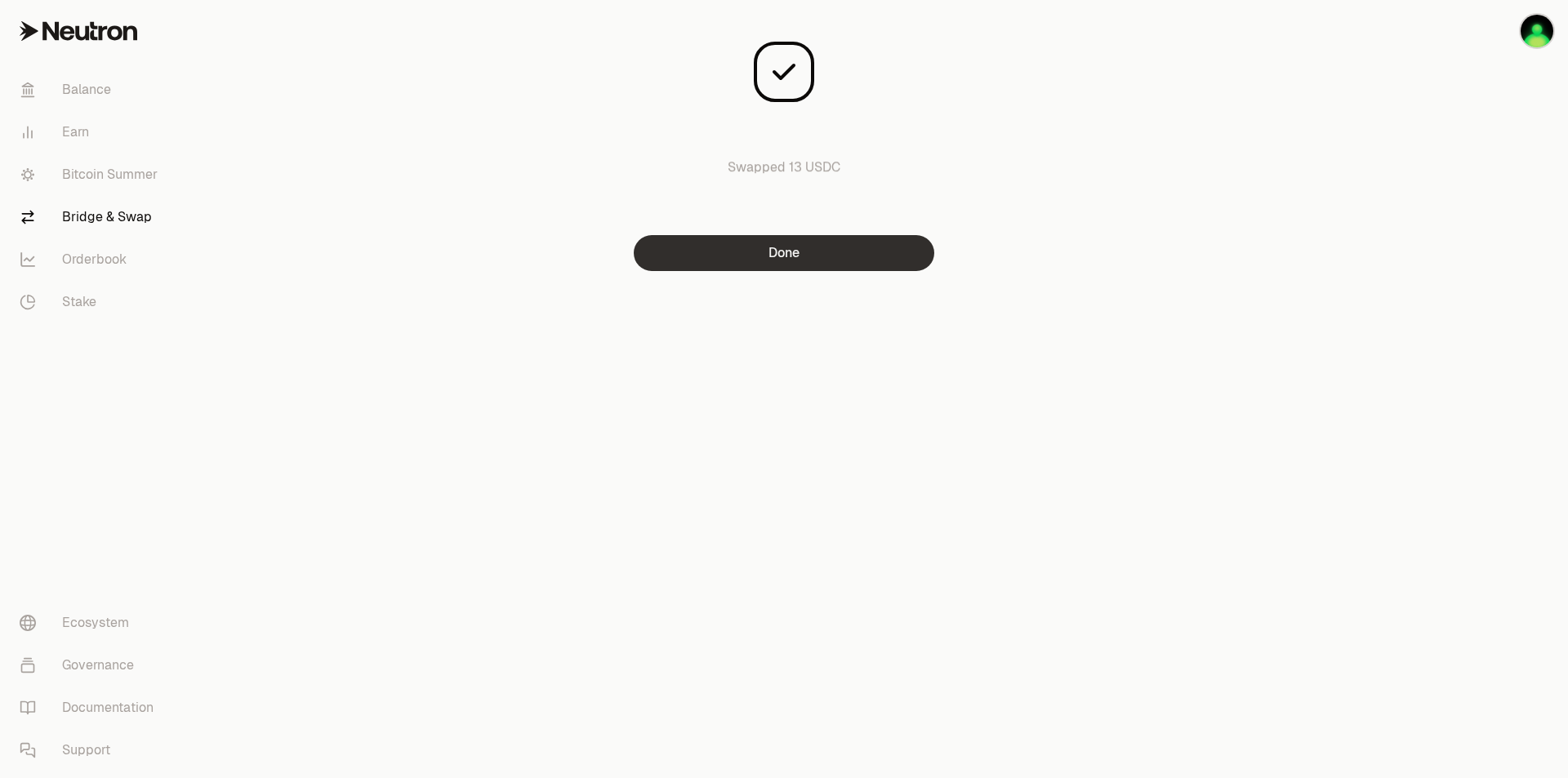
click at [775, 254] on button "Done" at bounding box center [783, 253] width 300 height 36
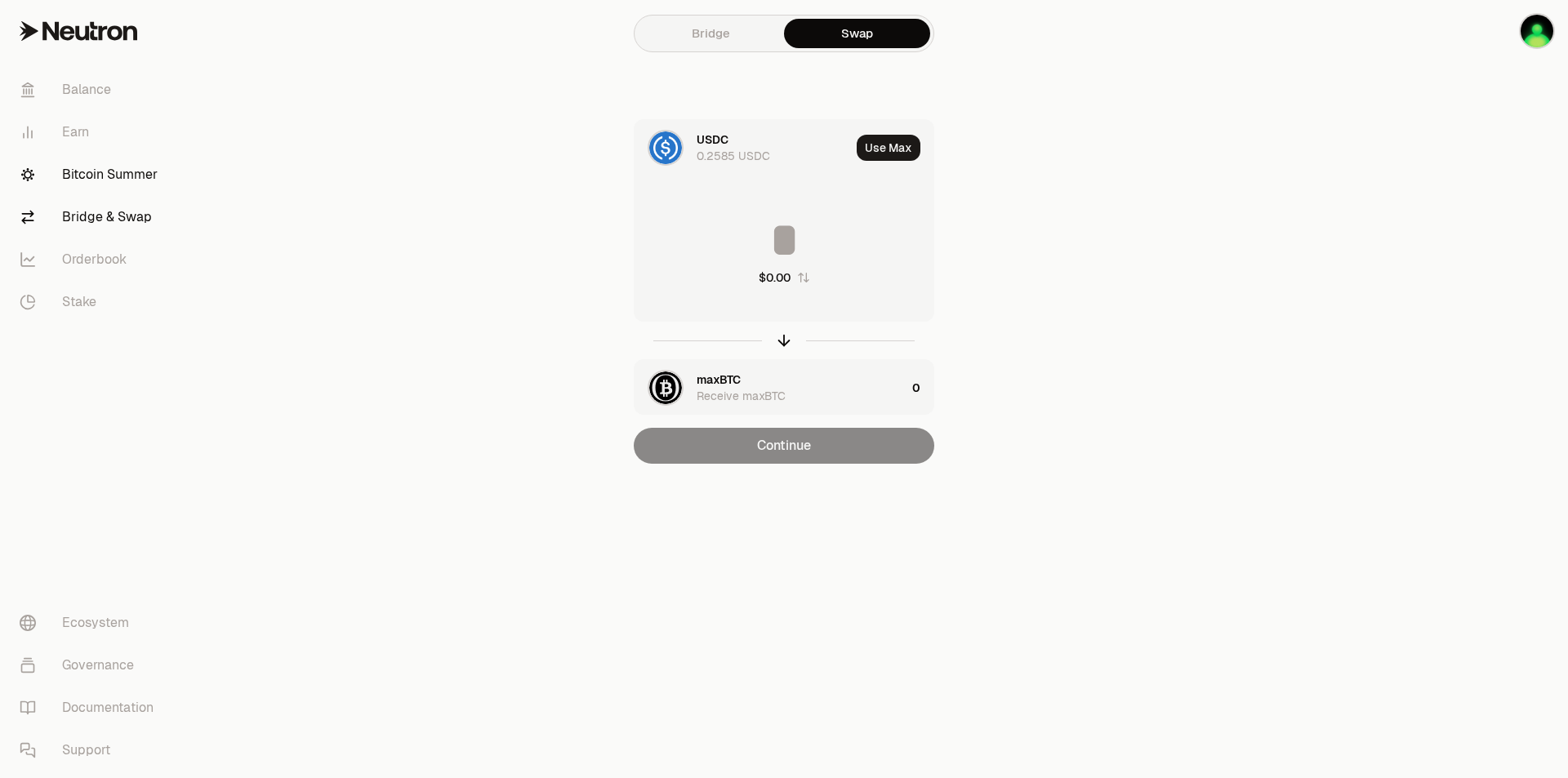
click at [109, 157] on link "Bitcoin Summer" at bounding box center [92, 174] width 170 height 42
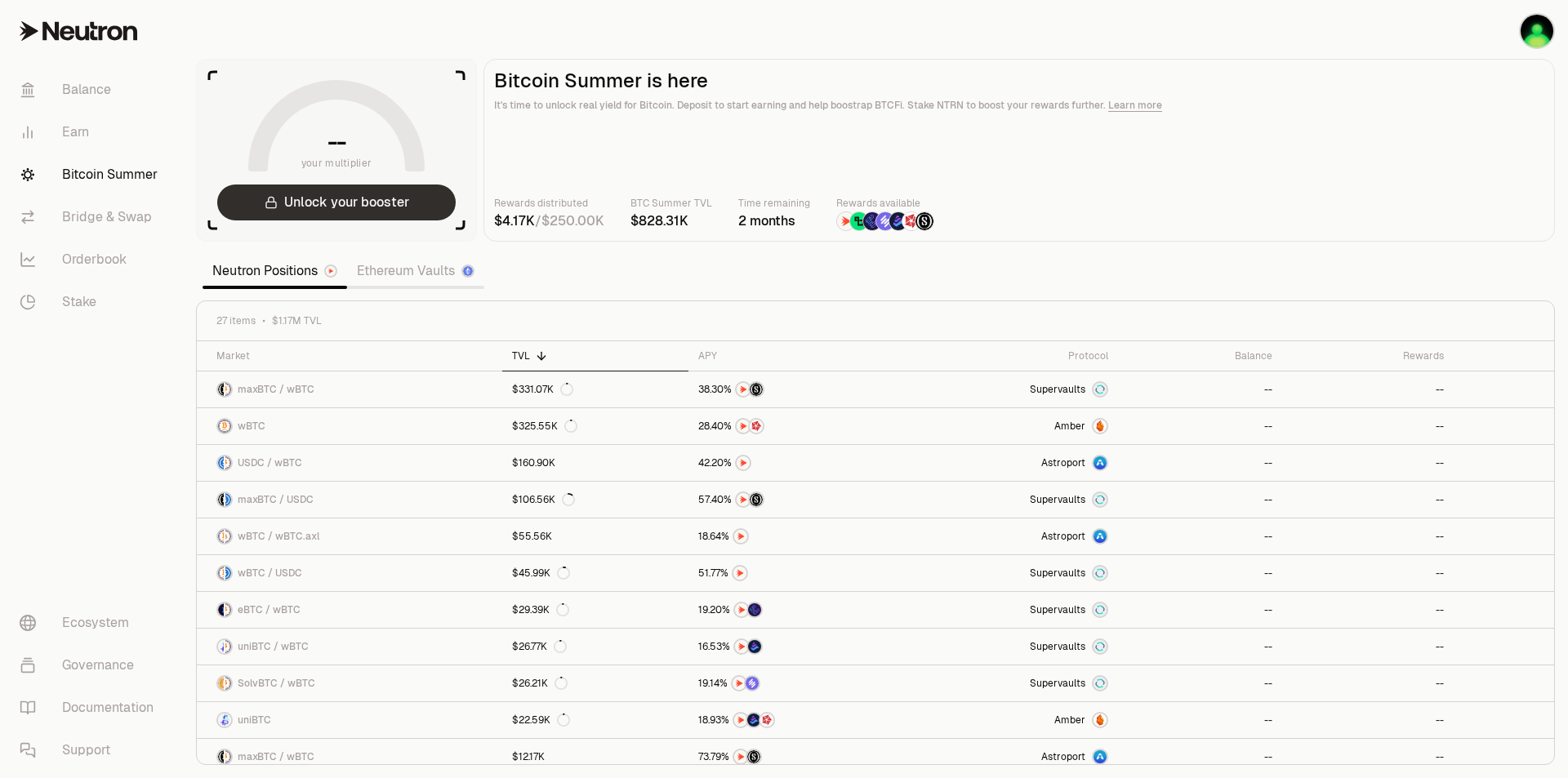
click at [399, 198] on button "Unlock your booster" at bounding box center [336, 202] width 239 height 36
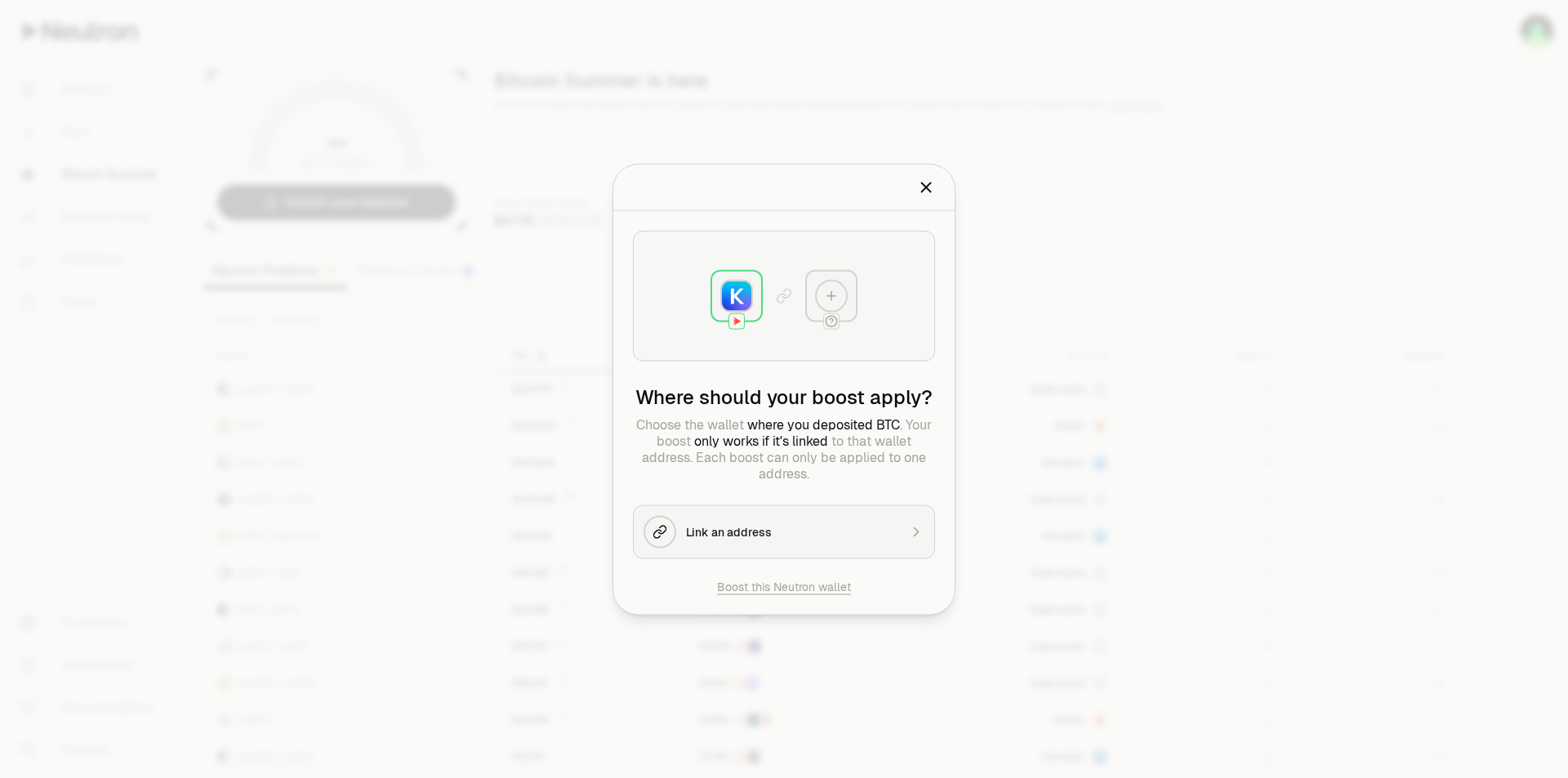
click at [934, 181] on icon "Close" at bounding box center [926, 187] width 18 height 18
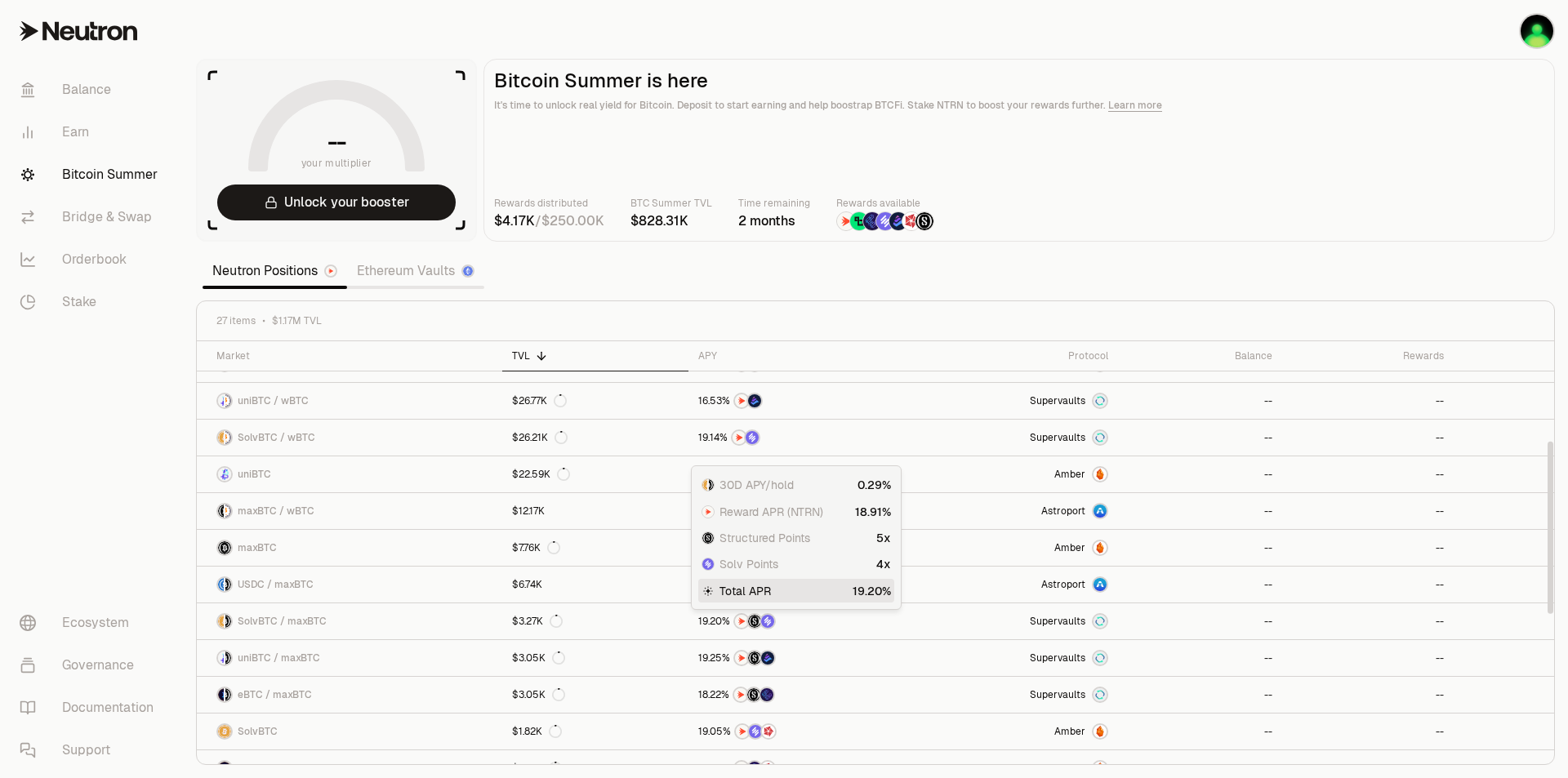
scroll to position [245, 0]
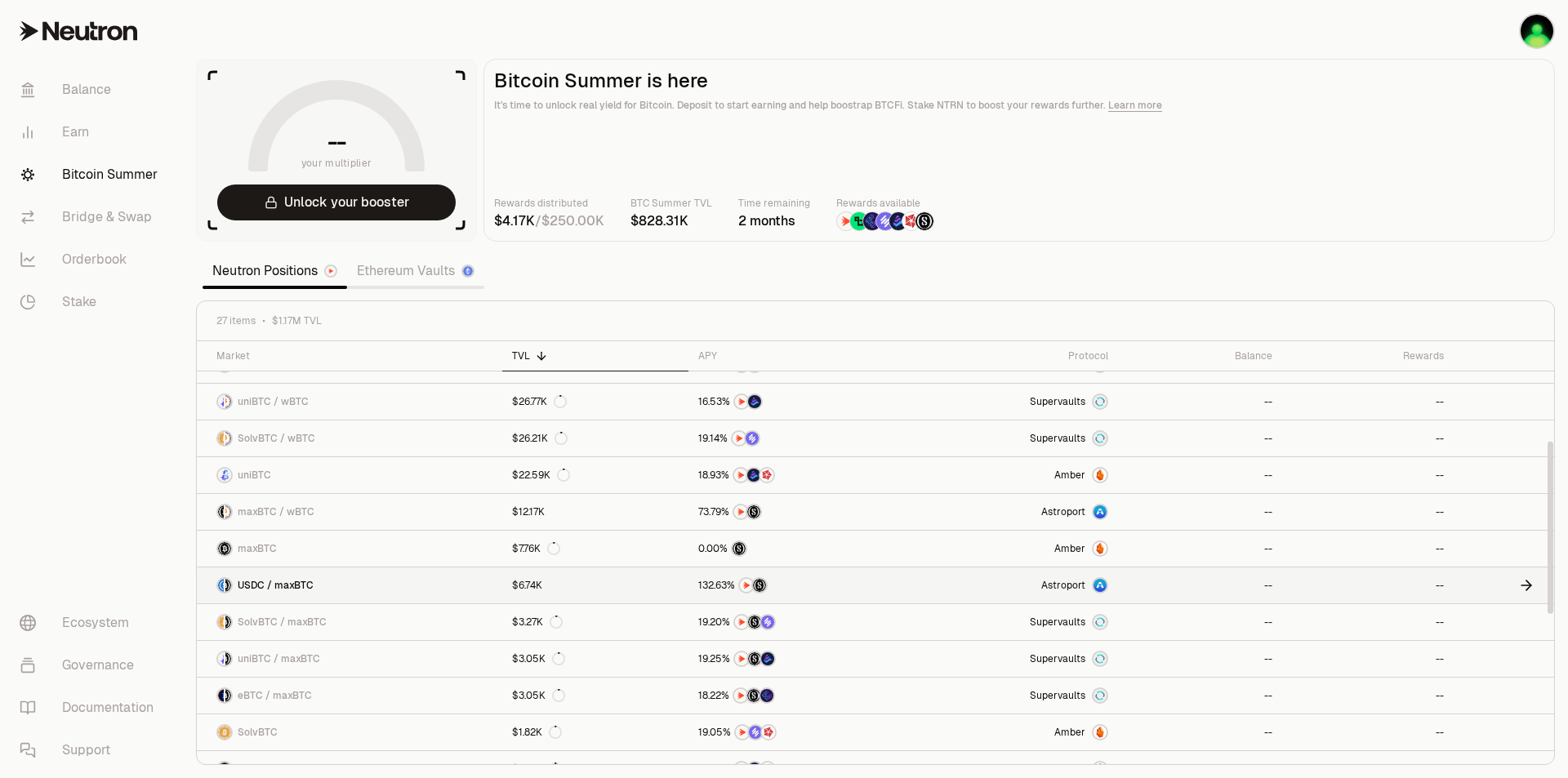
click at [656, 581] on link "$6.74K" at bounding box center [595, 584] width 186 height 36
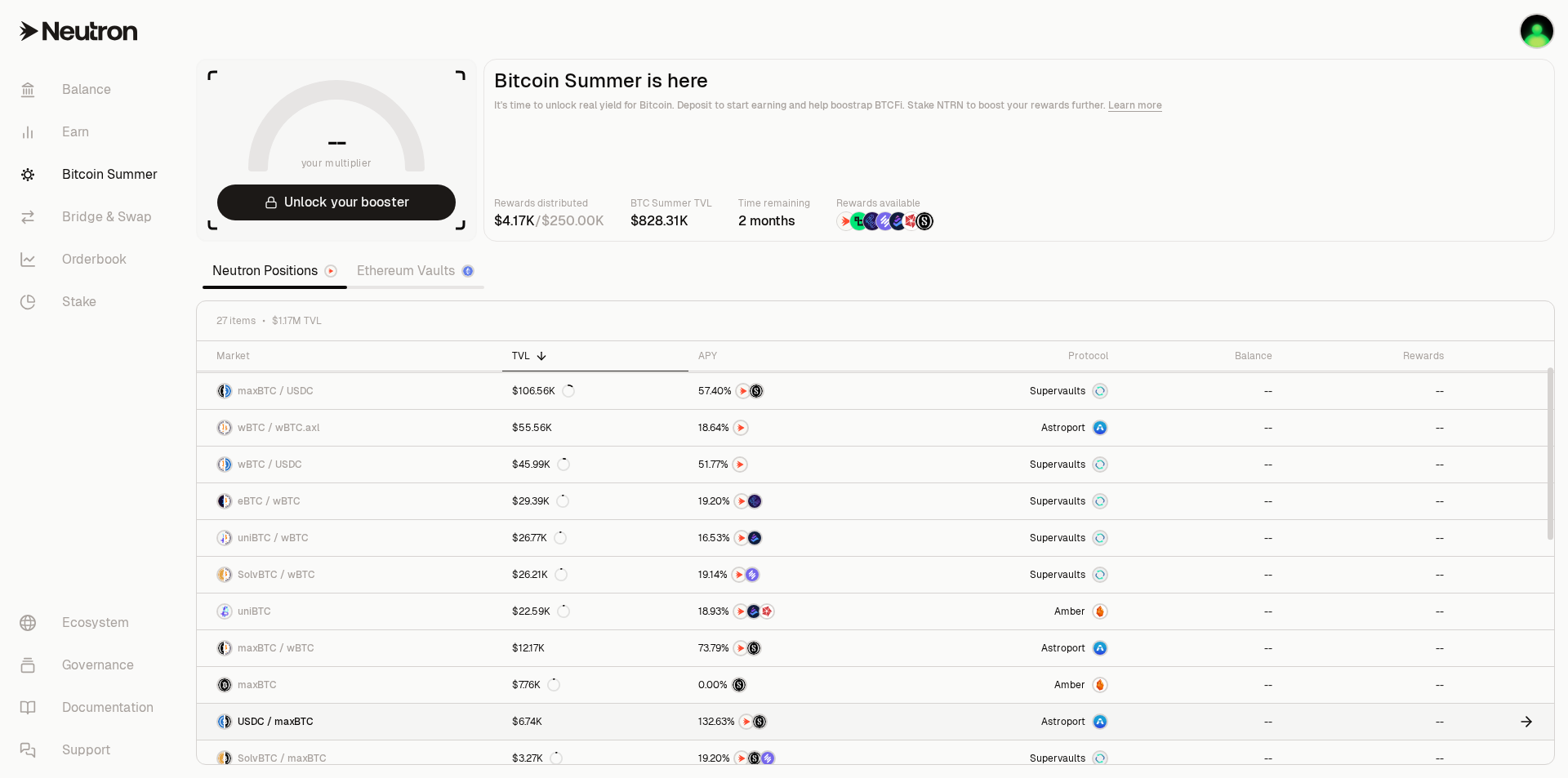
scroll to position [27, 0]
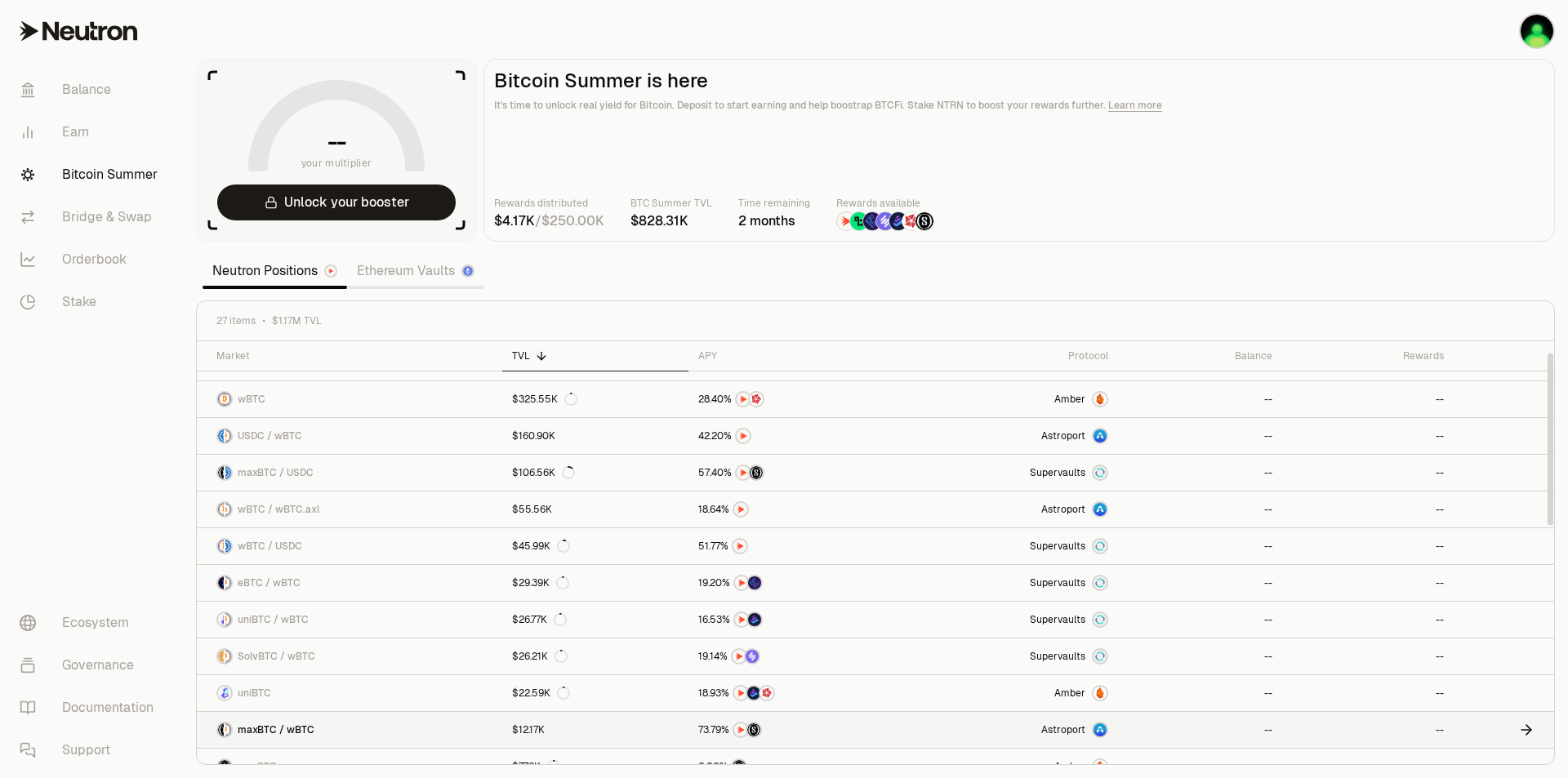
click at [376, 723] on link "maxBTC / wBTC" at bounding box center [349, 729] width 305 height 36
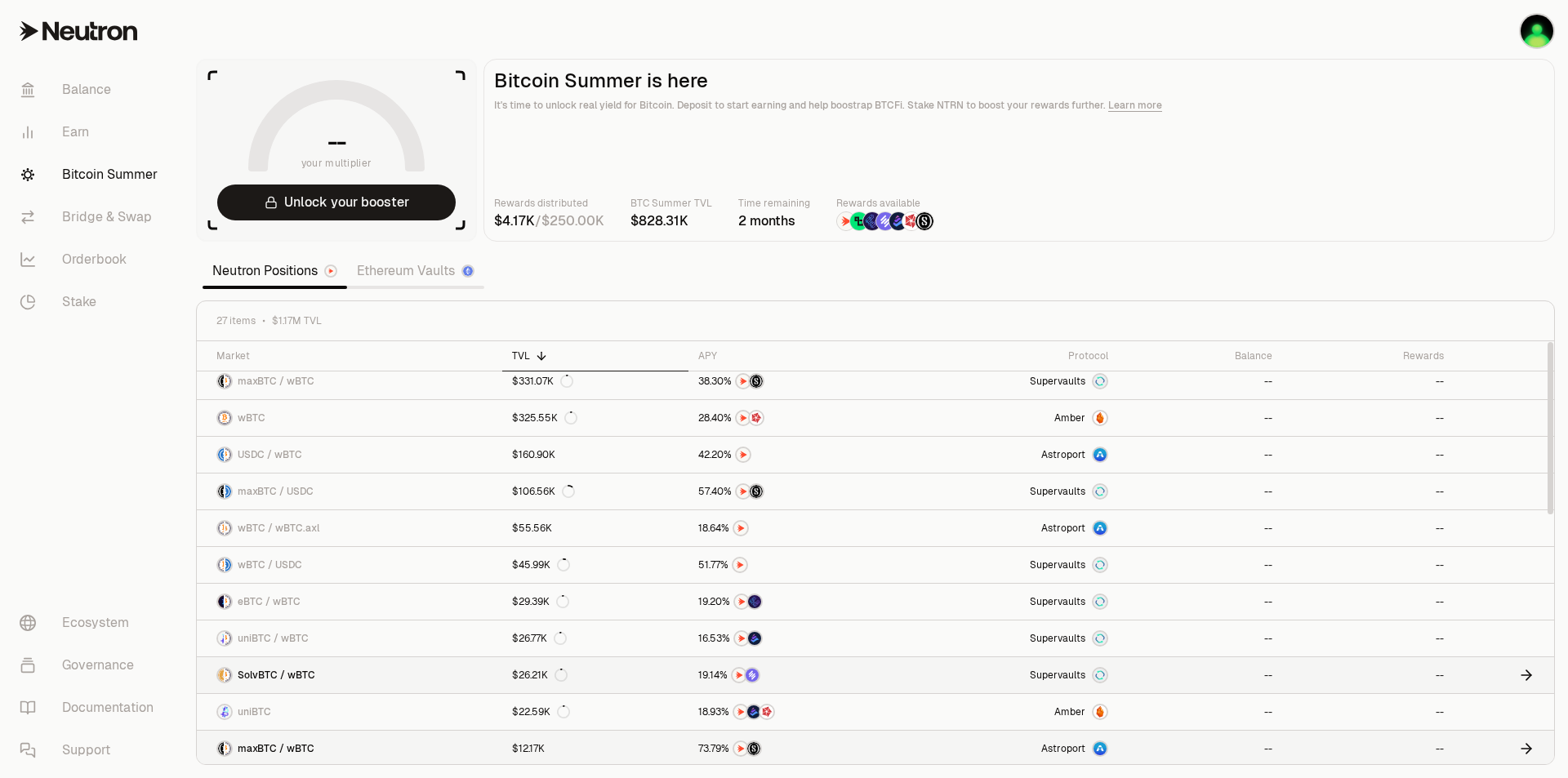
scroll to position [0, 0]
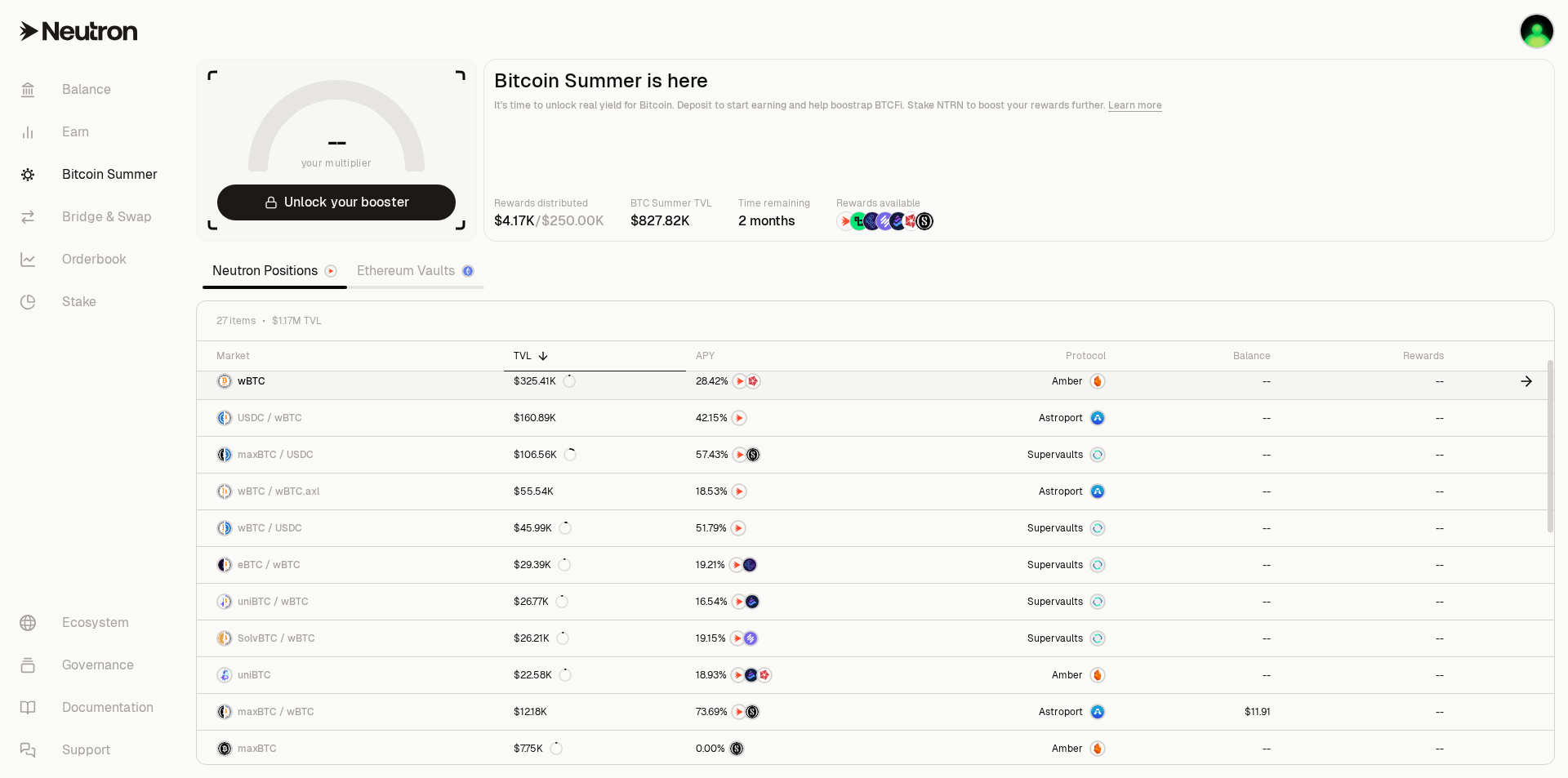
scroll to position [82, 0]
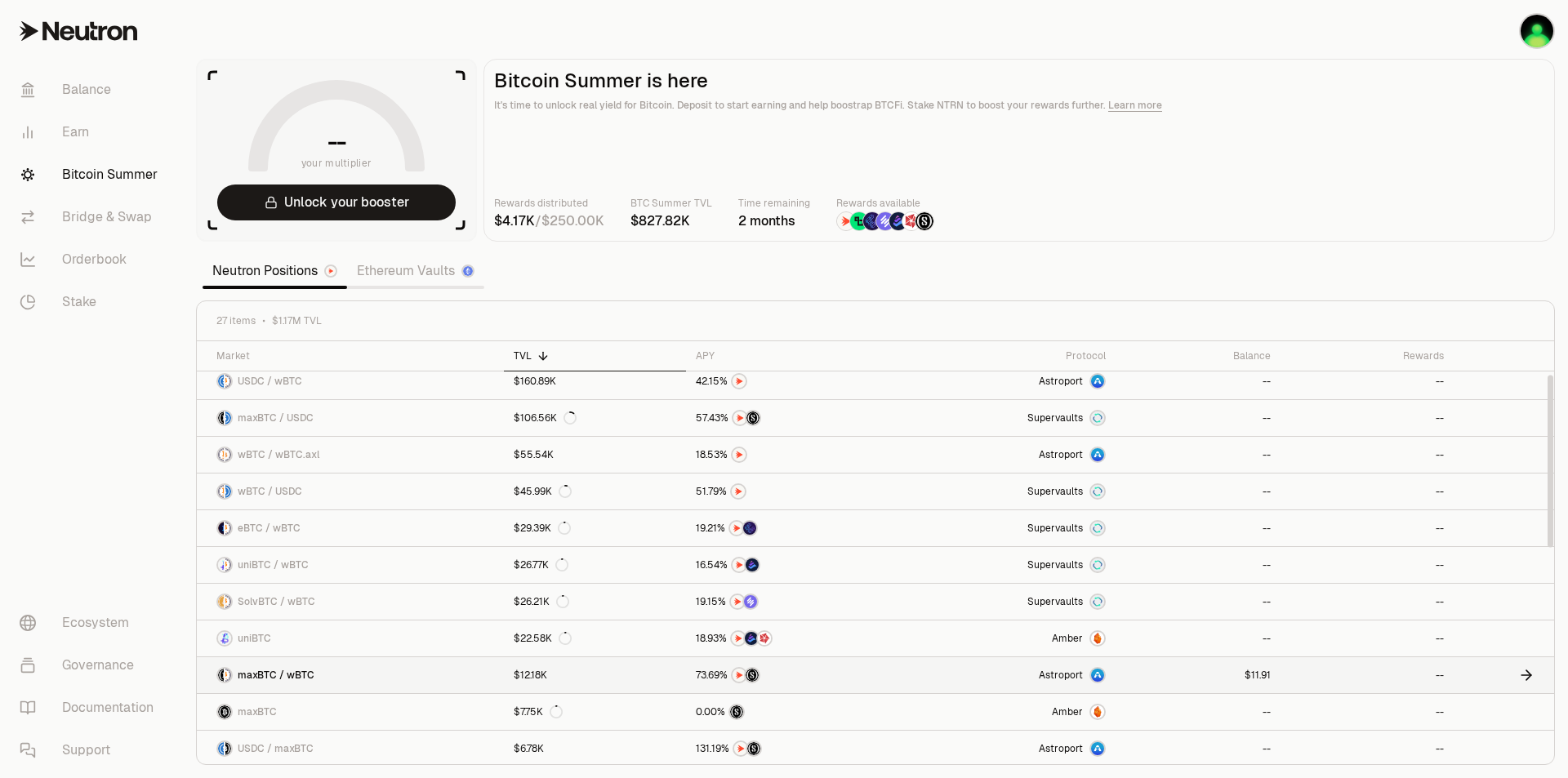
click at [1422, 670] on link "--" at bounding box center [1367, 674] width 172 height 36
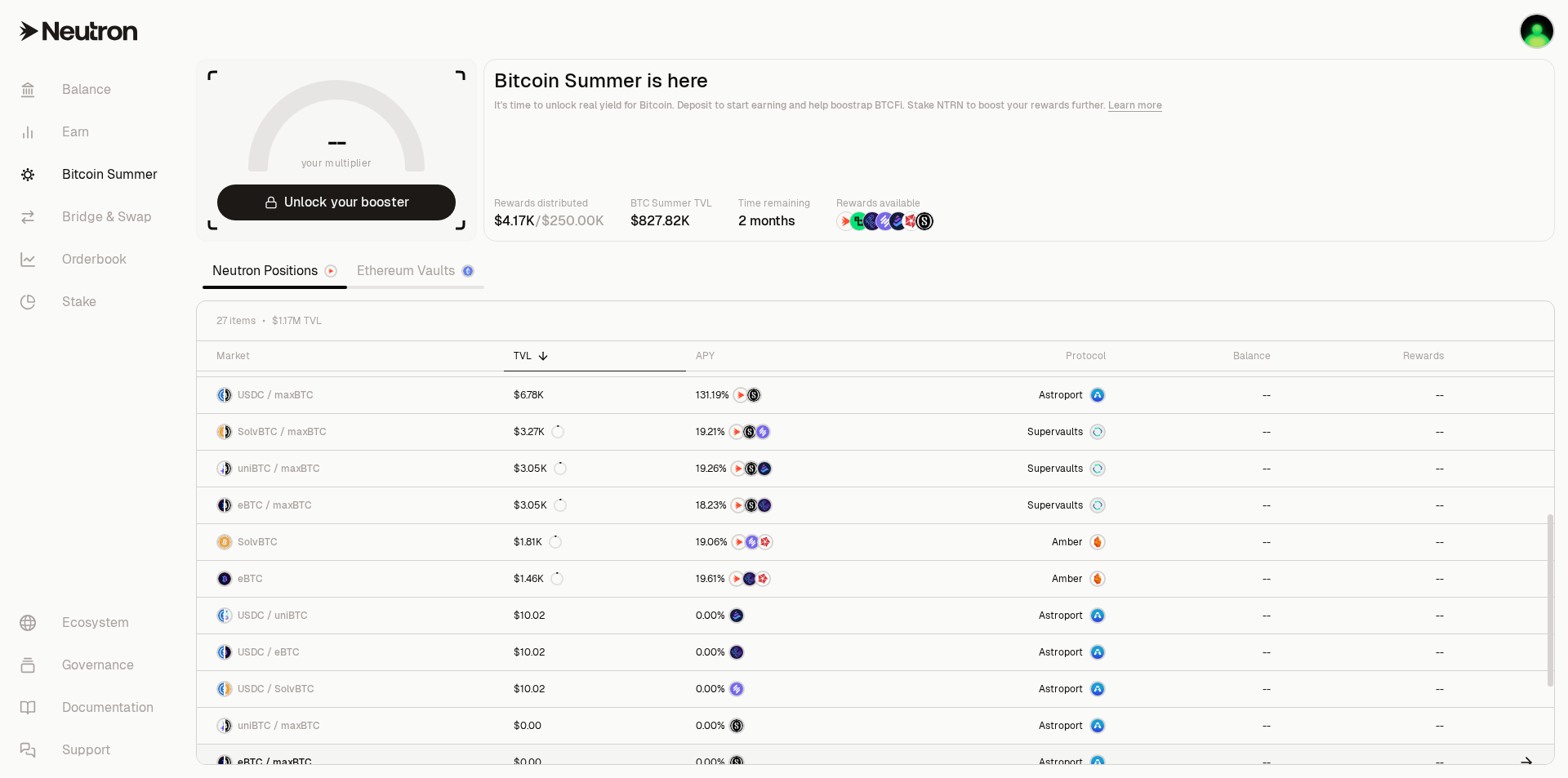
scroll to position [354, 0]
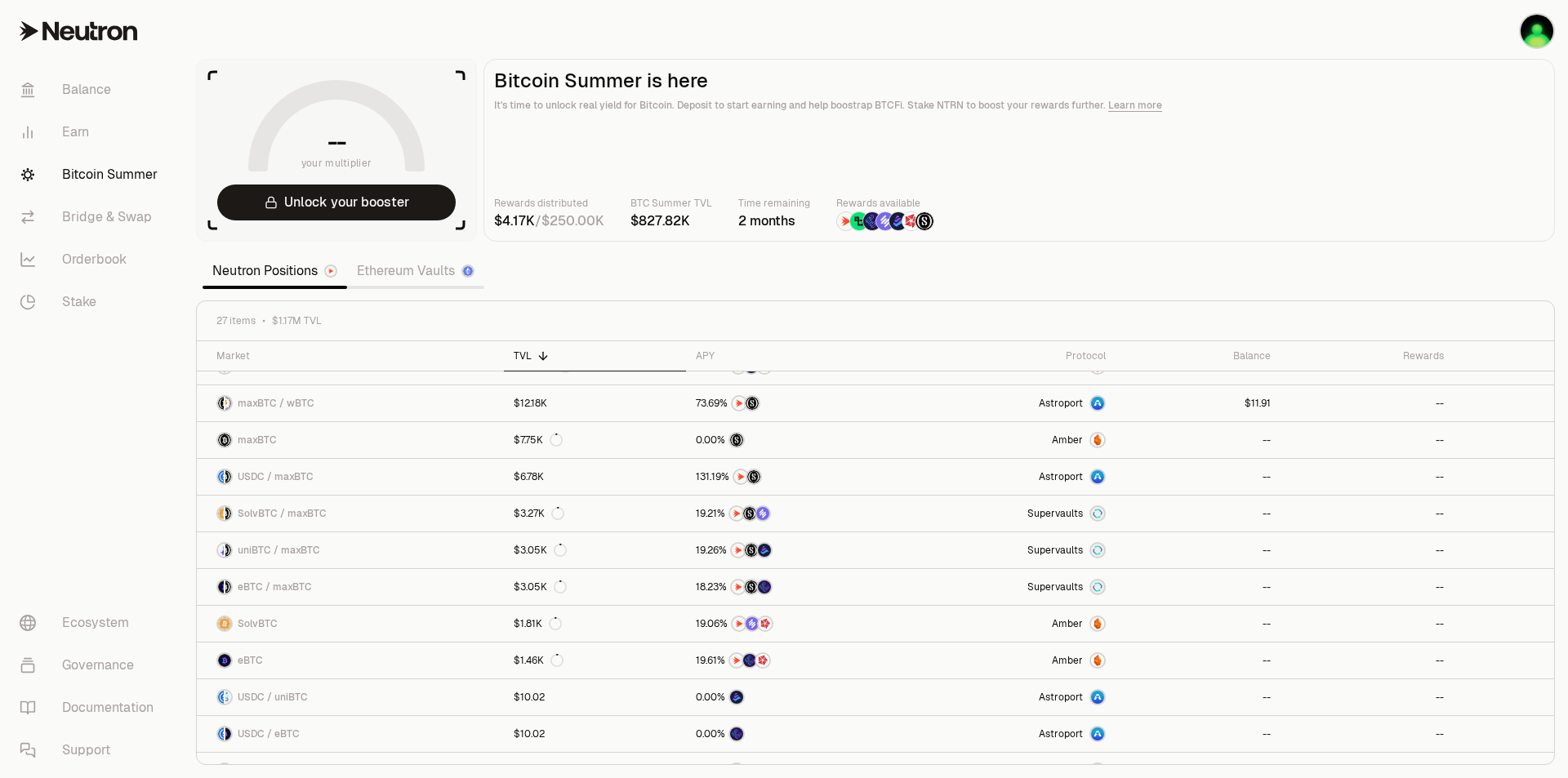
drag, startPoint x: 937, startPoint y: 32, endPoint x: 978, endPoint y: 7, distance: 48.0
click at [937, 32] on section "-- your multiplier Unlock your booster Bitcoin Summer is here It's time to unlo…" at bounding box center [875, 389] width 1385 height 778
click at [212, 34] on section "-- your multiplier Unlock your booster Bitcoin Summer is here It's time to unlo…" at bounding box center [875, 389] width 1385 height 778
click at [362, 464] on link "USDC / maxBTC" at bounding box center [350, 476] width 307 height 36
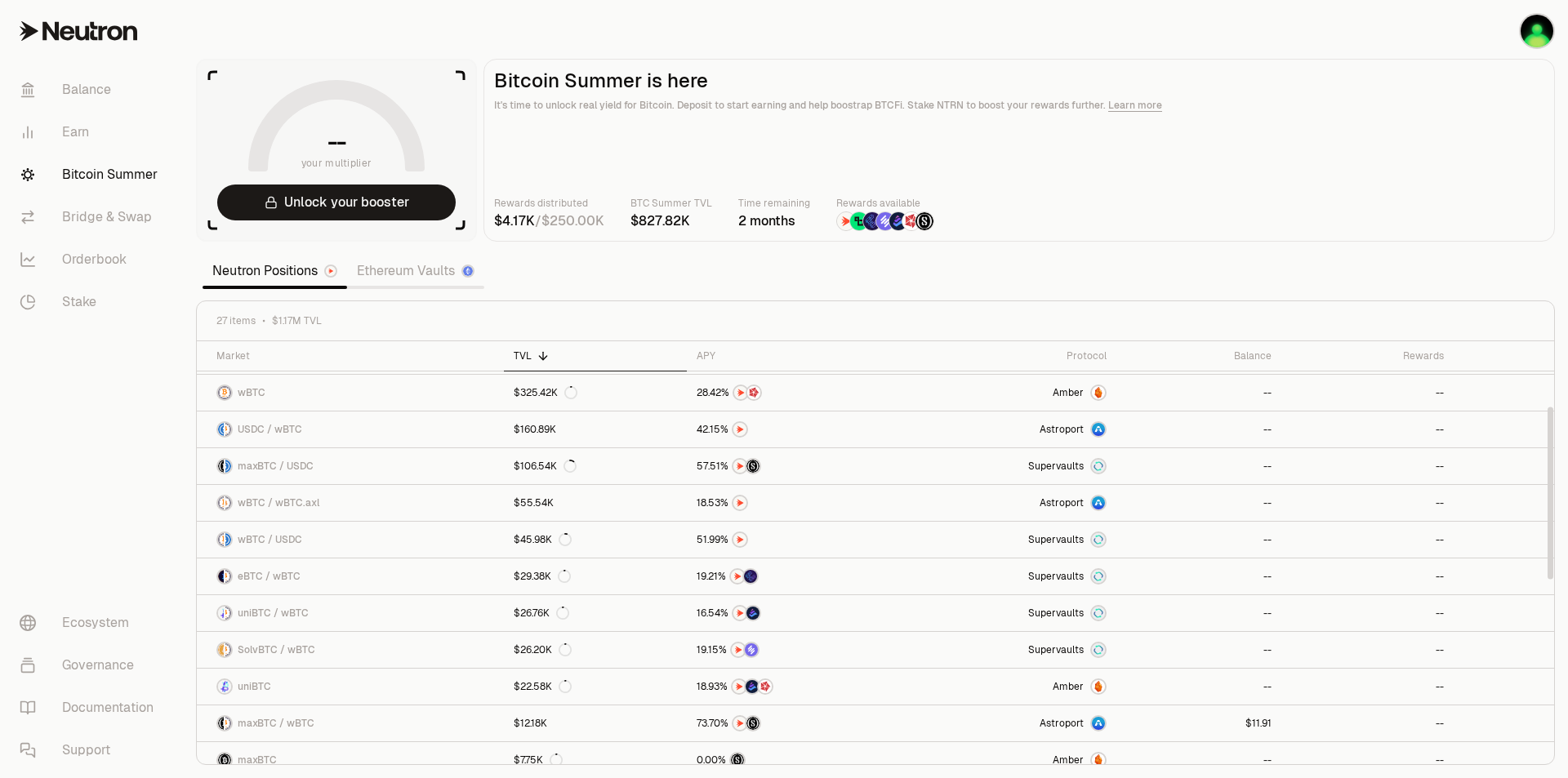
scroll to position [27, 0]
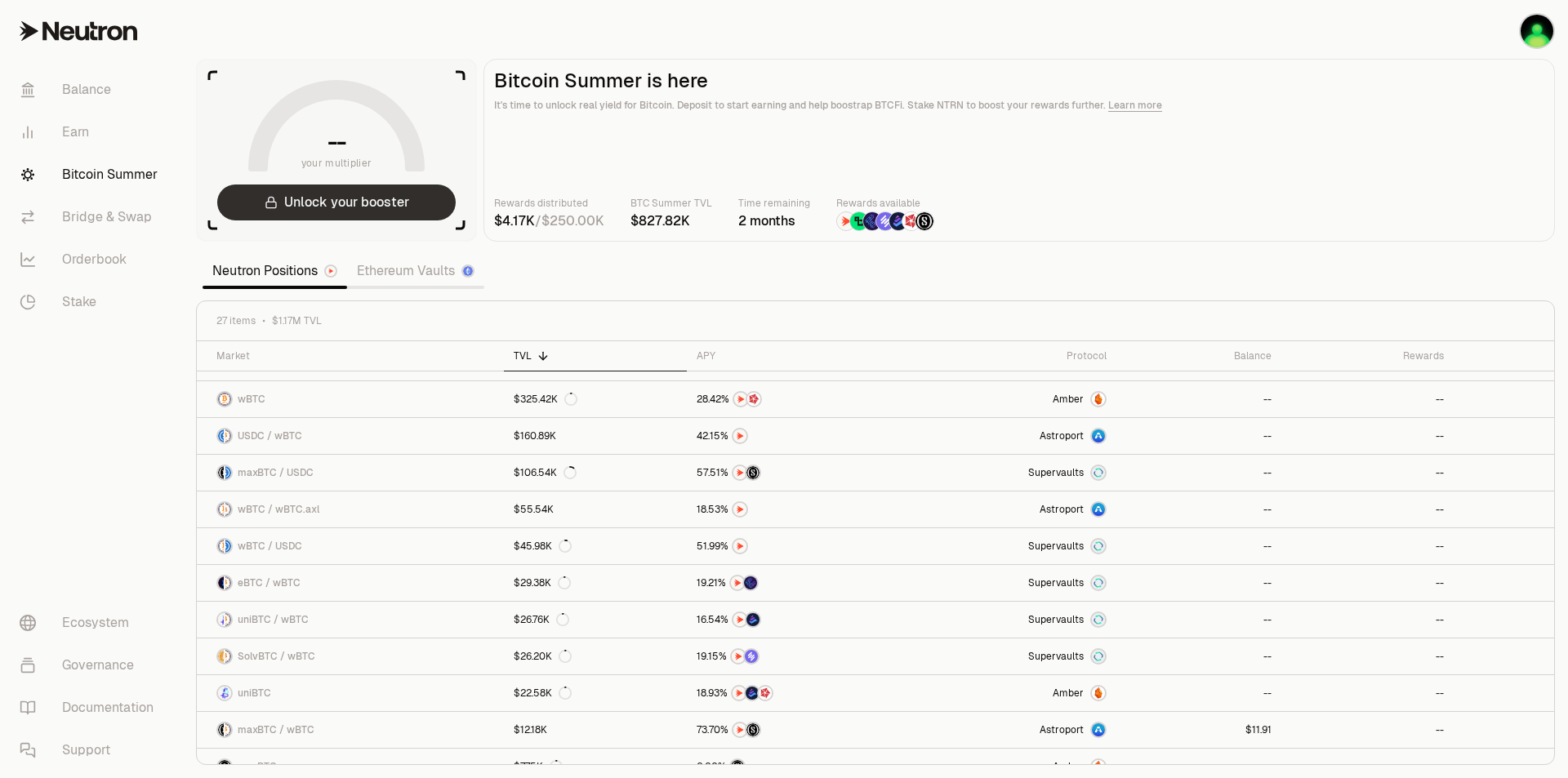
click at [339, 186] on button "Unlock your booster" at bounding box center [336, 202] width 239 height 36
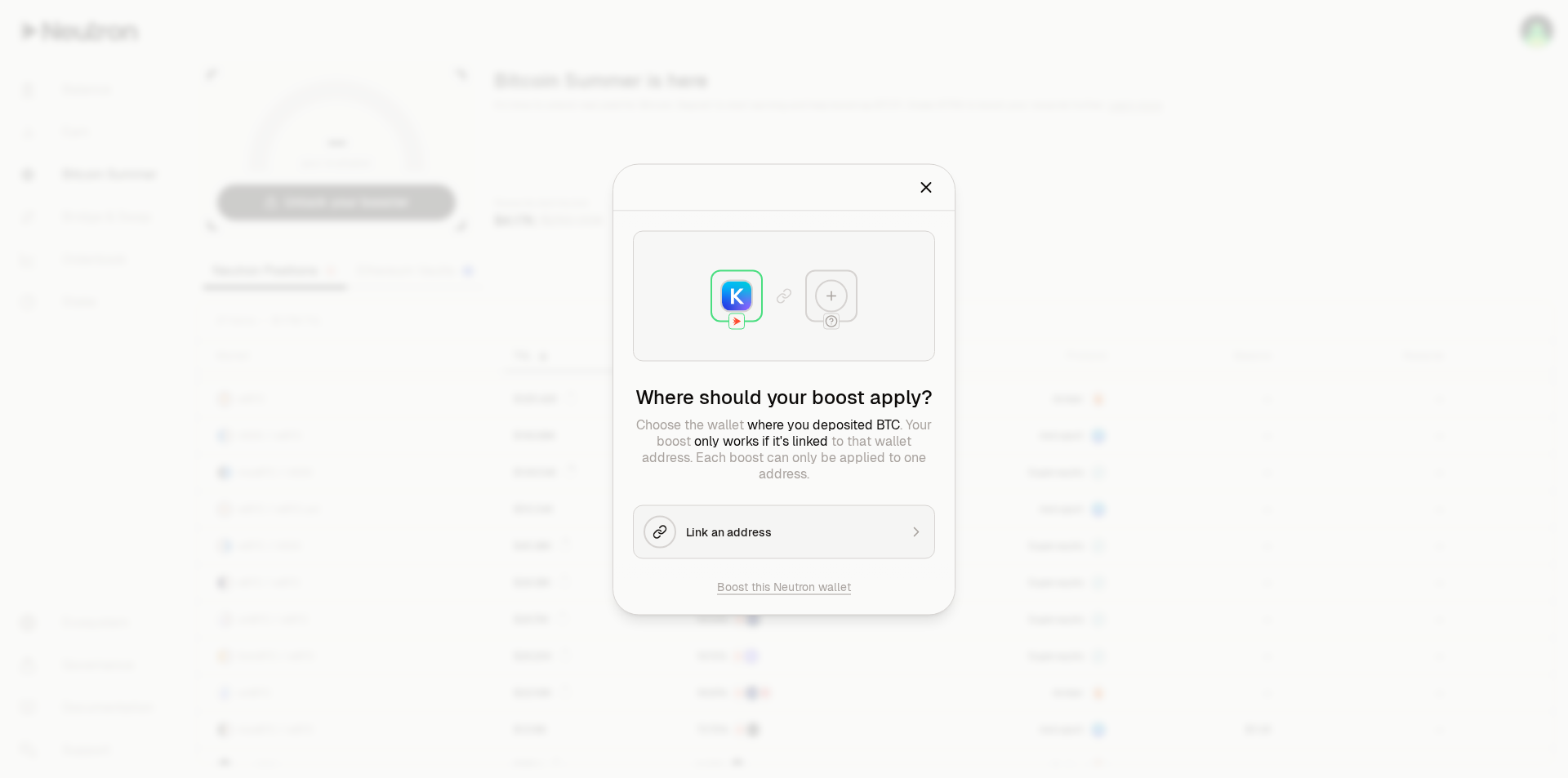
click at [841, 297] on div at bounding box center [831, 295] width 32 height 32
click at [924, 192] on icon "Close" at bounding box center [926, 187] width 18 height 18
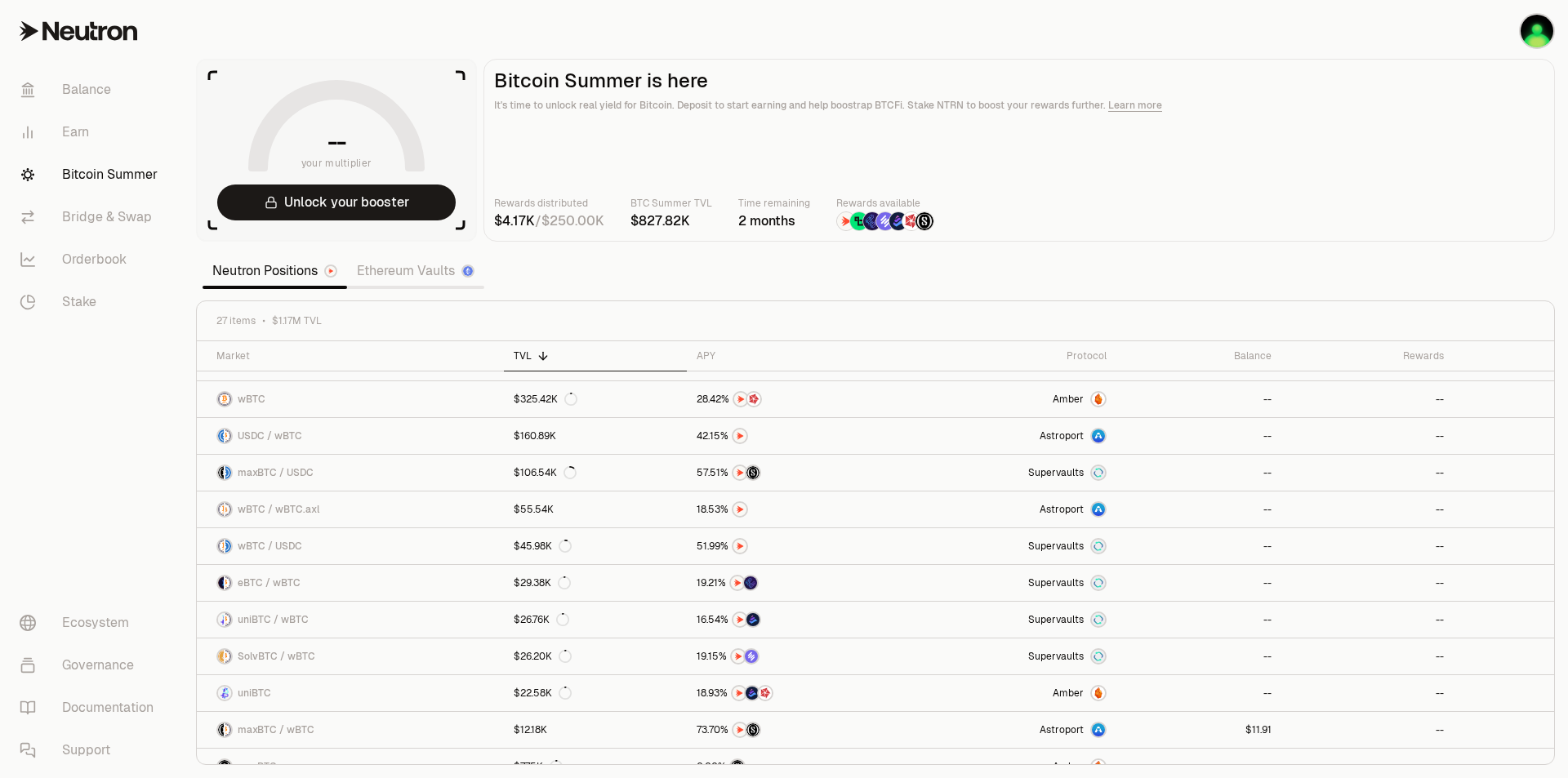
click at [425, 271] on link "Ethereum Vaults" at bounding box center [415, 271] width 137 height 32
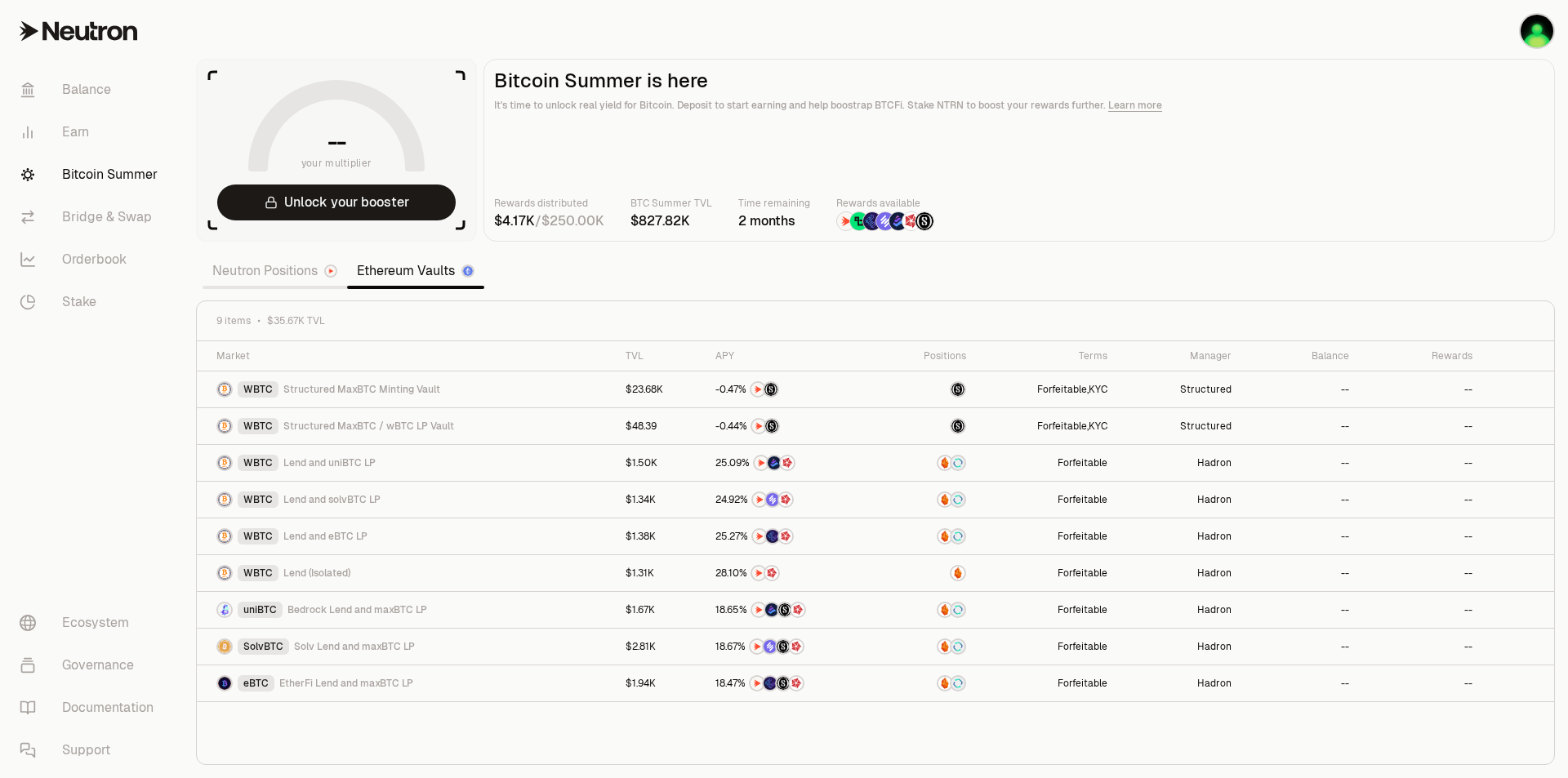
click at [293, 266] on link "Neutron Positions" at bounding box center [275, 271] width 145 height 32
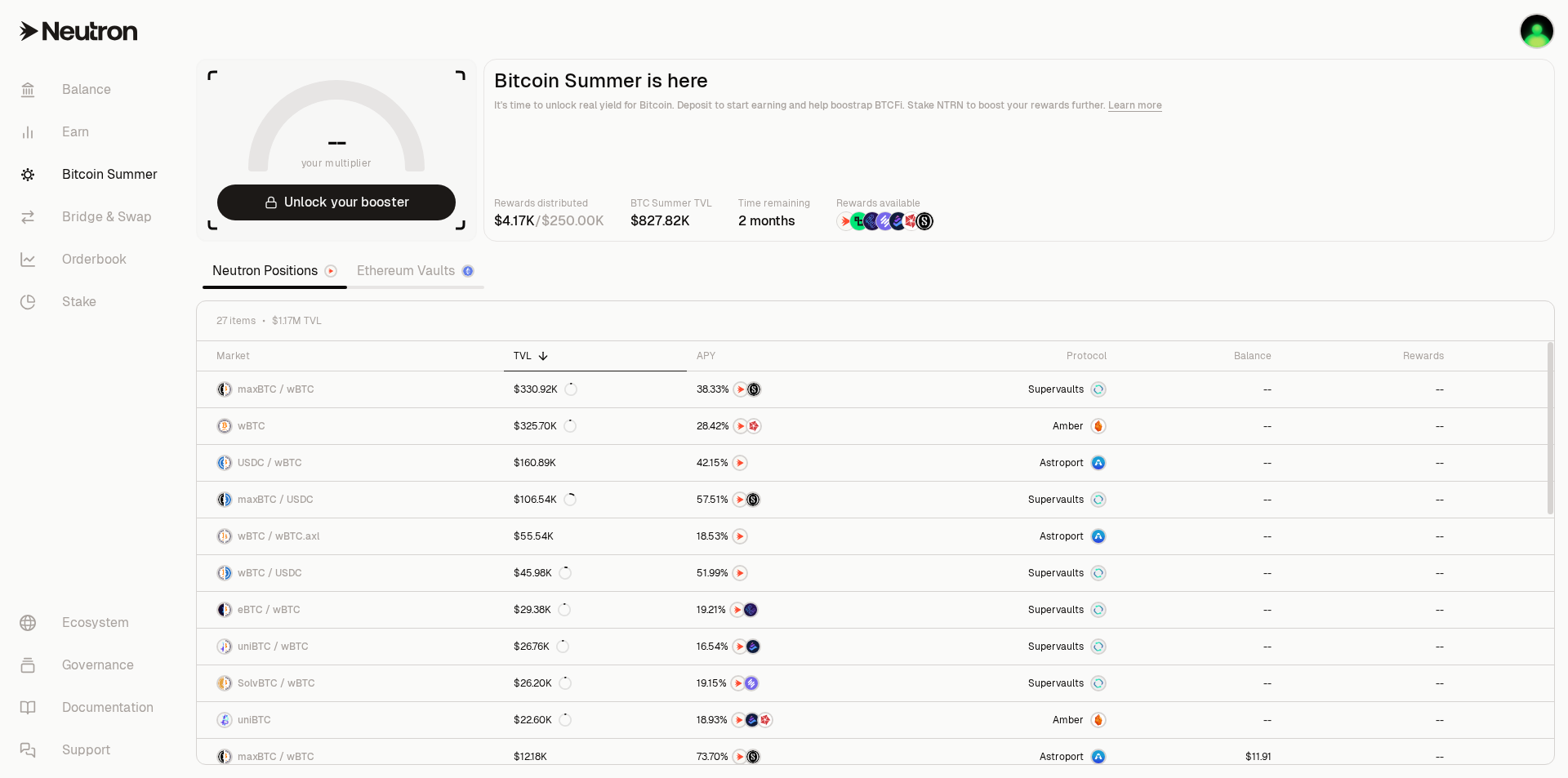
click at [439, 269] on link "Ethereum Vaults" at bounding box center [415, 271] width 137 height 32
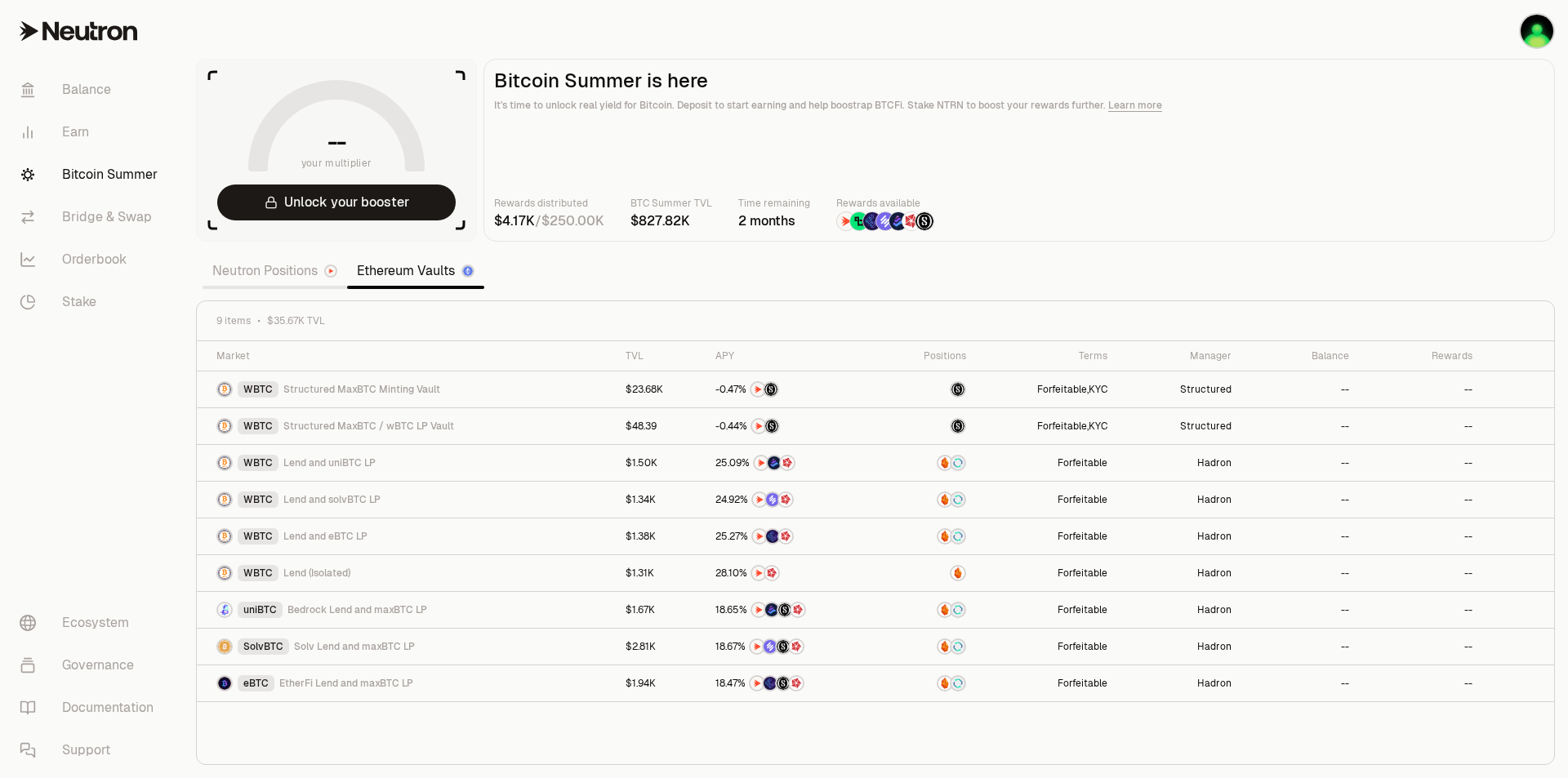
click at [254, 276] on link "Neutron Positions" at bounding box center [275, 271] width 145 height 32
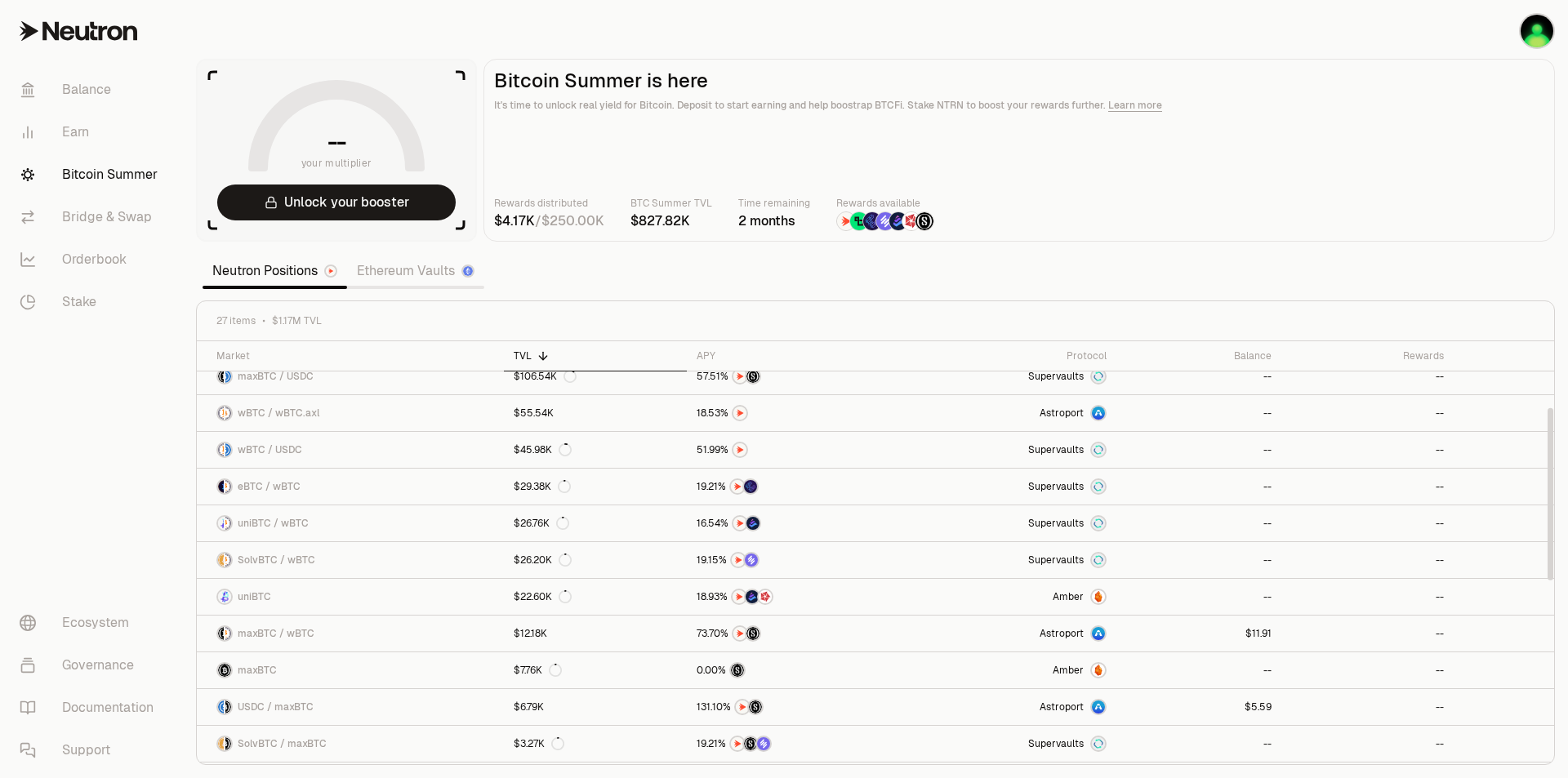
scroll to position [163, 0]
